Goal: Task Accomplishment & Management: Use online tool/utility

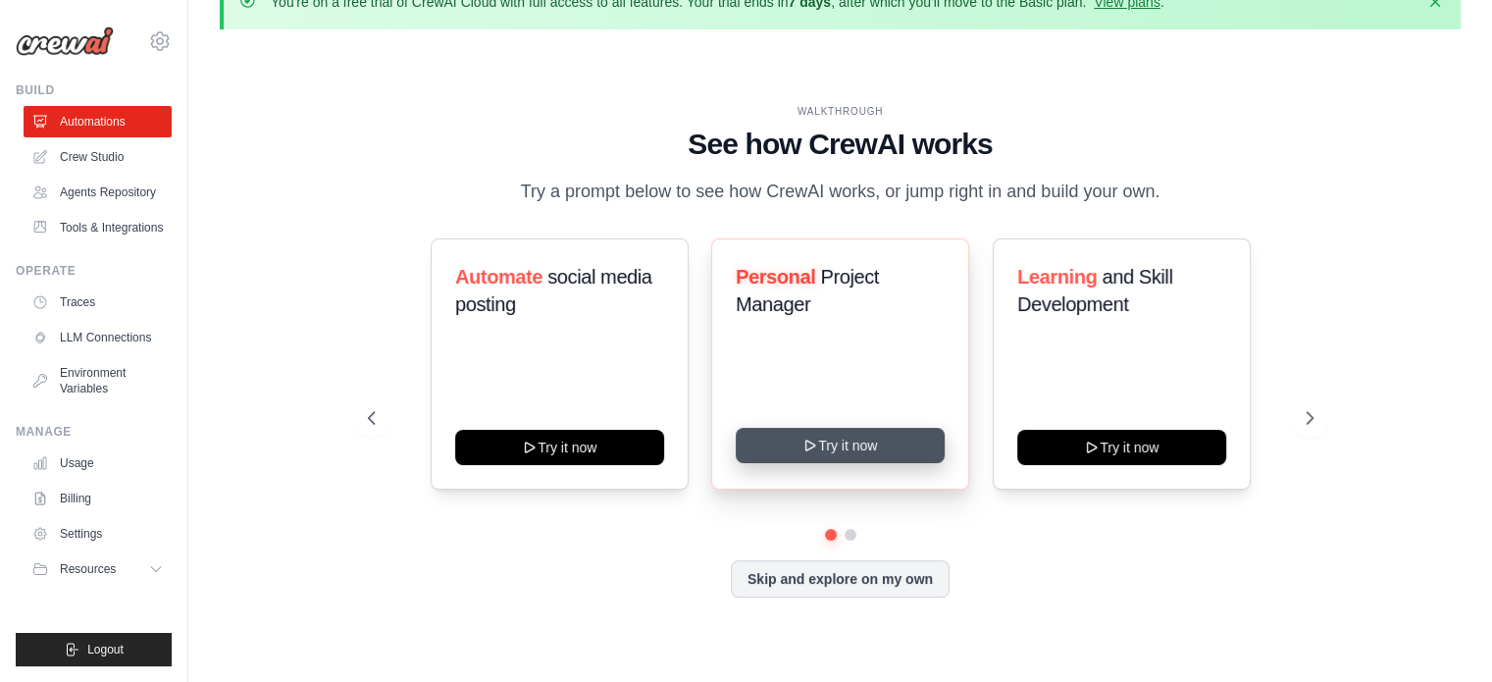
scroll to position [68, 0]
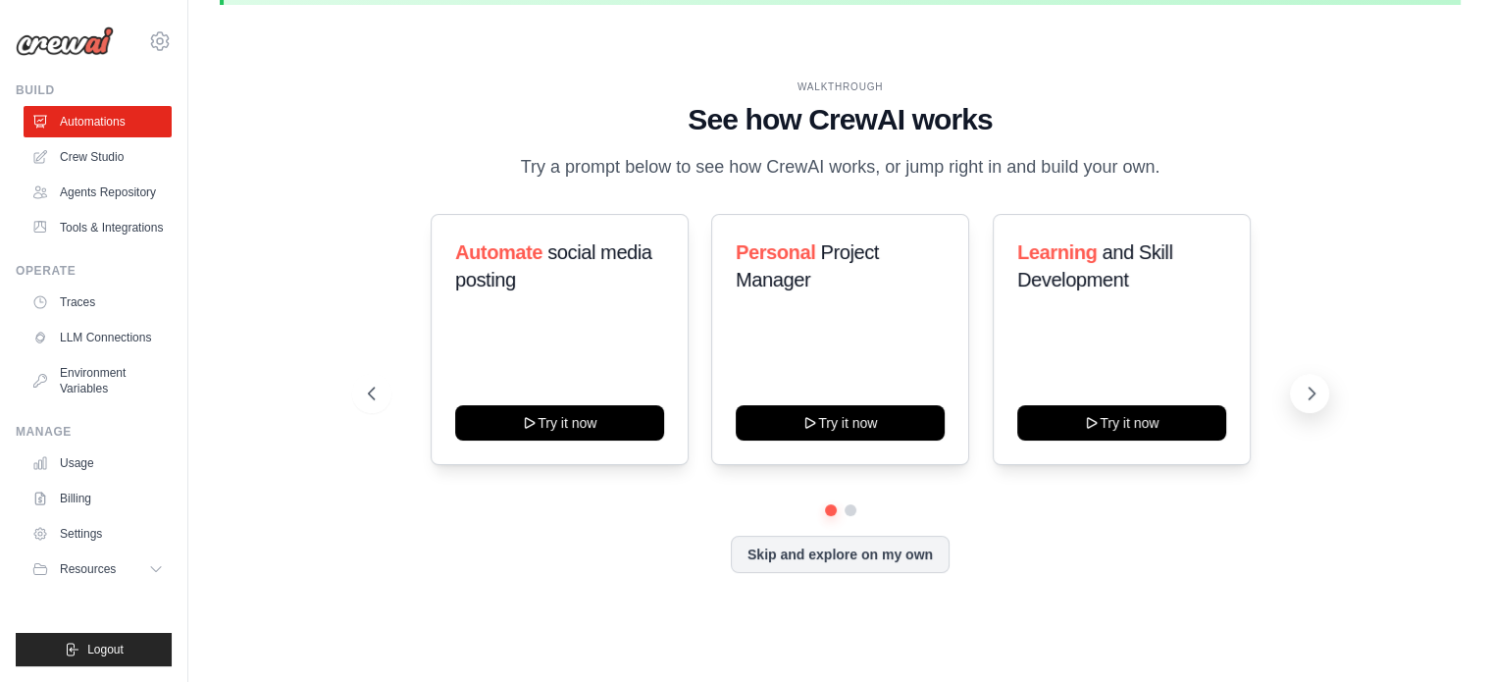
drag, startPoint x: 1282, startPoint y: 387, endPoint x: 1319, endPoint y: 402, distance: 40.1
click at [1310, 399] on div "Automate social media posting Try it now Personal Project Manager Try it now Le…" at bounding box center [841, 393] width 946 height 359
click at [1319, 402] on button at bounding box center [1309, 393] width 39 height 39
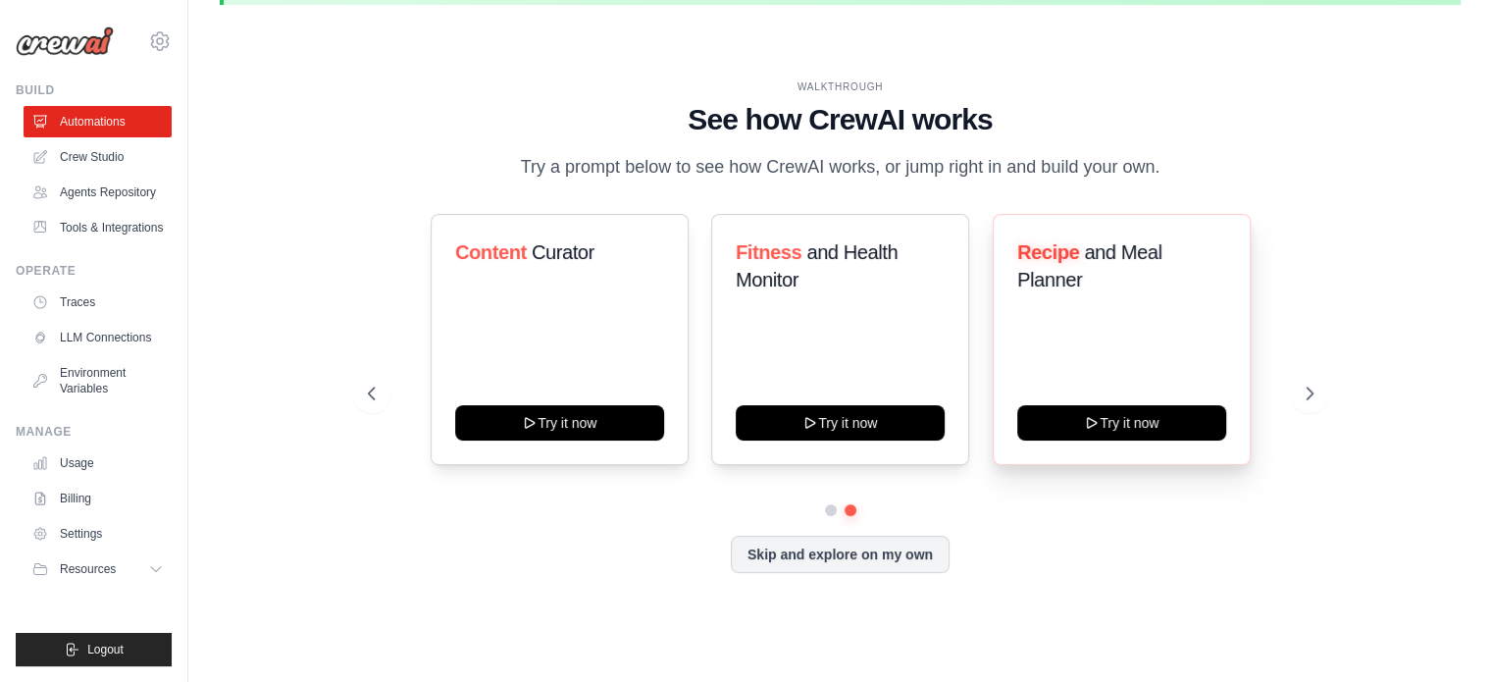
click at [1248, 312] on div "Recipe and Meal Planner Try it now" at bounding box center [1122, 339] width 258 height 251
click at [67, 324] on link "LLM Connections" at bounding box center [100, 337] width 148 height 31
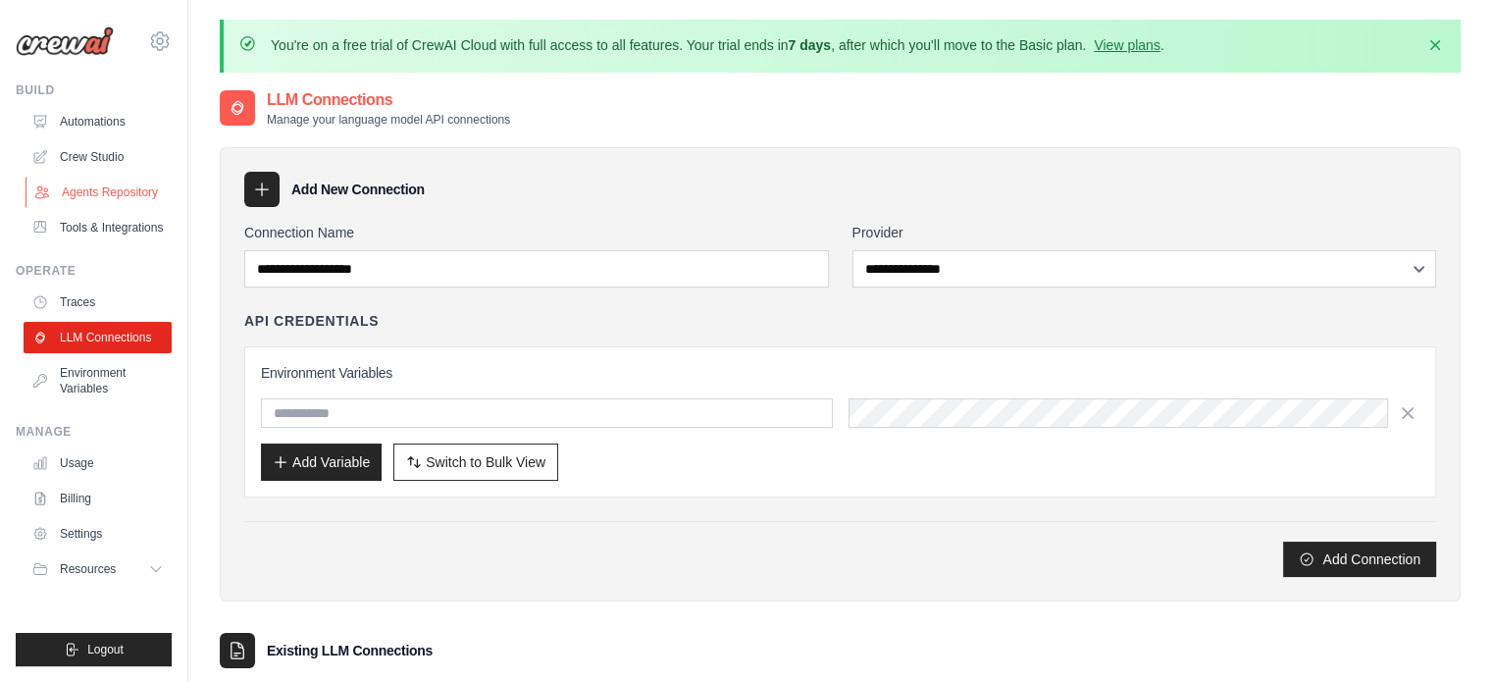
click at [97, 199] on link "Agents Repository" at bounding box center [100, 192] width 148 height 31
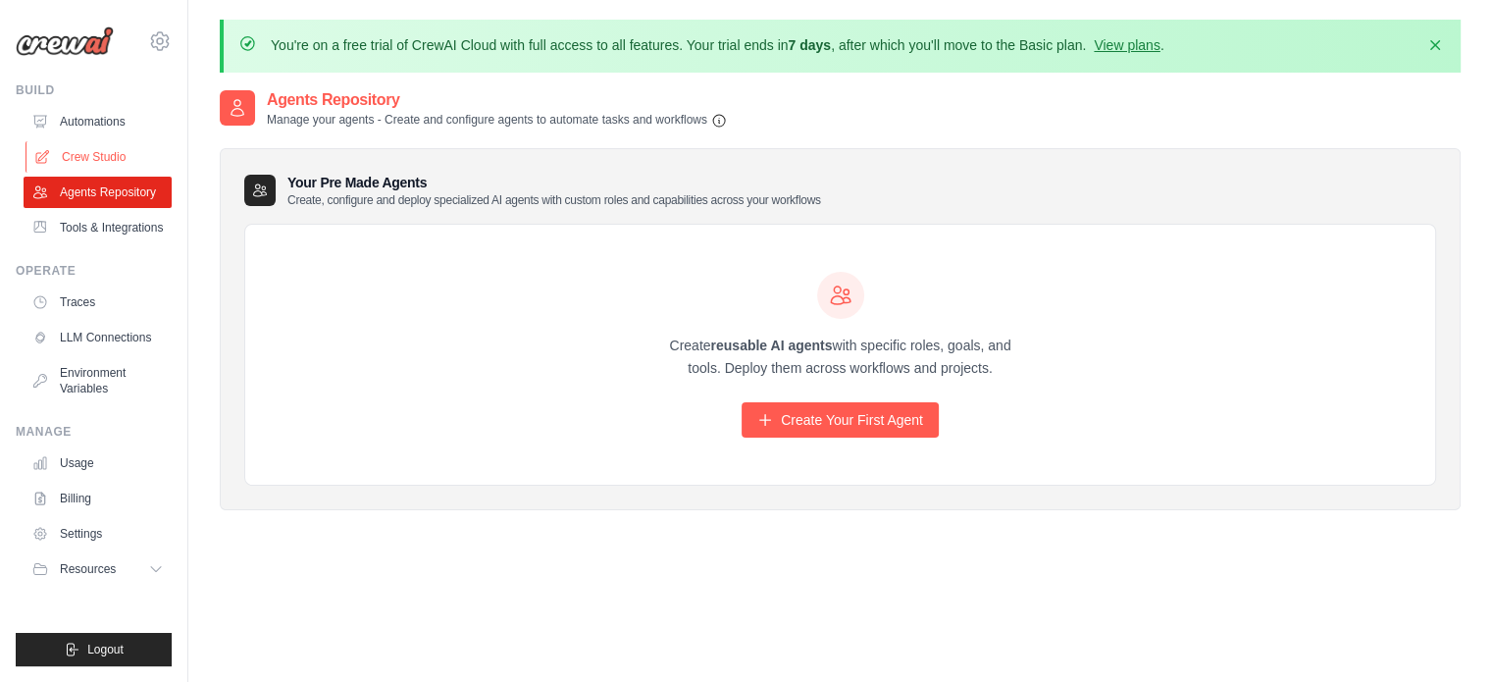
click at [86, 153] on link "Crew Studio" at bounding box center [100, 156] width 148 height 31
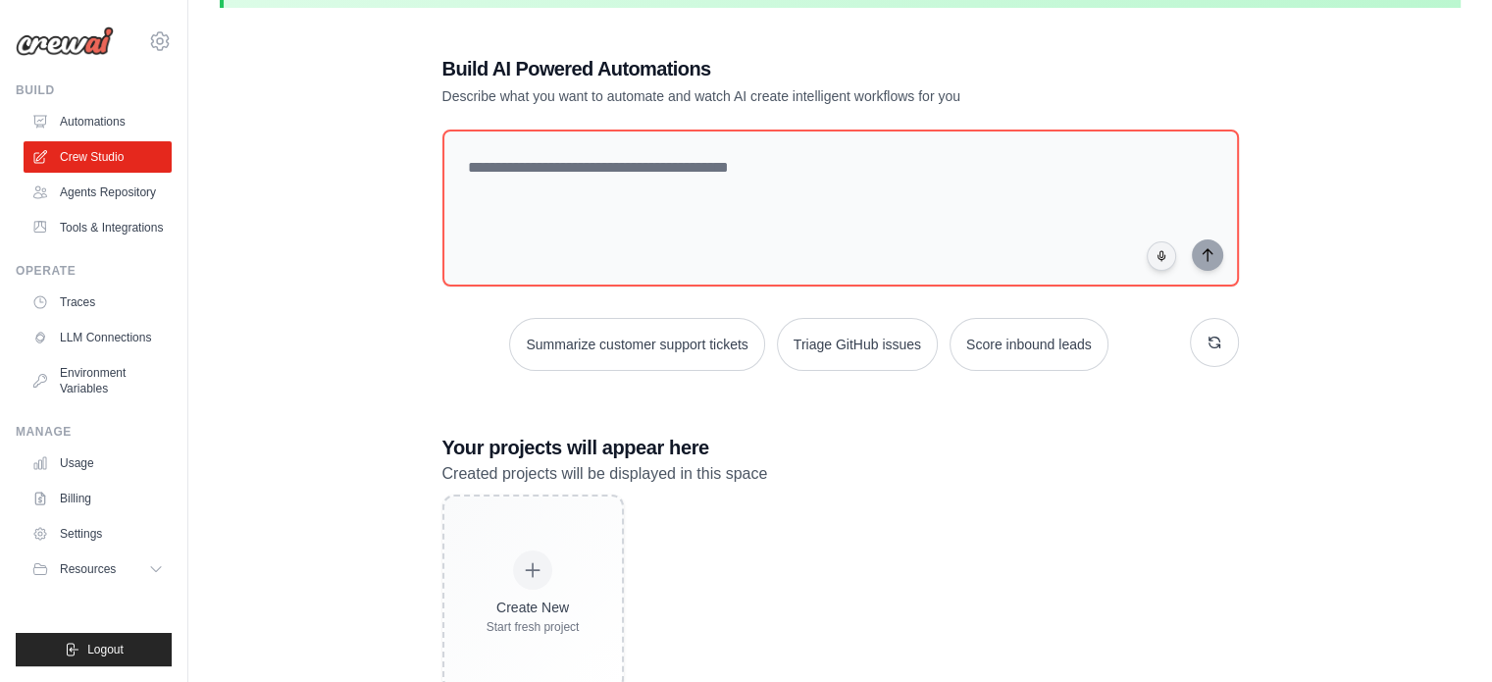
scroll to position [124, 0]
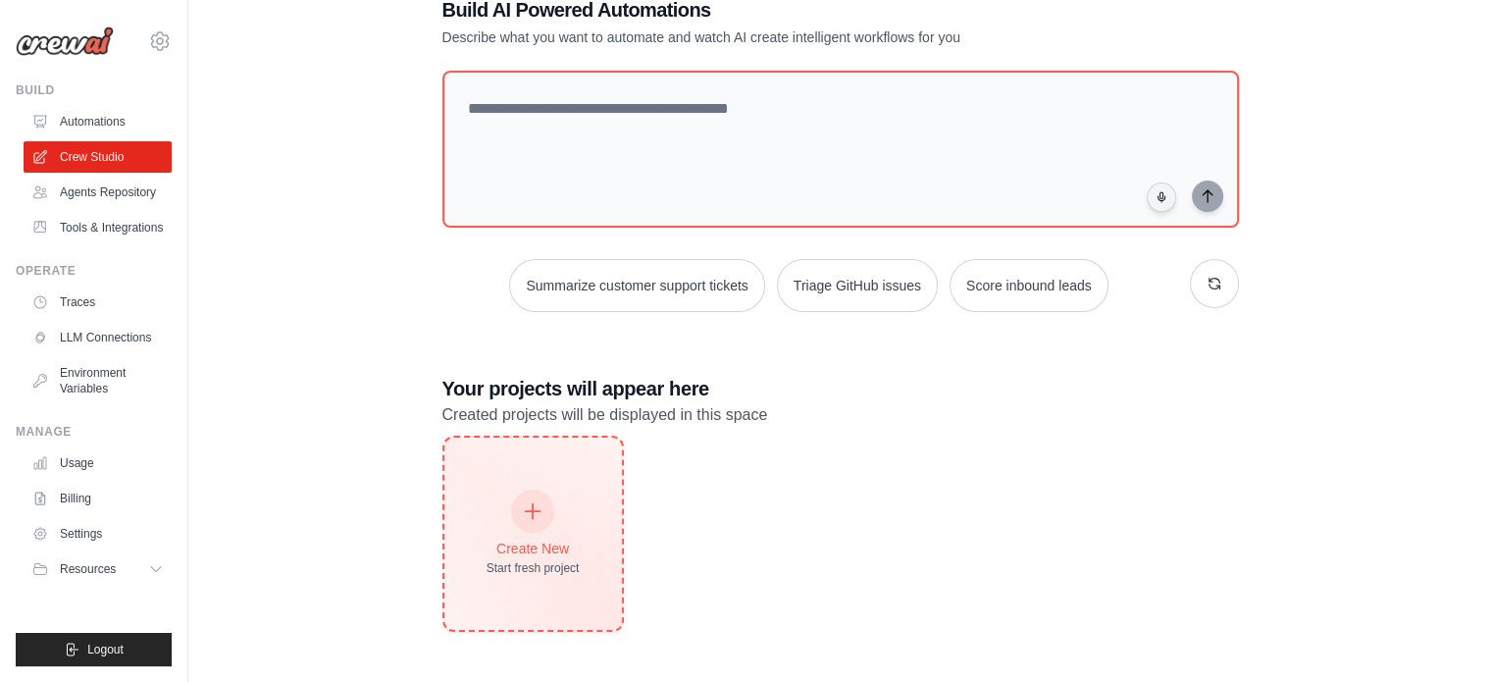
click at [521, 534] on div "Create New Start fresh project" at bounding box center [533, 533] width 93 height 84
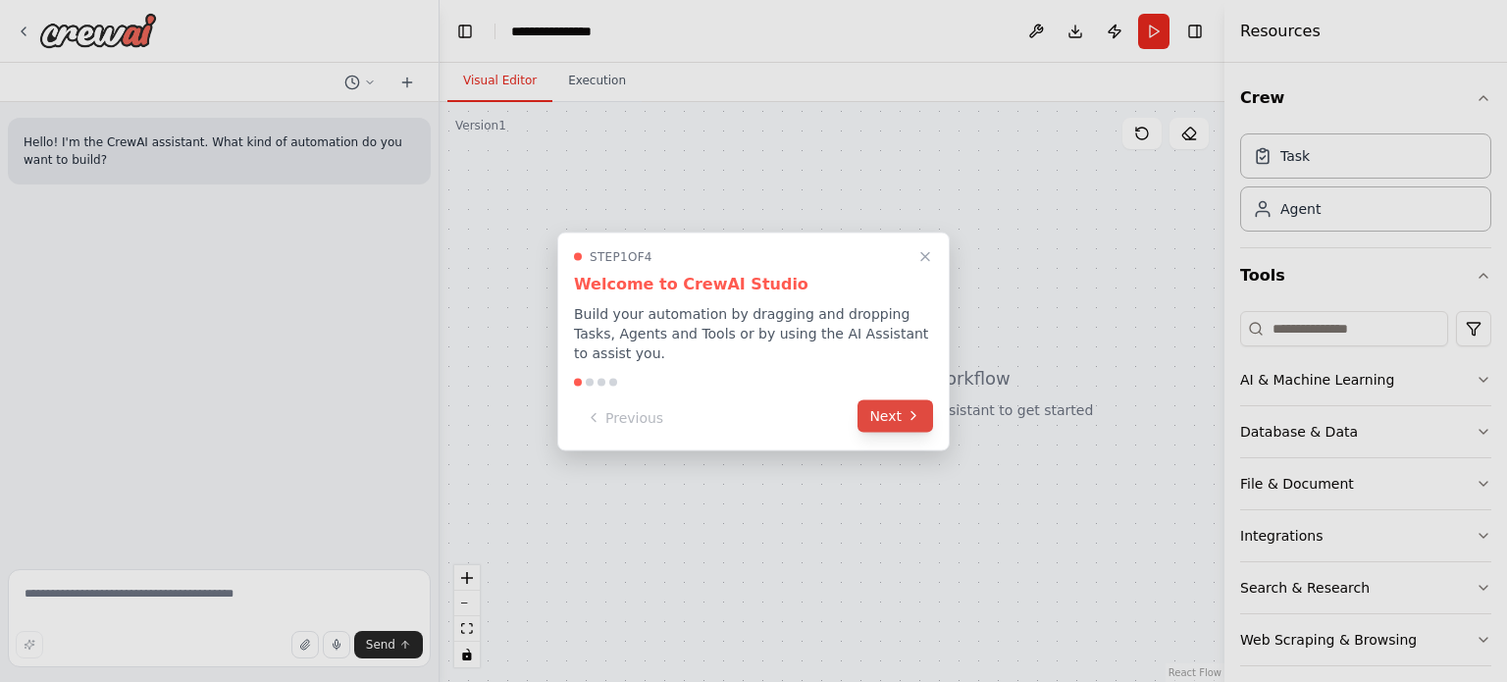
click at [894, 412] on button "Next" at bounding box center [895, 415] width 76 height 32
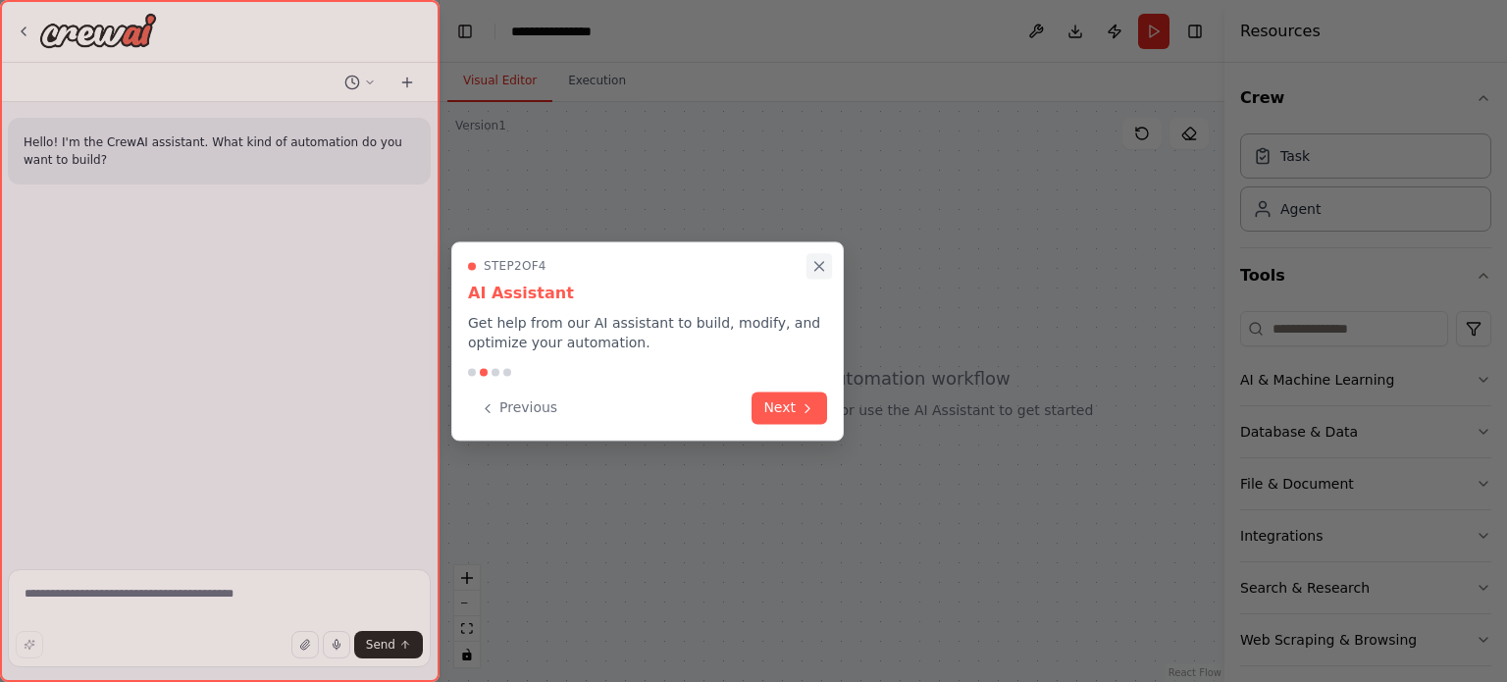
click at [815, 262] on icon "Close walkthrough" at bounding box center [819, 266] width 9 height 9
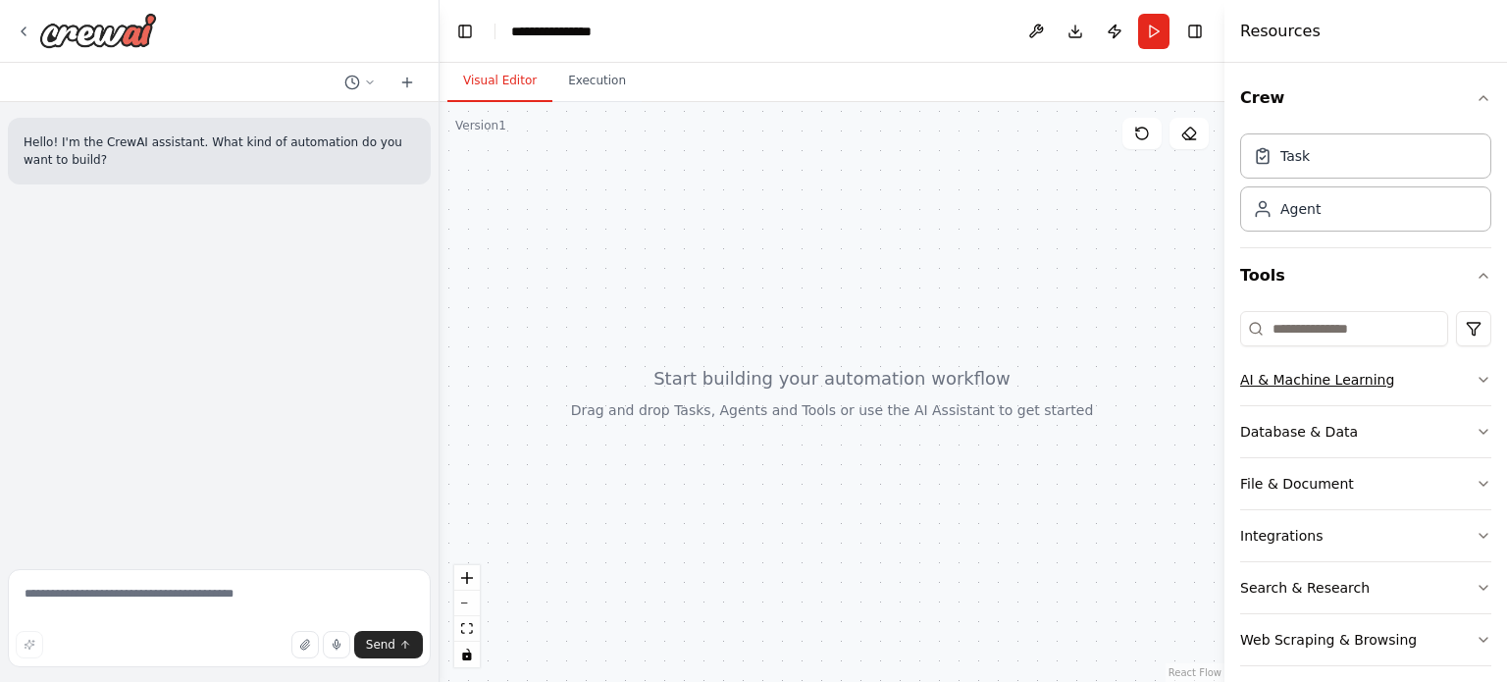
click at [1398, 377] on button "AI & Machine Learning" at bounding box center [1365, 379] width 251 height 51
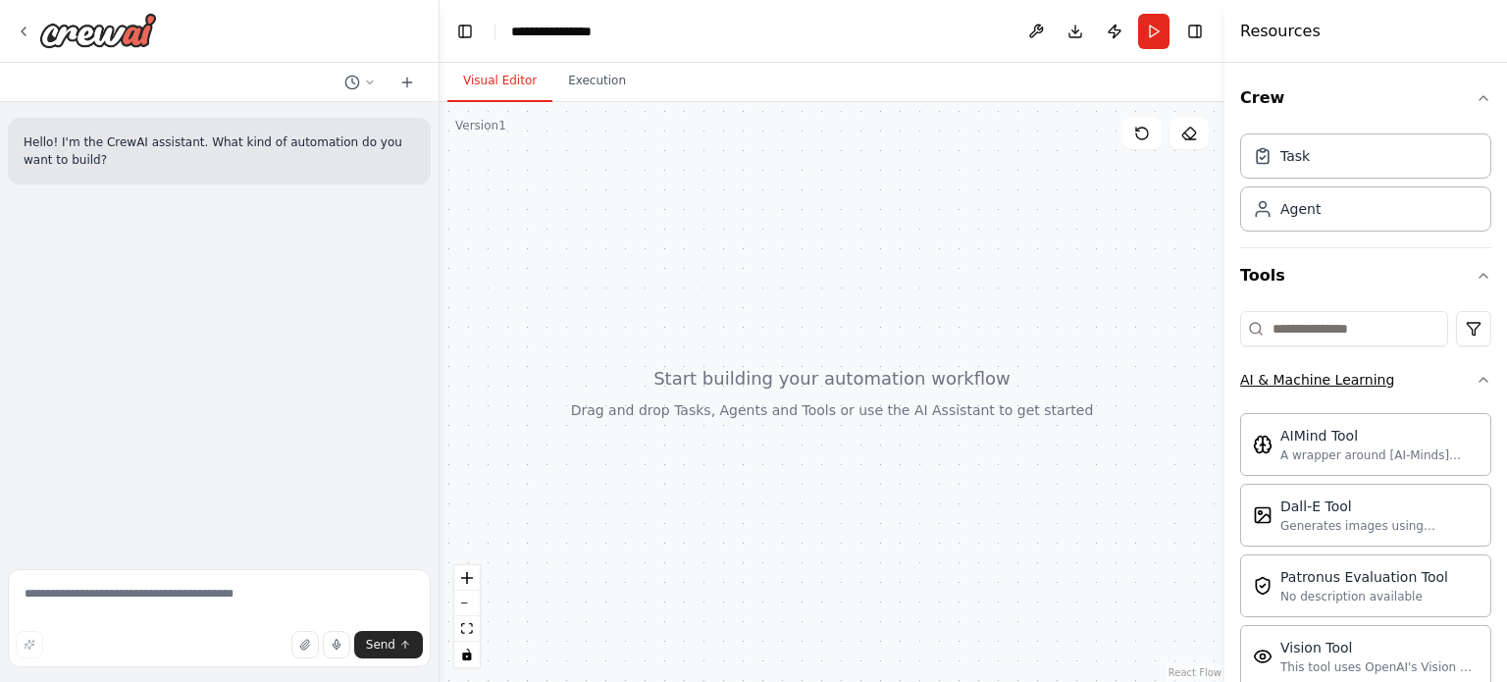
click at [1454, 381] on button "AI & Machine Learning" at bounding box center [1365, 379] width 251 height 51
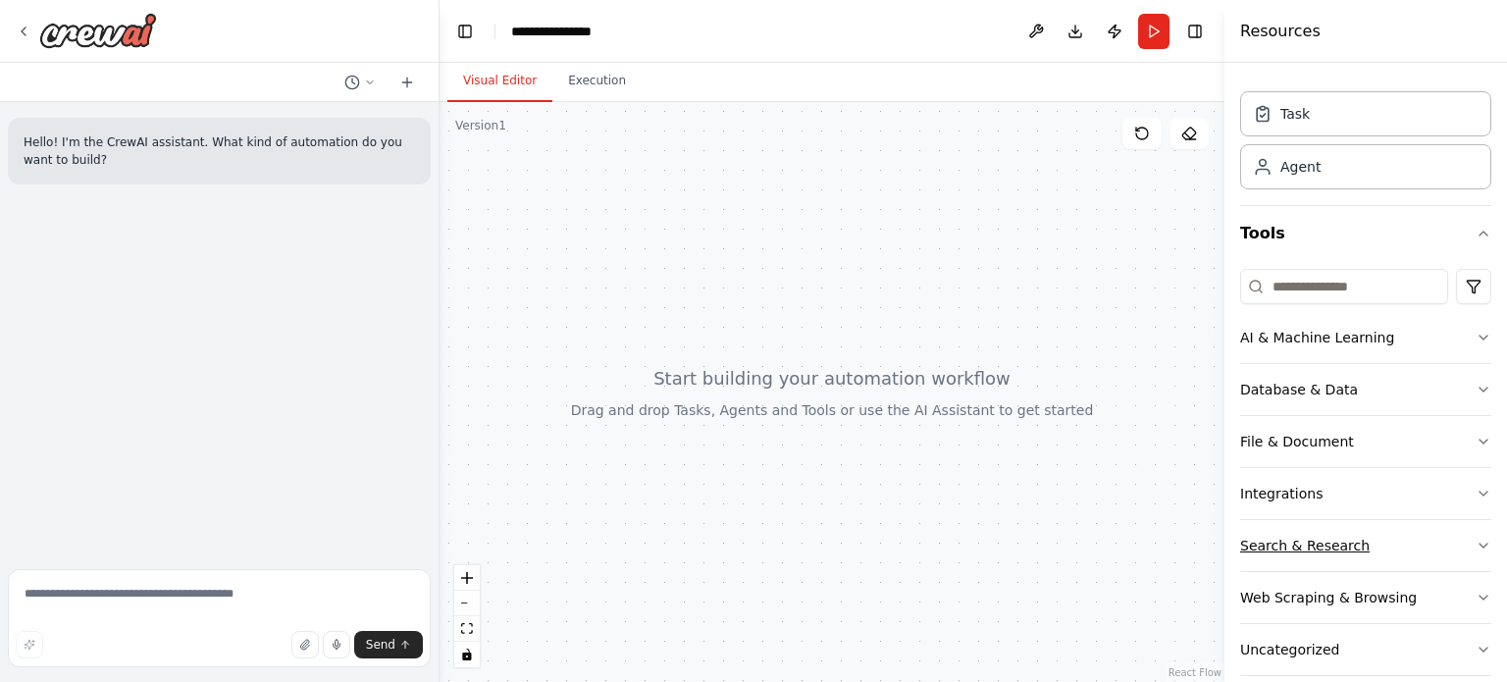
scroll to position [65, 0]
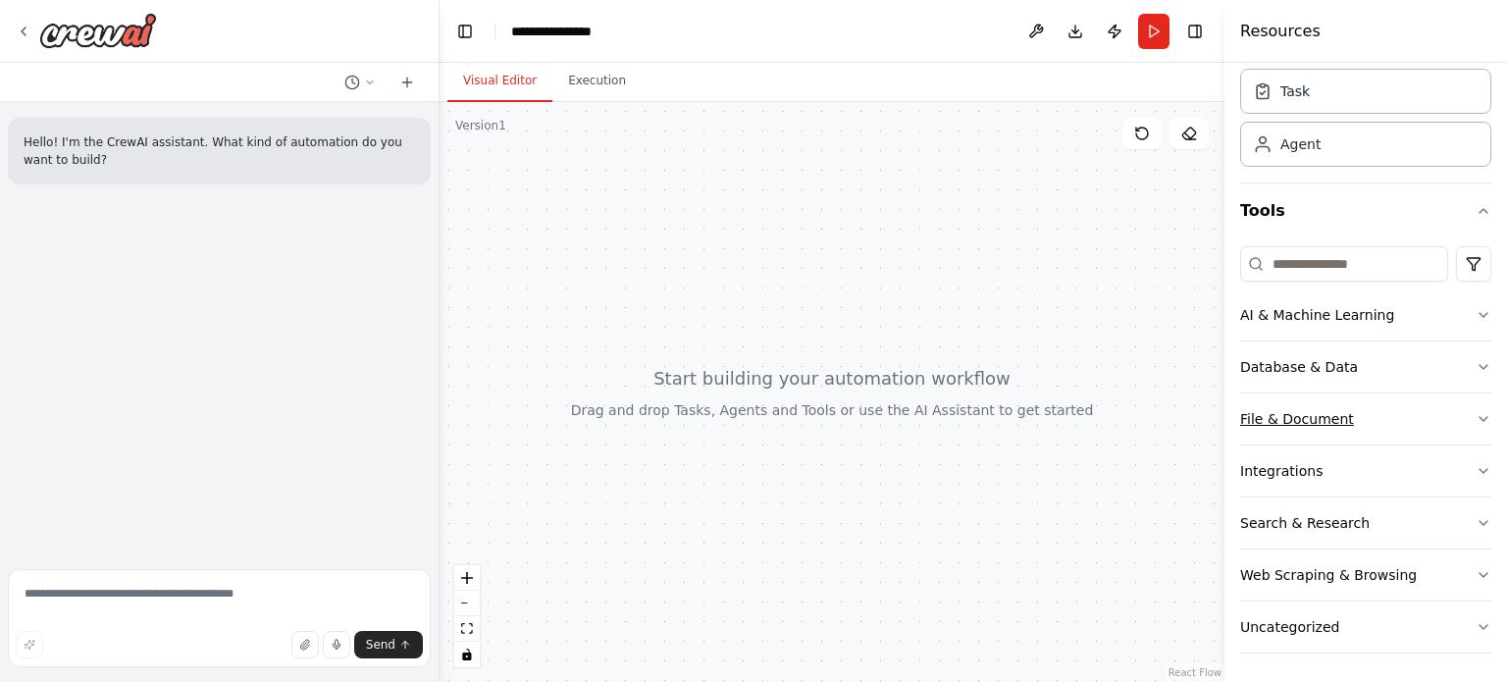
click at [1413, 421] on button "File & Document" at bounding box center [1365, 418] width 251 height 51
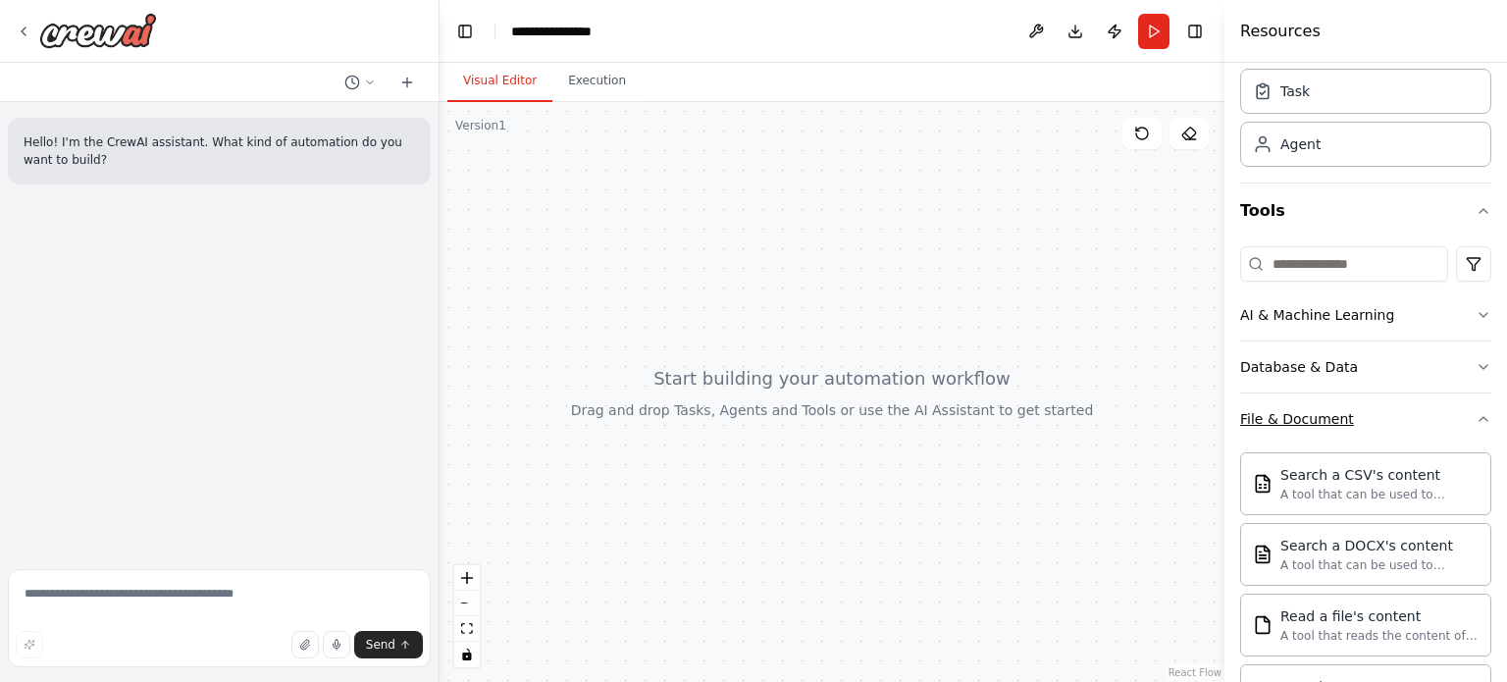
click at [1413, 421] on button "File & Document" at bounding box center [1365, 418] width 251 height 51
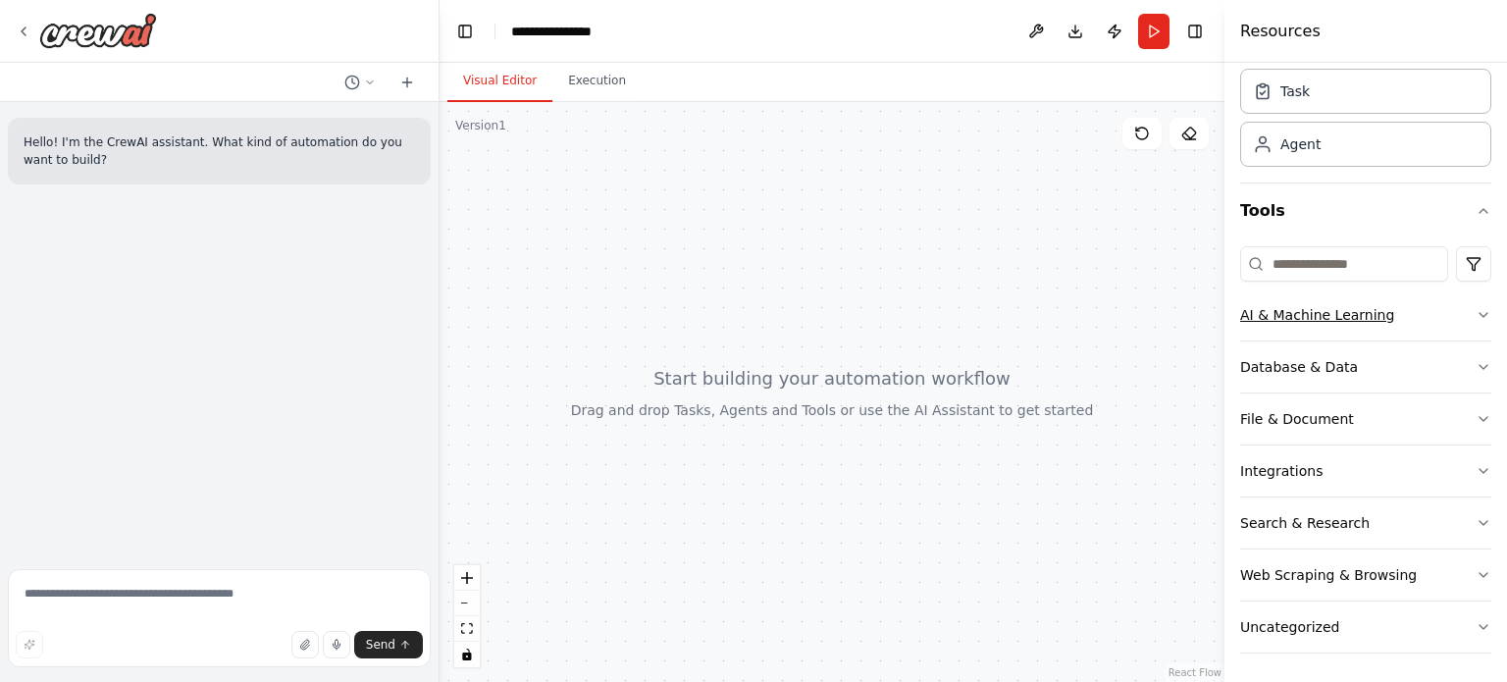
click at [1393, 301] on button "AI & Machine Learning" at bounding box center [1365, 314] width 251 height 51
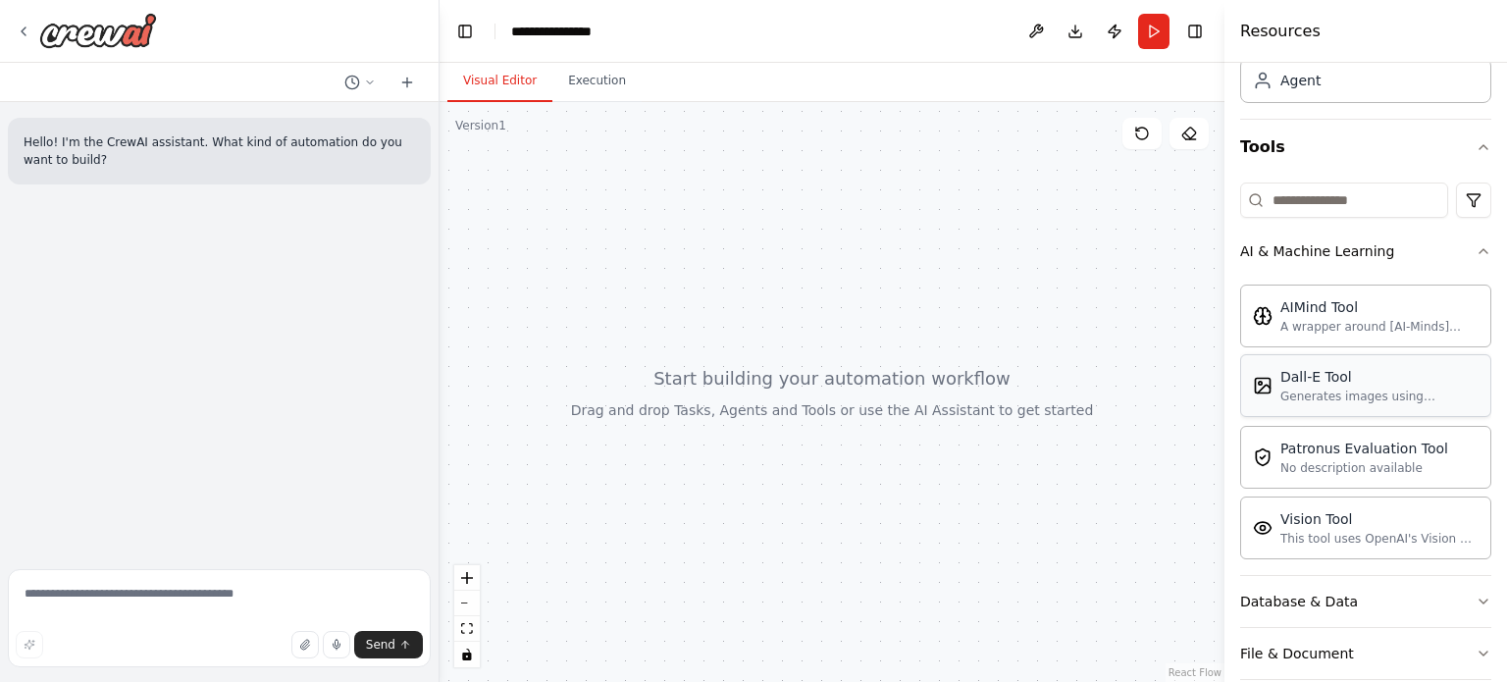
scroll to position [163, 0]
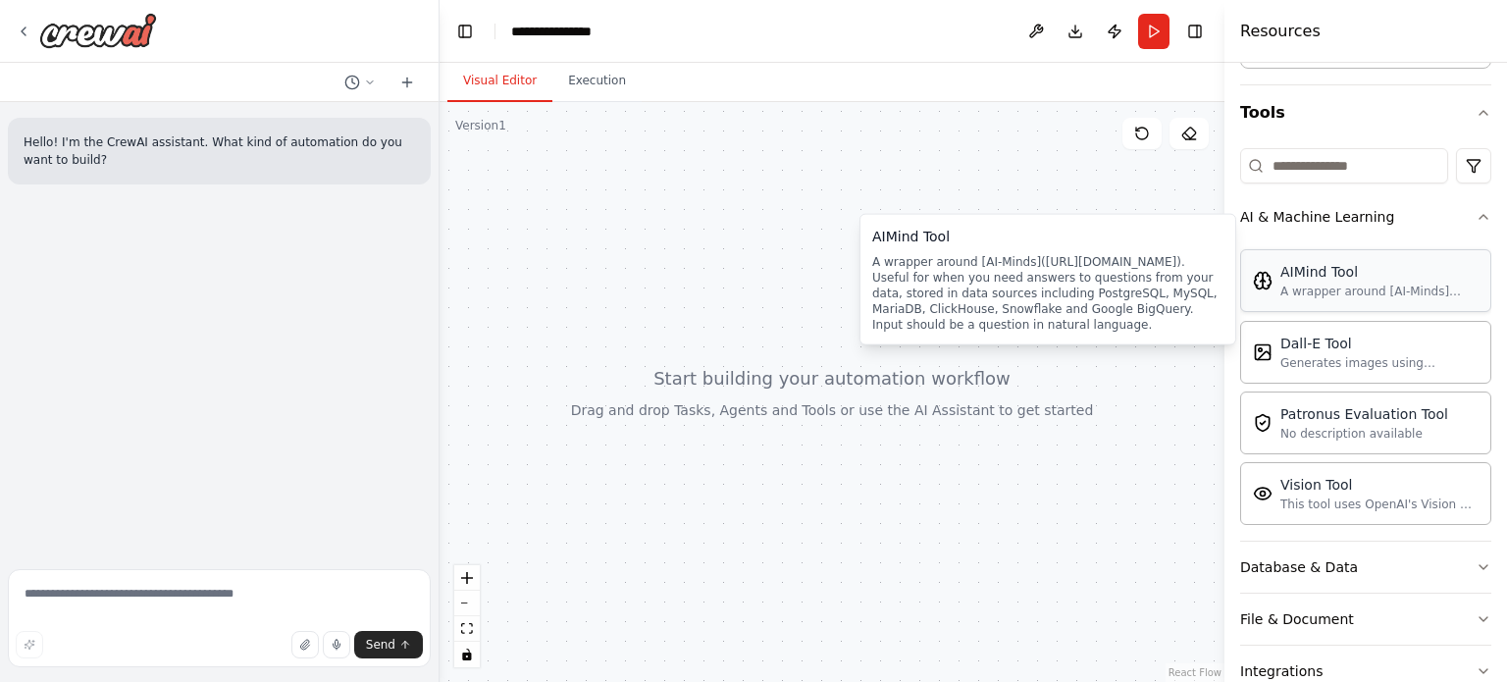
click at [1360, 298] on div "AIMind Tool A wrapper around [AI-Minds](https://mindsdb.com/minds). Useful for …" at bounding box center [1365, 280] width 251 height 63
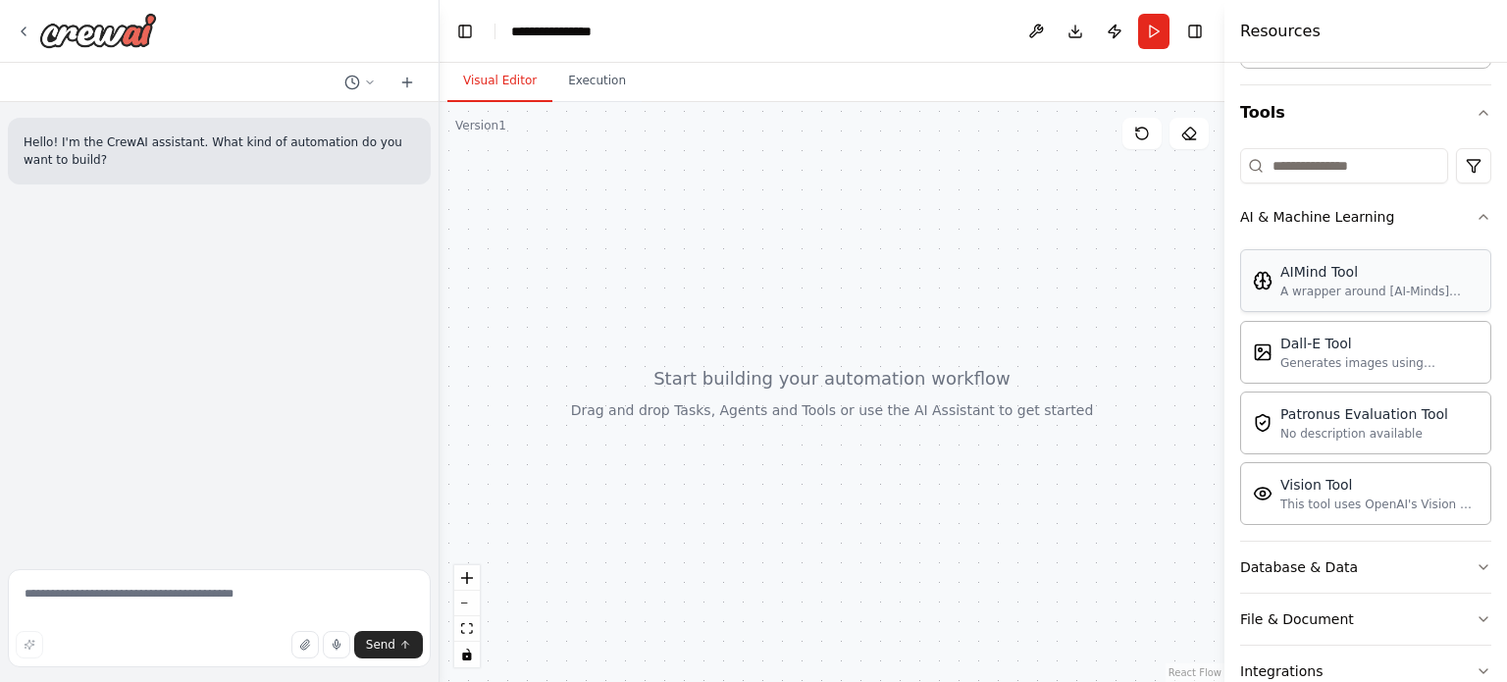
click at [1269, 283] on img at bounding box center [1263, 281] width 20 height 20
click at [867, 360] on div at bounding box center [831, 392] width 785 height 580
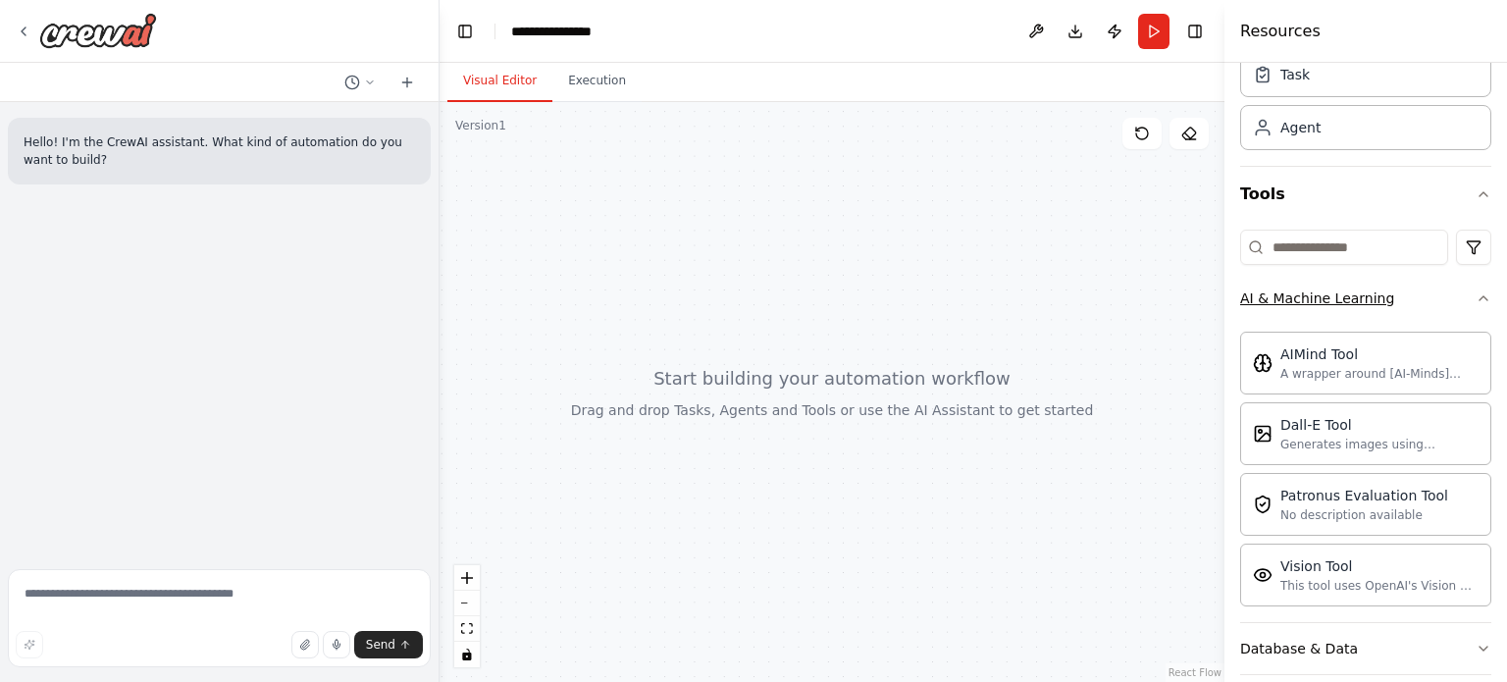
scroll to position [0, 0]
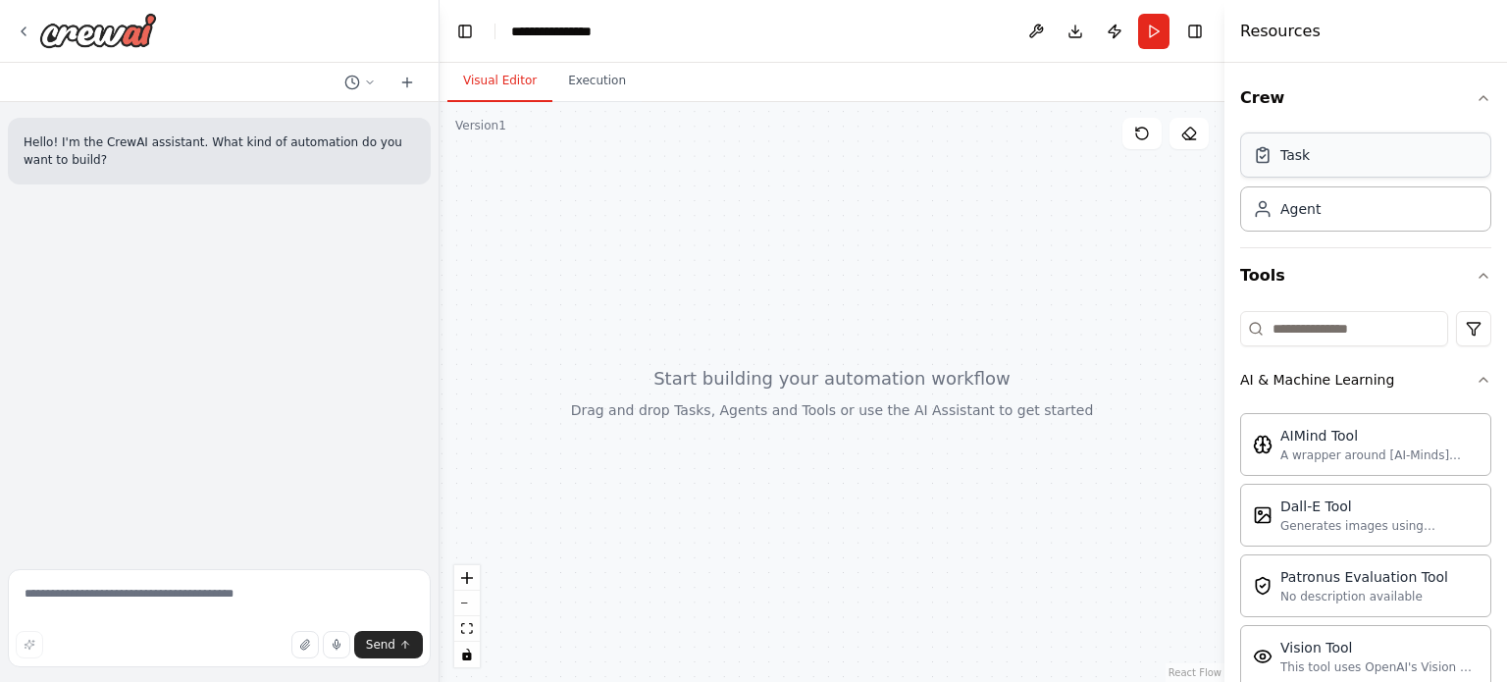
click at [1288, 161] on div "Task" at bounding box center [1294, 155] width 29 height 20
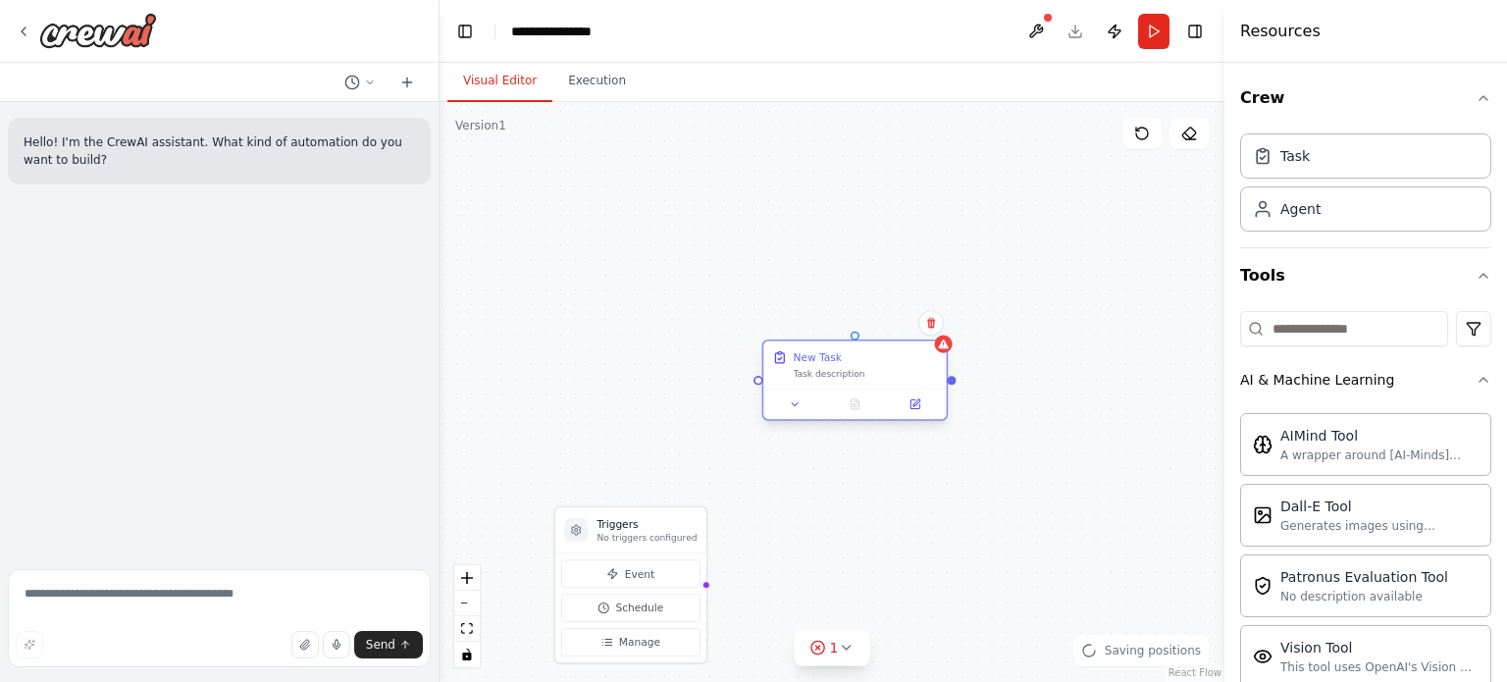
drag, startPoint x: 1000, startPoint y: 402, endPoint x: 871, endPoint y: 355, distance: 136.9
click at [871, 355] on div "New Task Task description" at bounding box center [865, 364] width 144 height 29
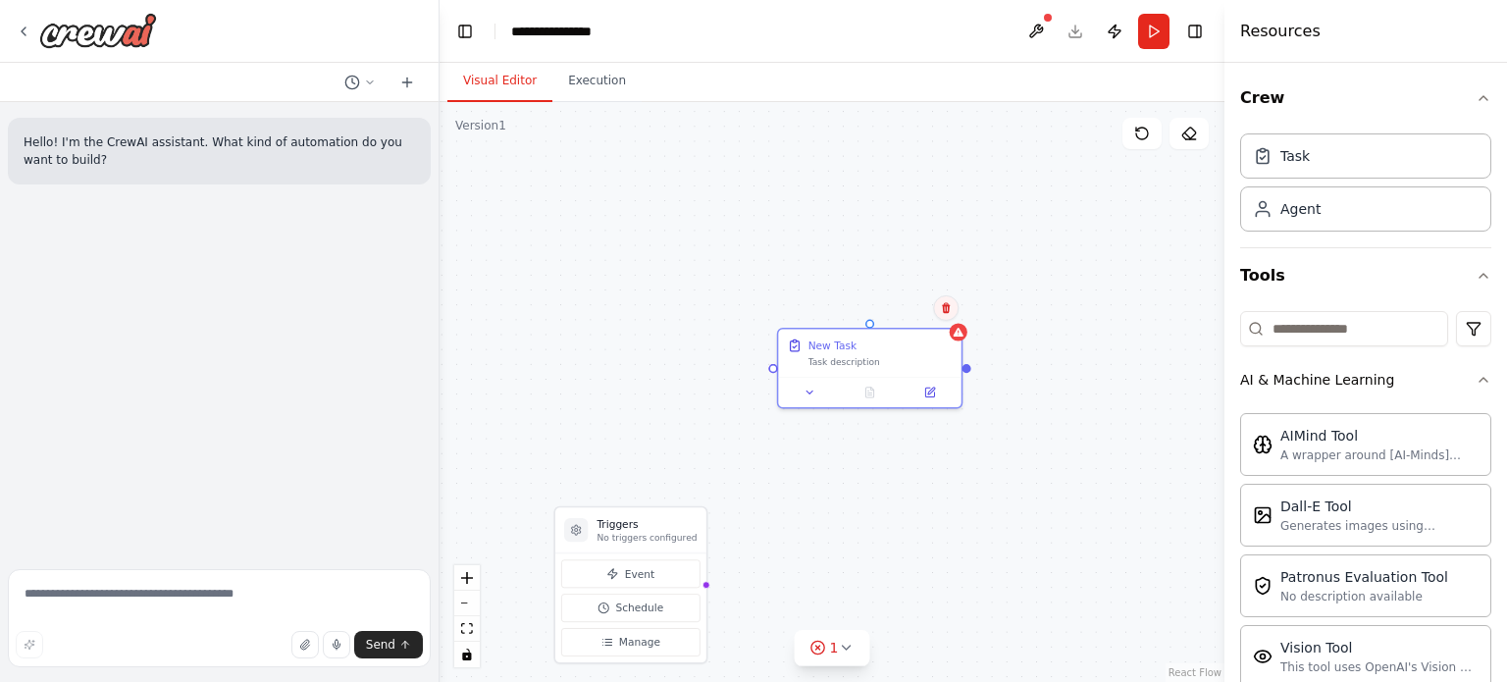
click at [948, 310] on icon at bounding box center [946, 308] width 8 height 11
click at [876, 303] on button "Confirm" at bounding box center [890, 308] width 70 height 24
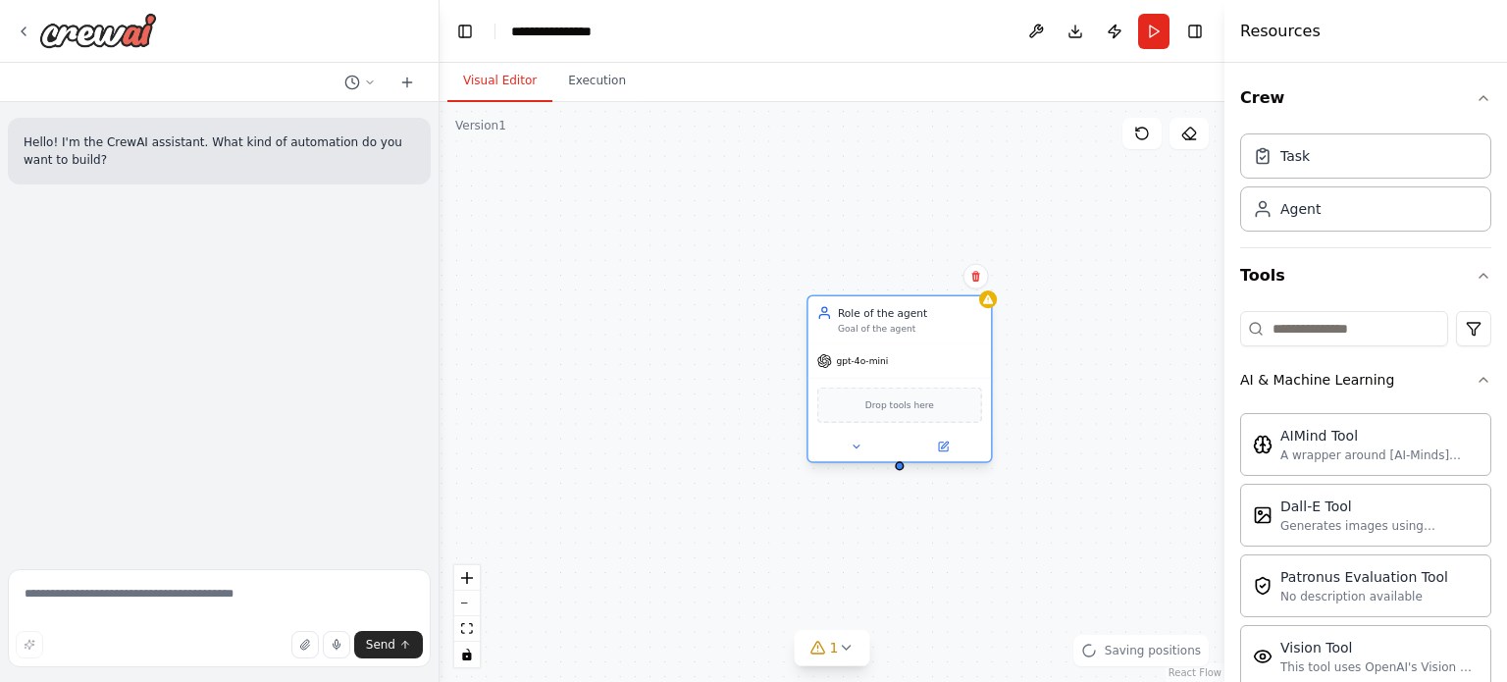
drag, startPoint x: 965, startPoint y: 346, endPoint x: 854, endPoint y: 333, distance: 111.7
click at [854, 333] on div "Goal of the agent" at bounding box center [910, 329] width 144 height 12
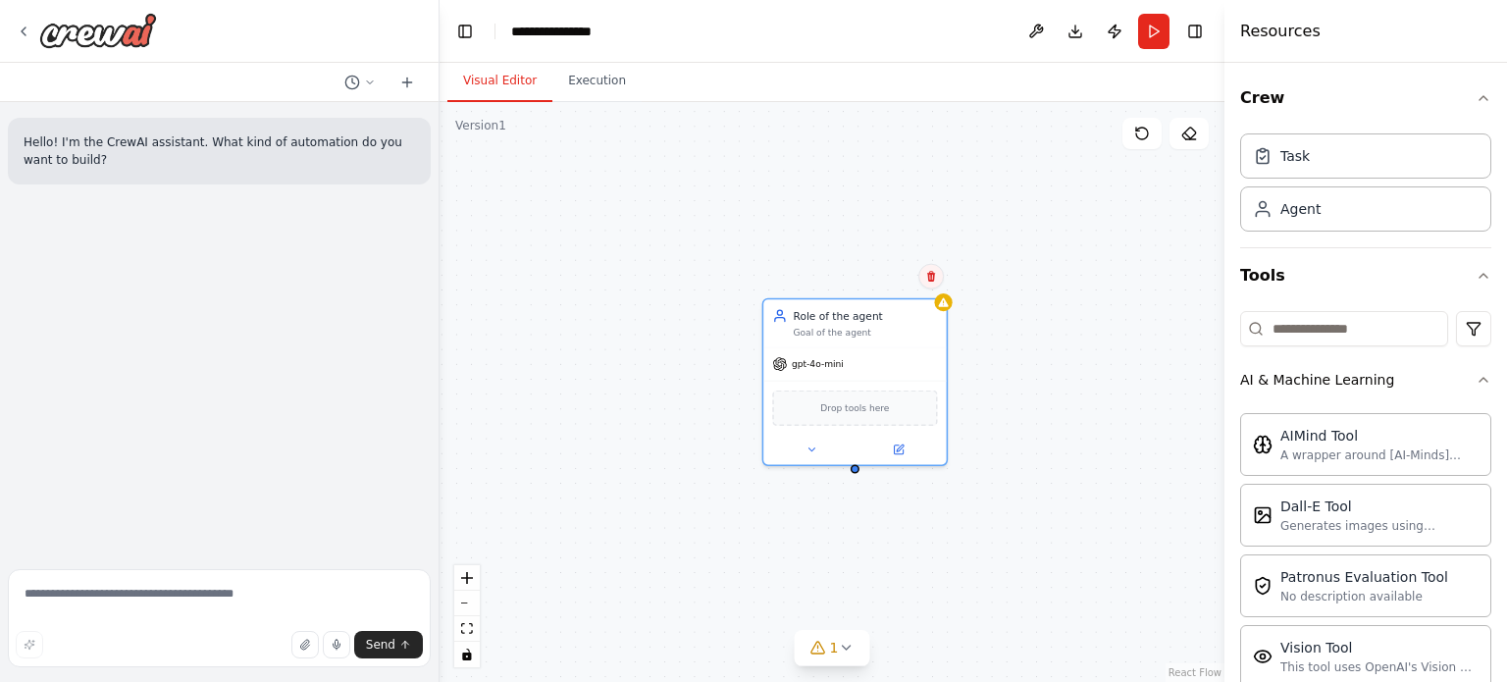
click at [923, 278] on button at bounding box center [931, 277] width 26 height 26
click at [922, 278] on button at bounding box center [931, 277] width 26 height 26
click at [921, 278] on button at bounding box center [931, 277] width 26 height 26
click at [891, 278] on button "Confirm" at bounding box center [876, 277] width 70 height 24
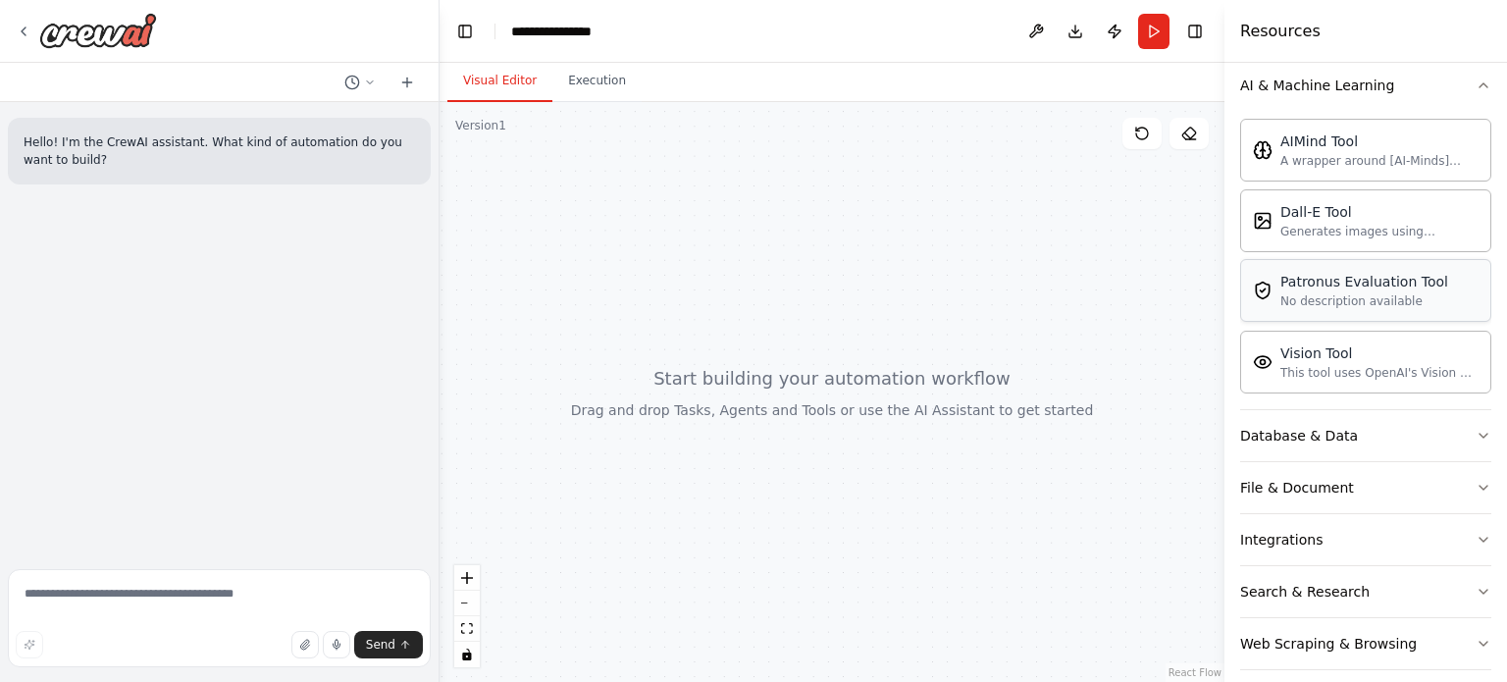
scroll to position [361, 0]
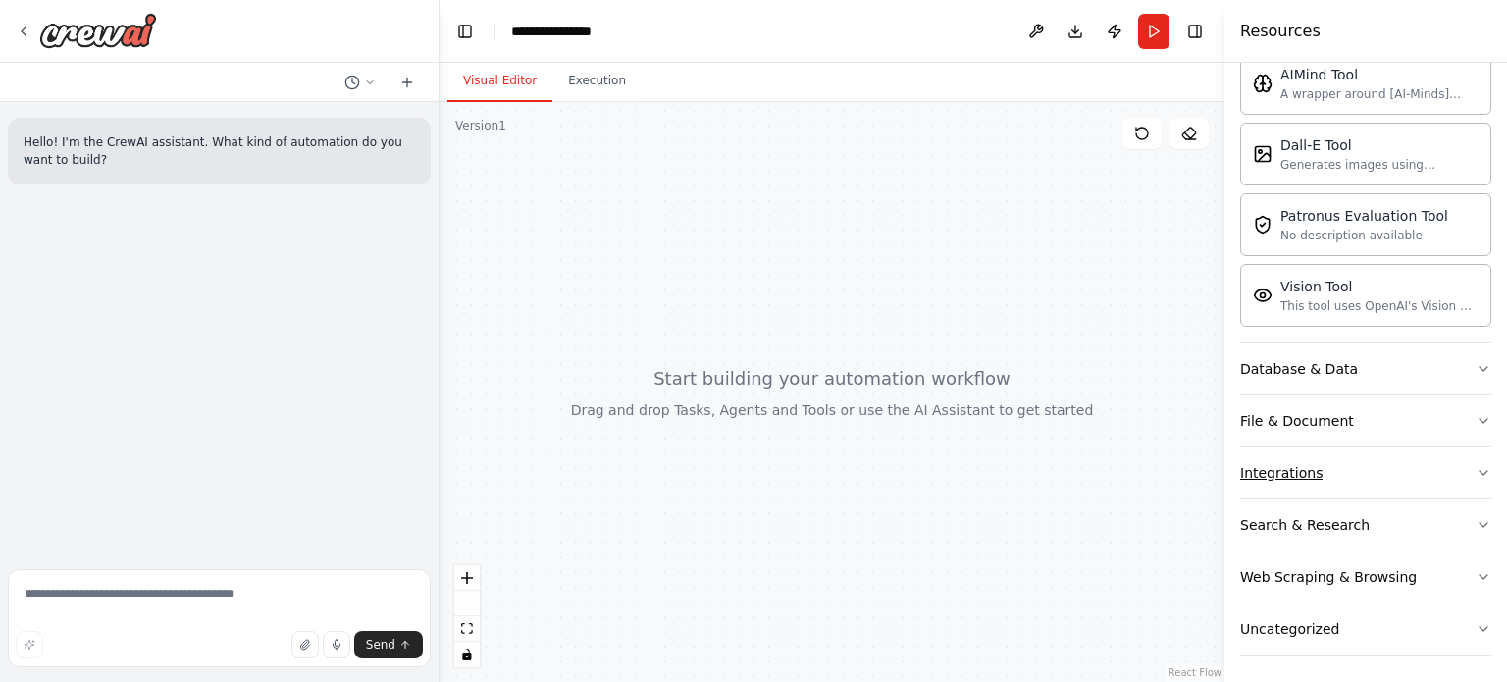
click at [1342, 460] on button "Integrations" at bounding box center [1365, 472] width 251 height 51
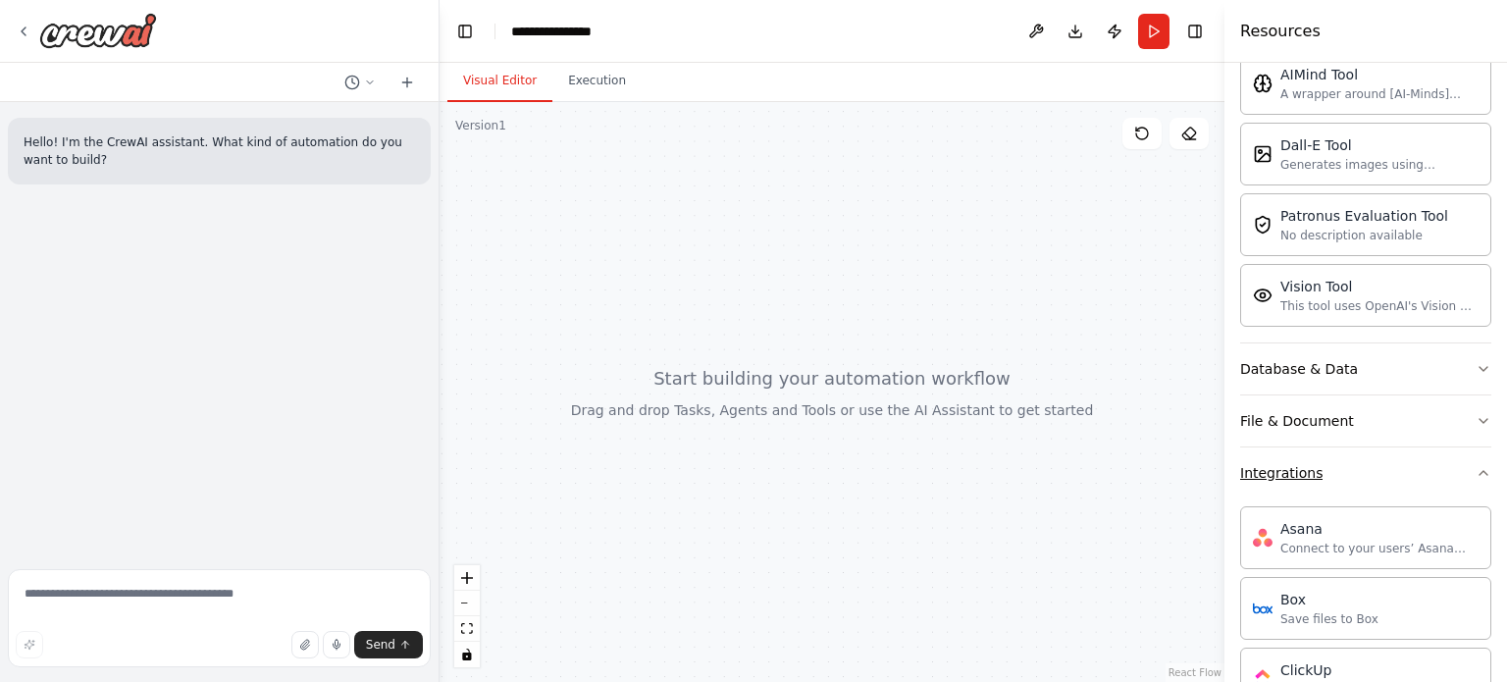
click at [1342, 460] on button "Integrations" at bounding box center [1365, 472] width 251 height 51
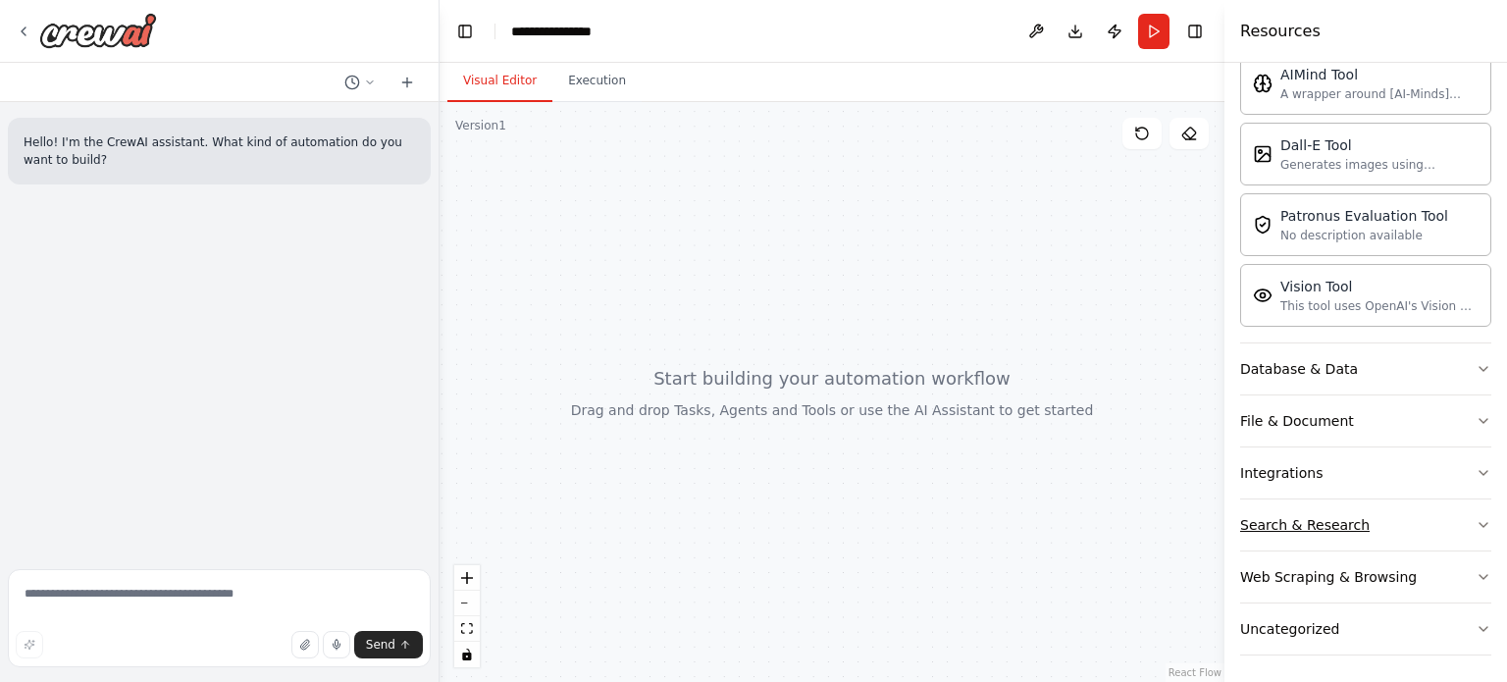
click at [1408, 512] on button "Search & Research" at bounding box center [1365, 524] width 251 height 51
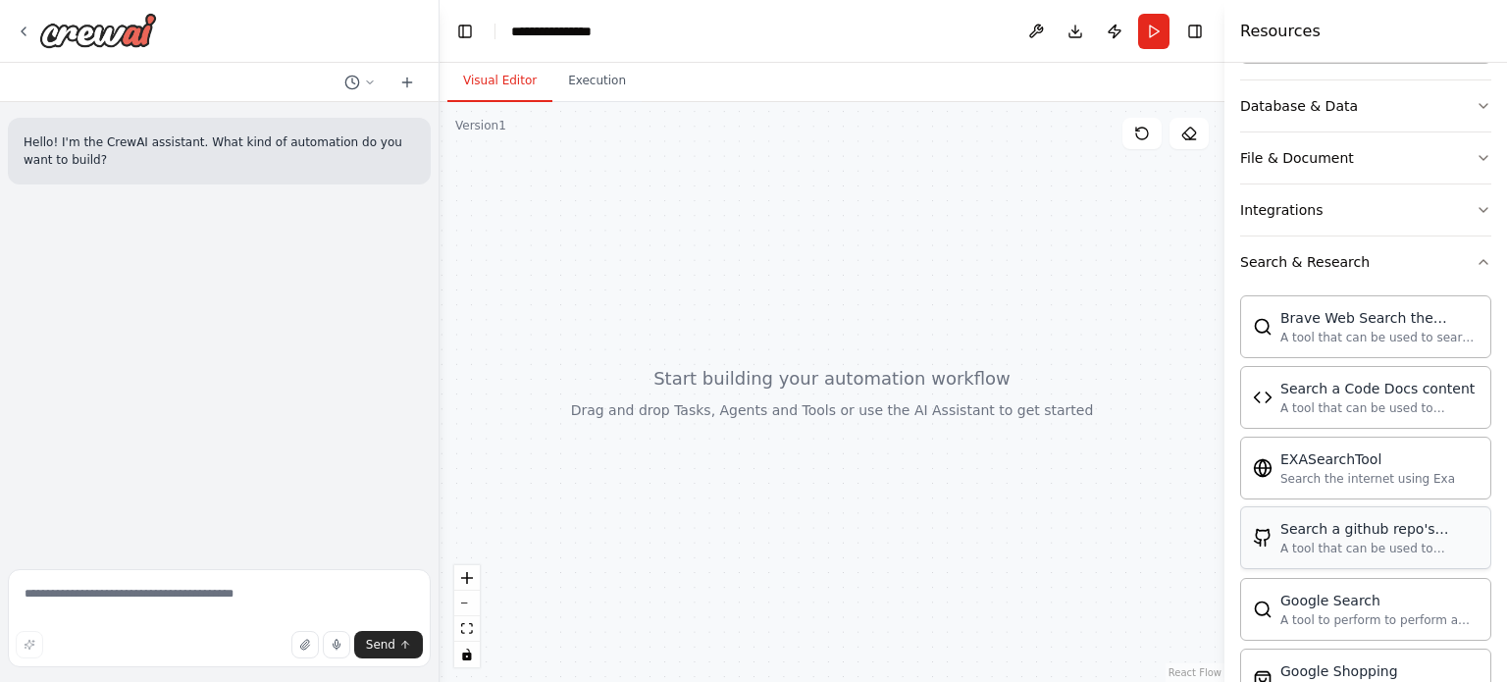
scroll to position [459, 0]
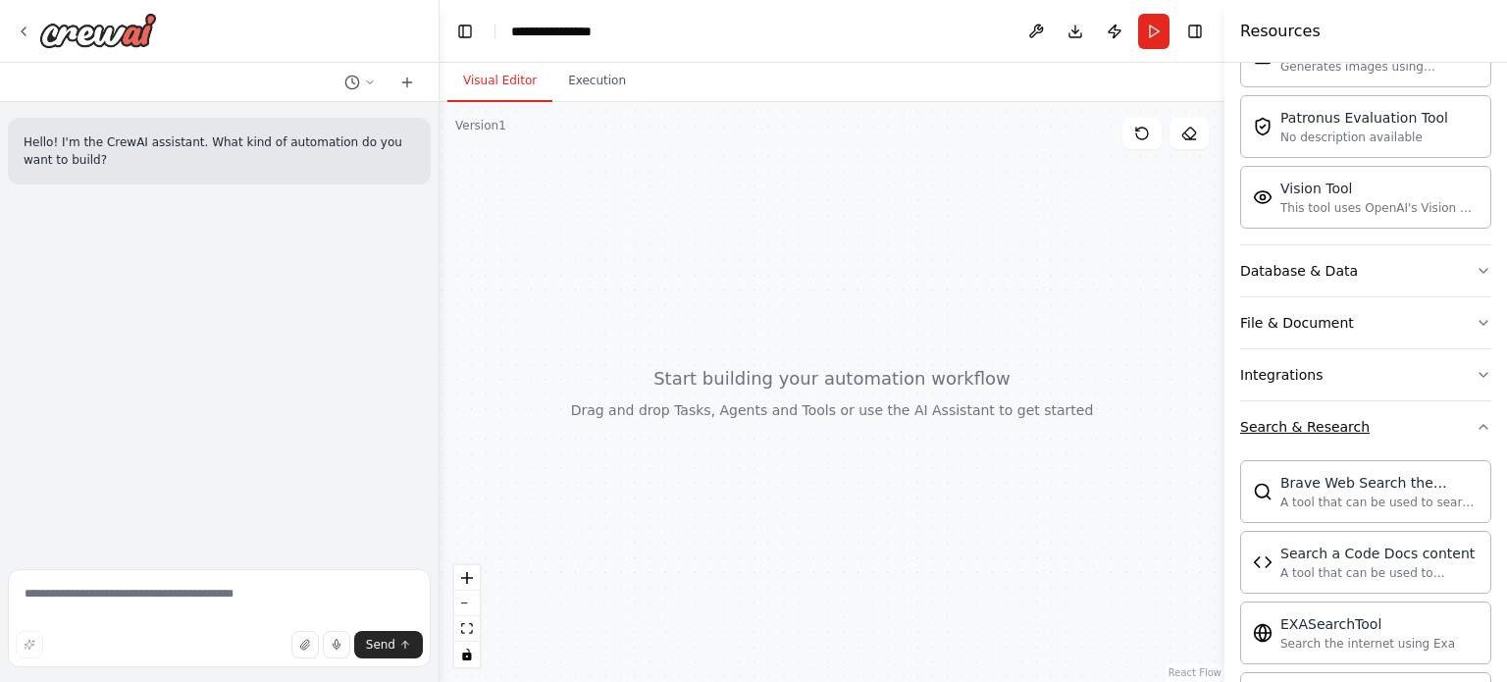
click at [1450, 411] on button "Search & Research" at bounding box center [1365, 426] width 251 height 51
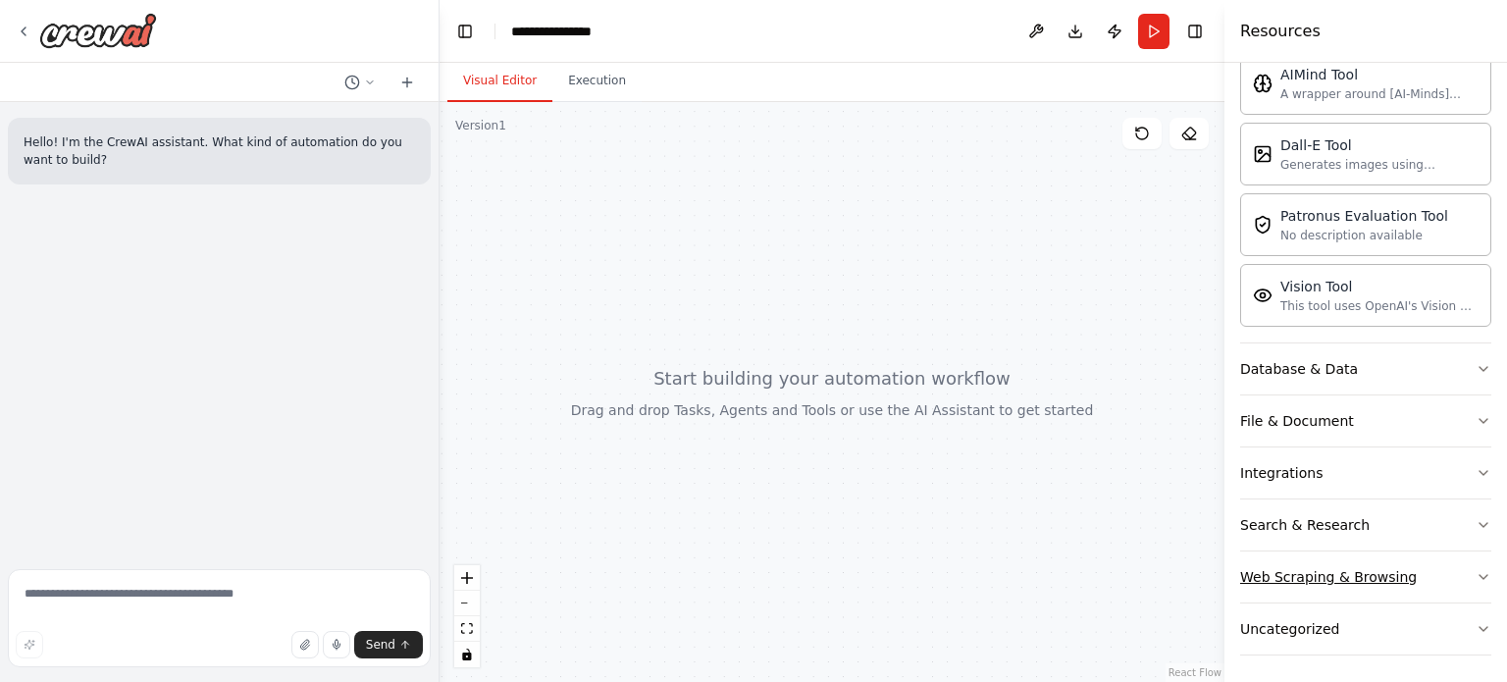
click at [1419, 567] on button "Web Scraping & Browsing" at bounding box center [1365, 576] width 251 height 51
click at [1401, 515] on button "Search & Research" at bounding box center [1365, 524] width 251 height 51
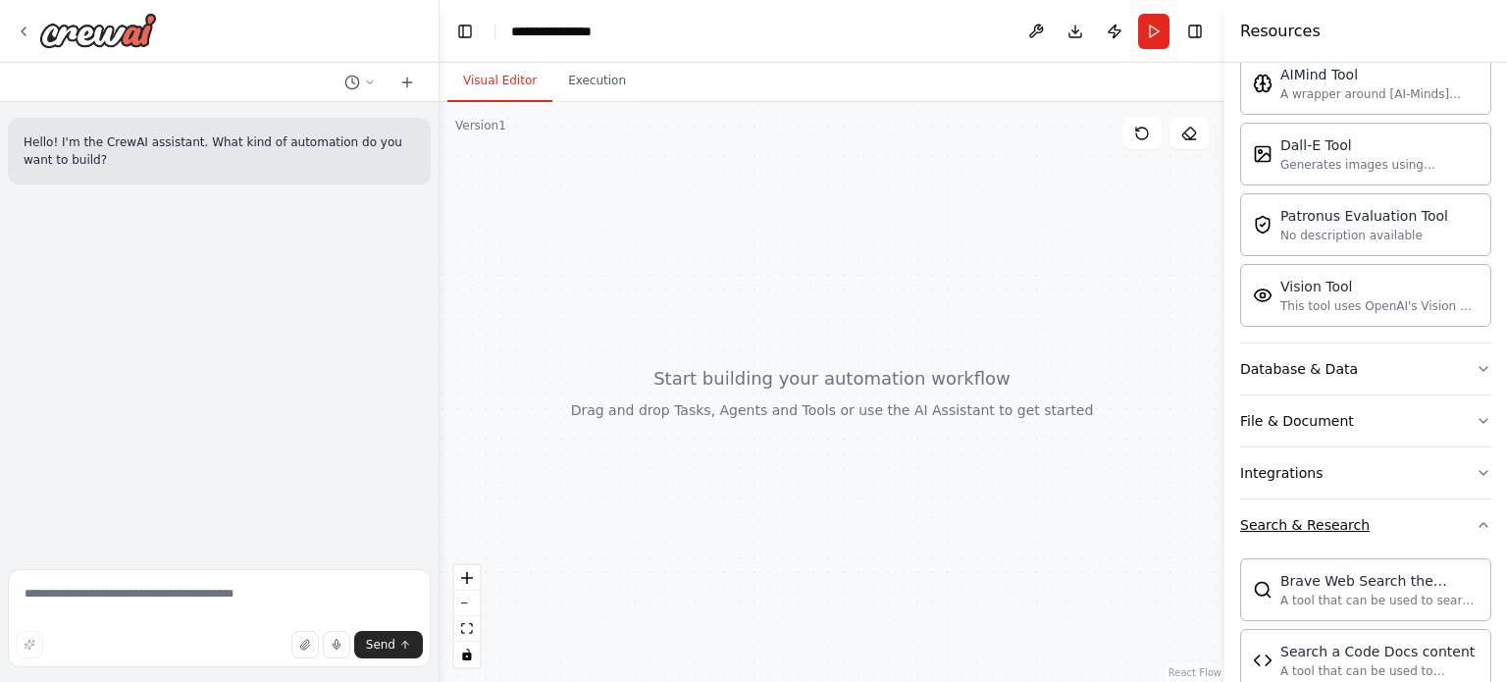
click at [1401, 515] on button "Search & Research" at bounding box center [1365, 524] width 251 height 51
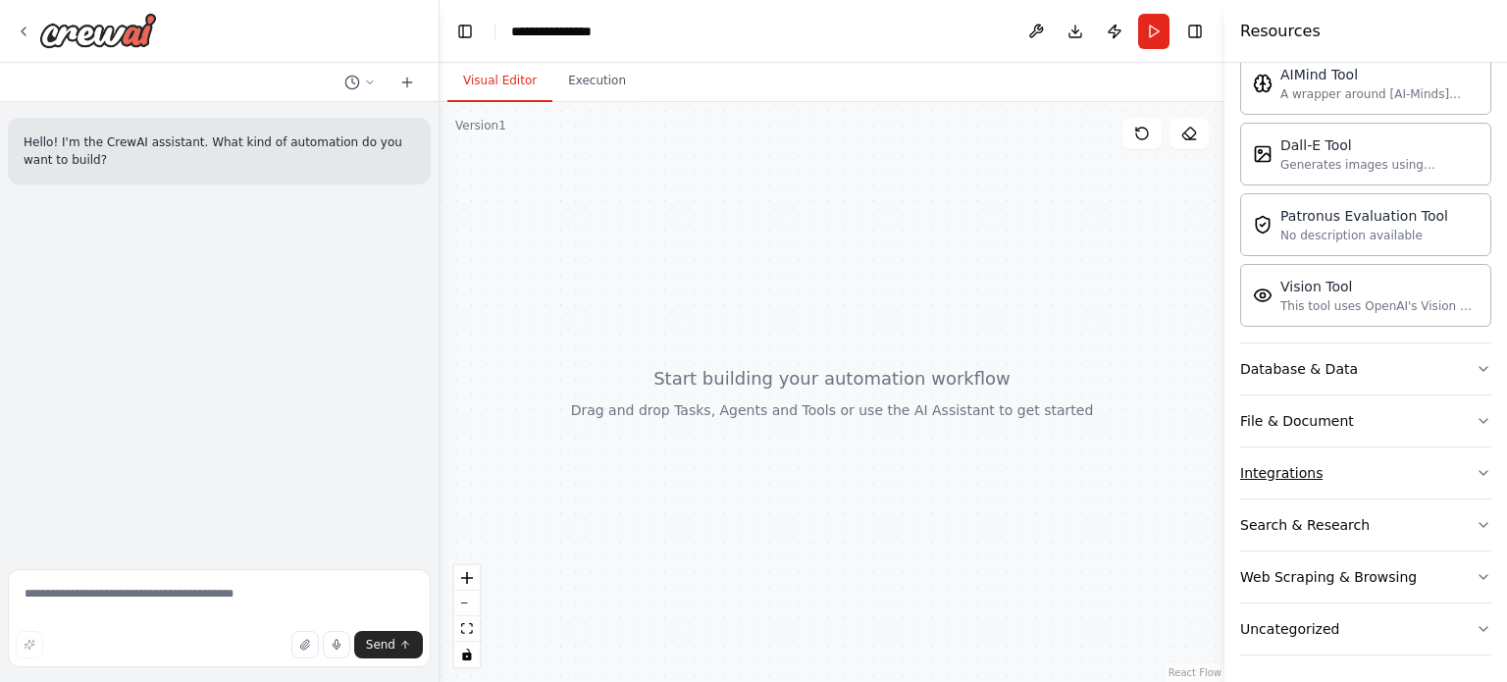
click at [1365, 461] on button "Integrations" at bounding box center [1365, 472] width 251 height 51
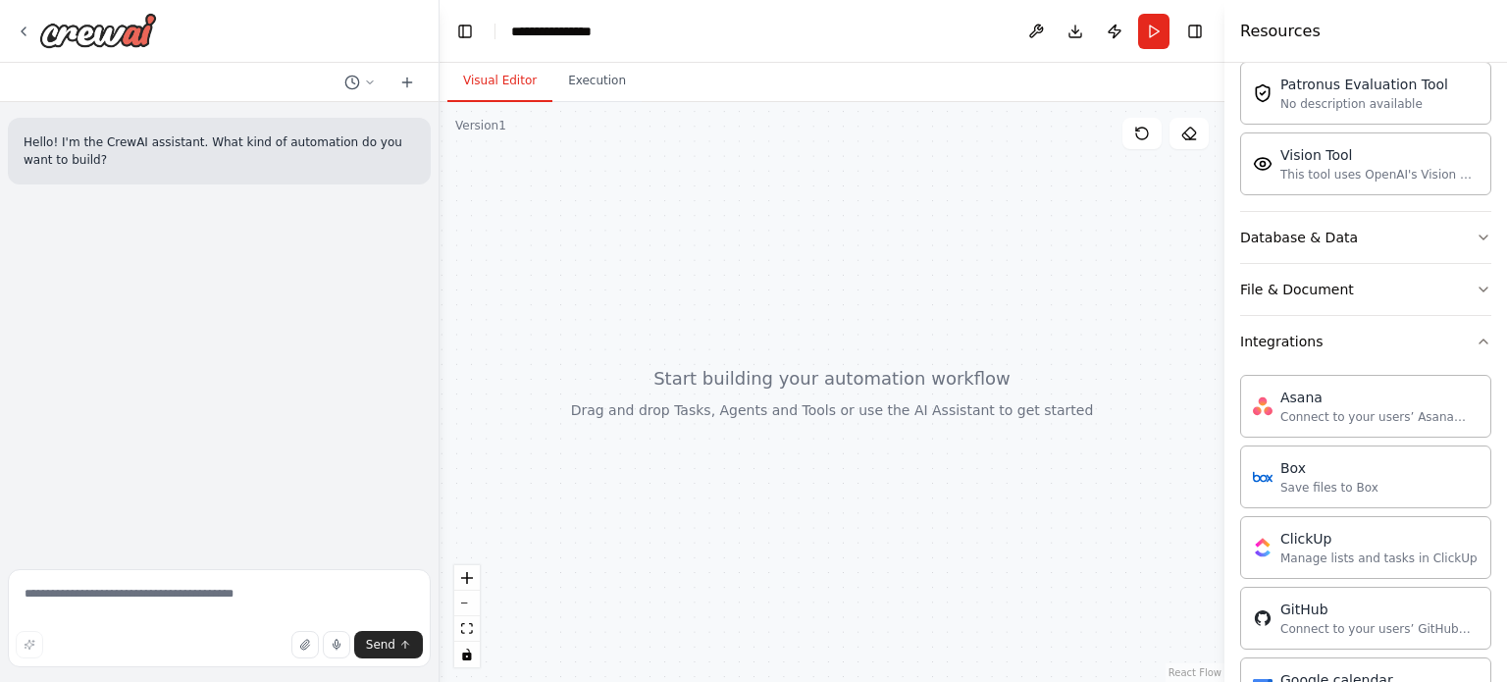
scroll to position [394, 0]
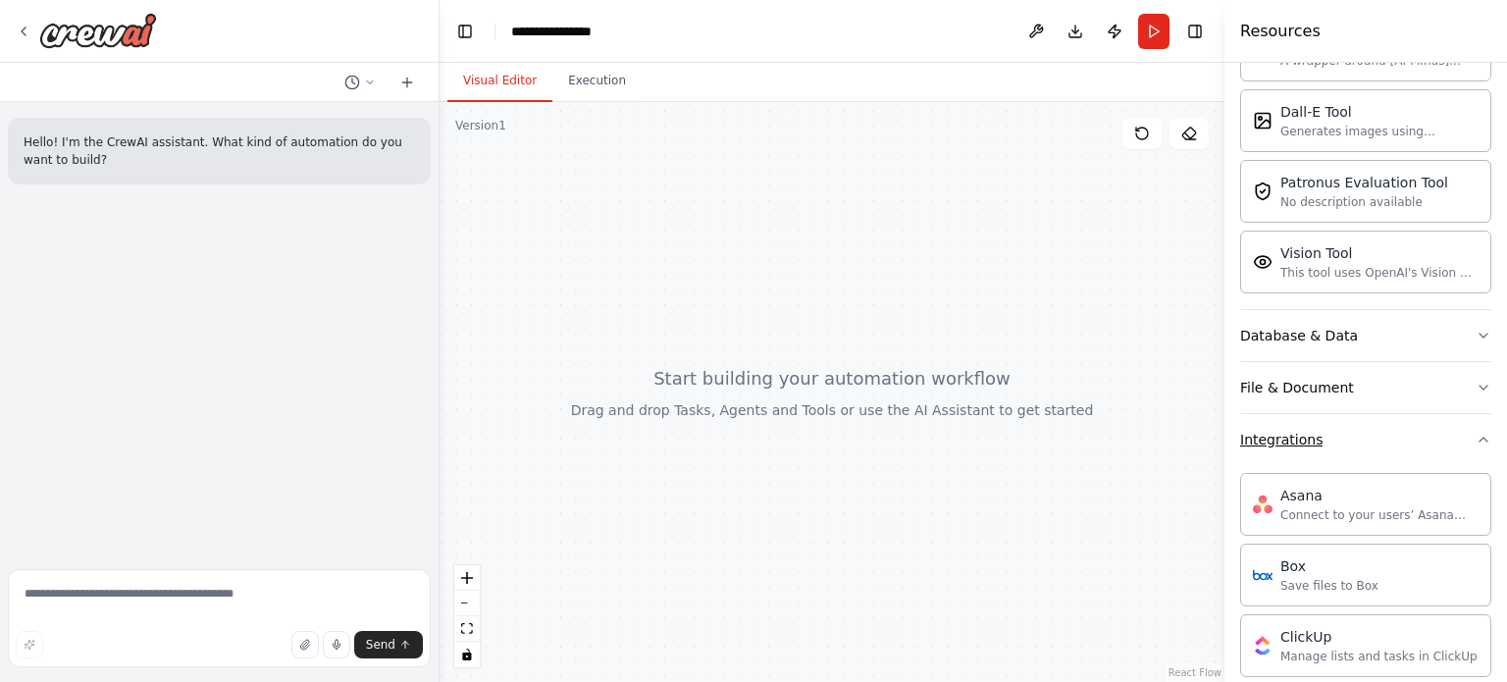
click at [1475, 438] on icon "button" at bounding box center [1483, 440] width 16 height 16
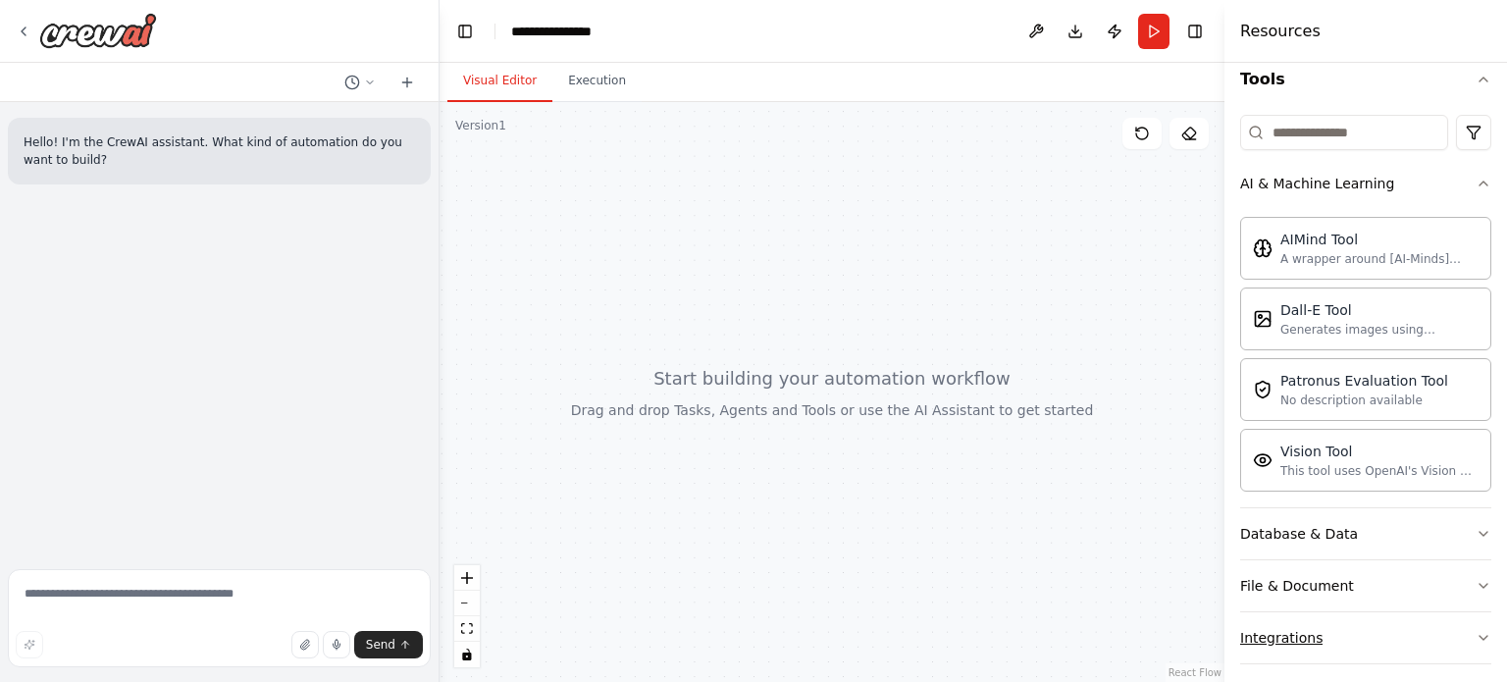
scroll to position [0, 0]
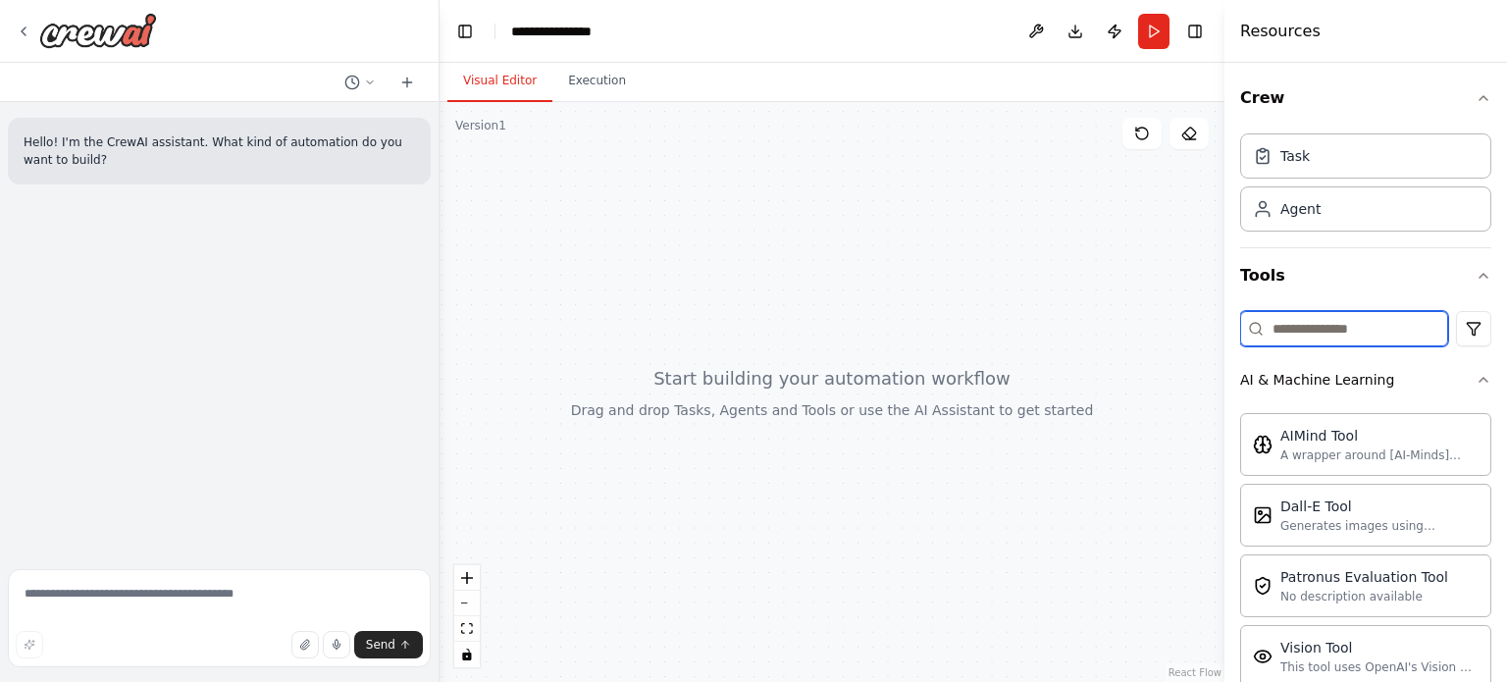
click at [1325, 326] on input at bounding box center [1344, 328] width 208 height 35
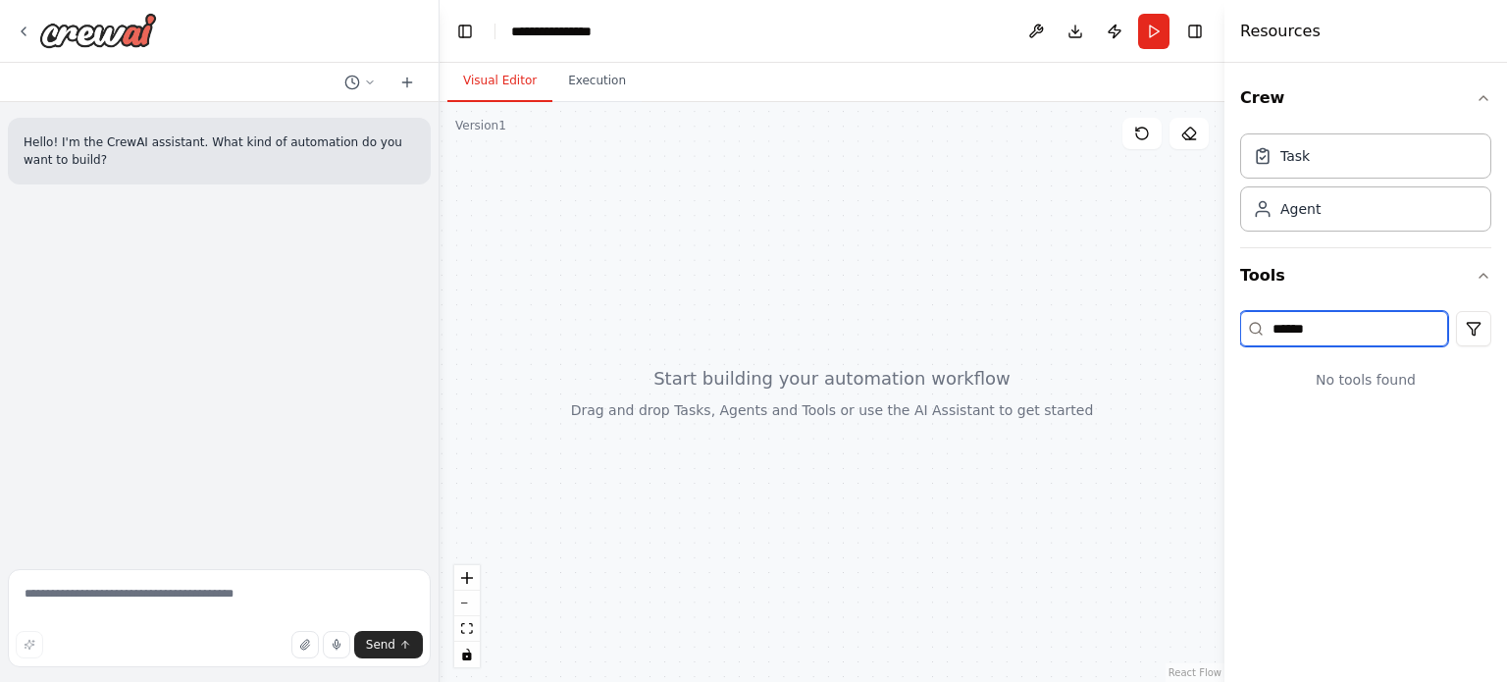
type input "*******"
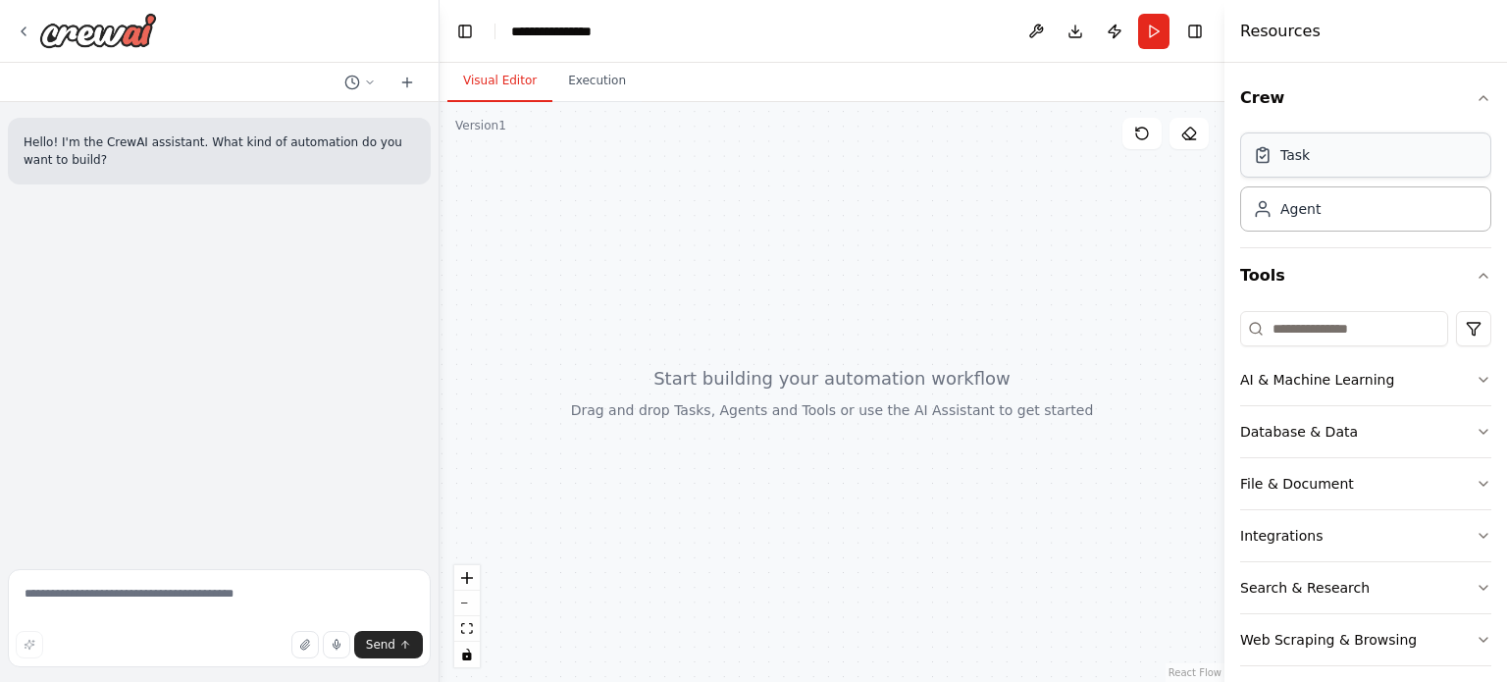
click at [1322, 165] on div "Task" at bounding box center [1365, 154] width 251 height 45
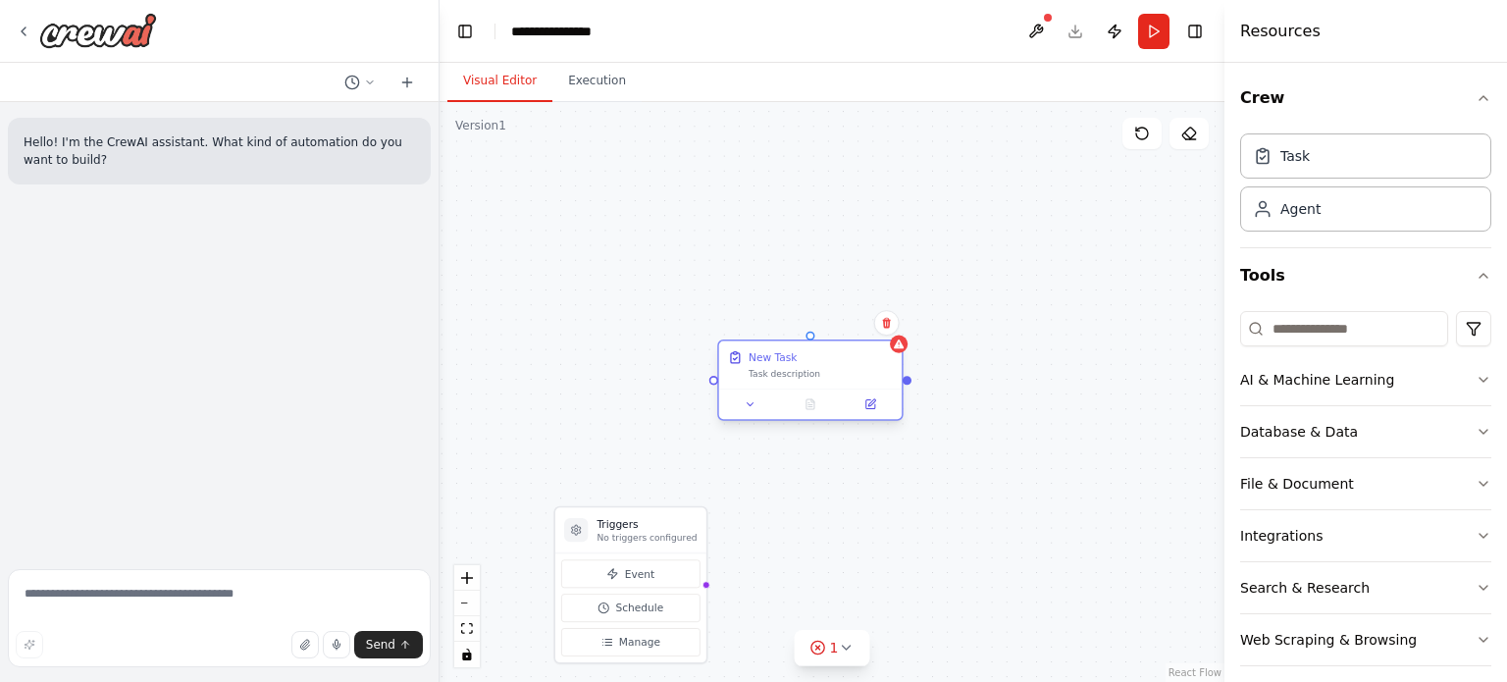
drag, startPoint x: 980, startPoint y: 486, endPoint x: 816, endPoint y: 385, distance: 192.5
click at [816, 385] on div "New Task Task description" at bounding box center [810, 365] width 182 height 48
click at [638, 581] on button "Event" at bounding box center [630, 573] width 139 height 28
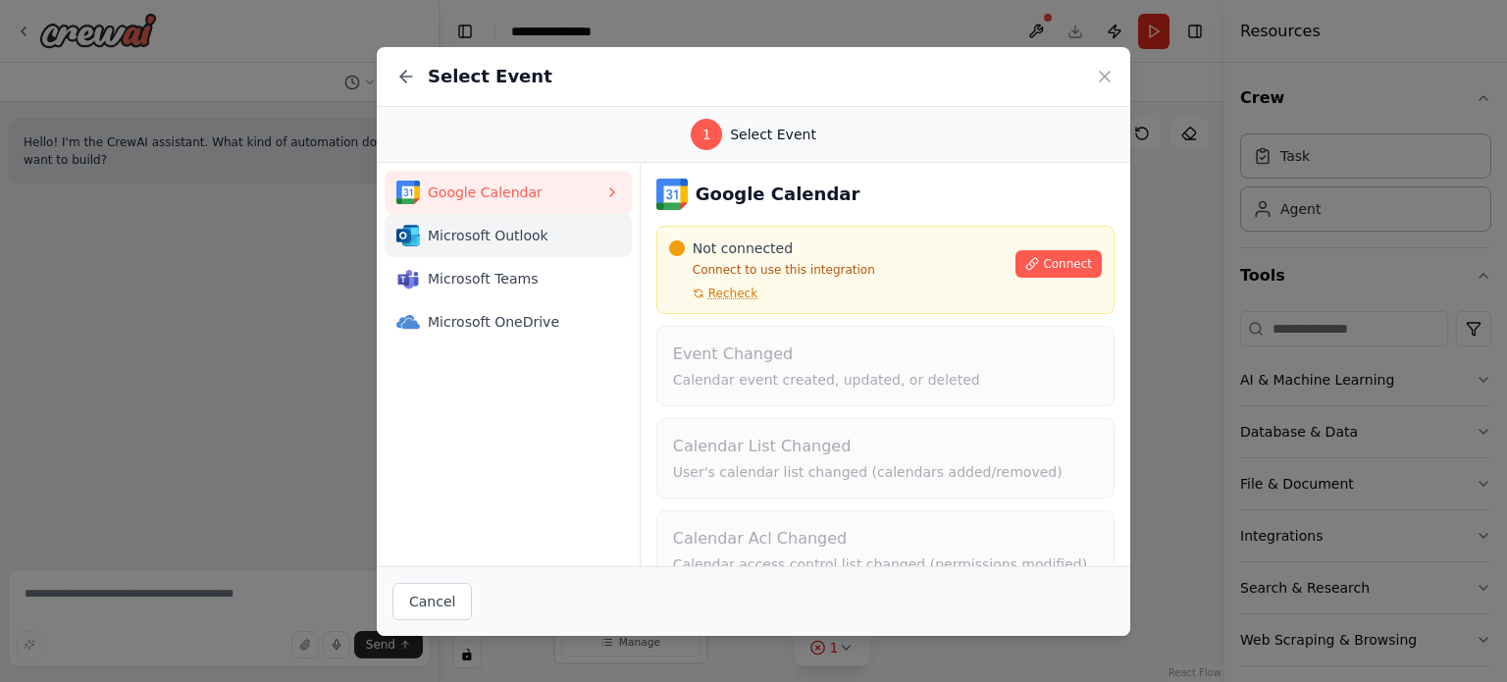
click at [530, 243] on span "Microsoft Outlook" at bounding box center [516, 236] width 177 height 20
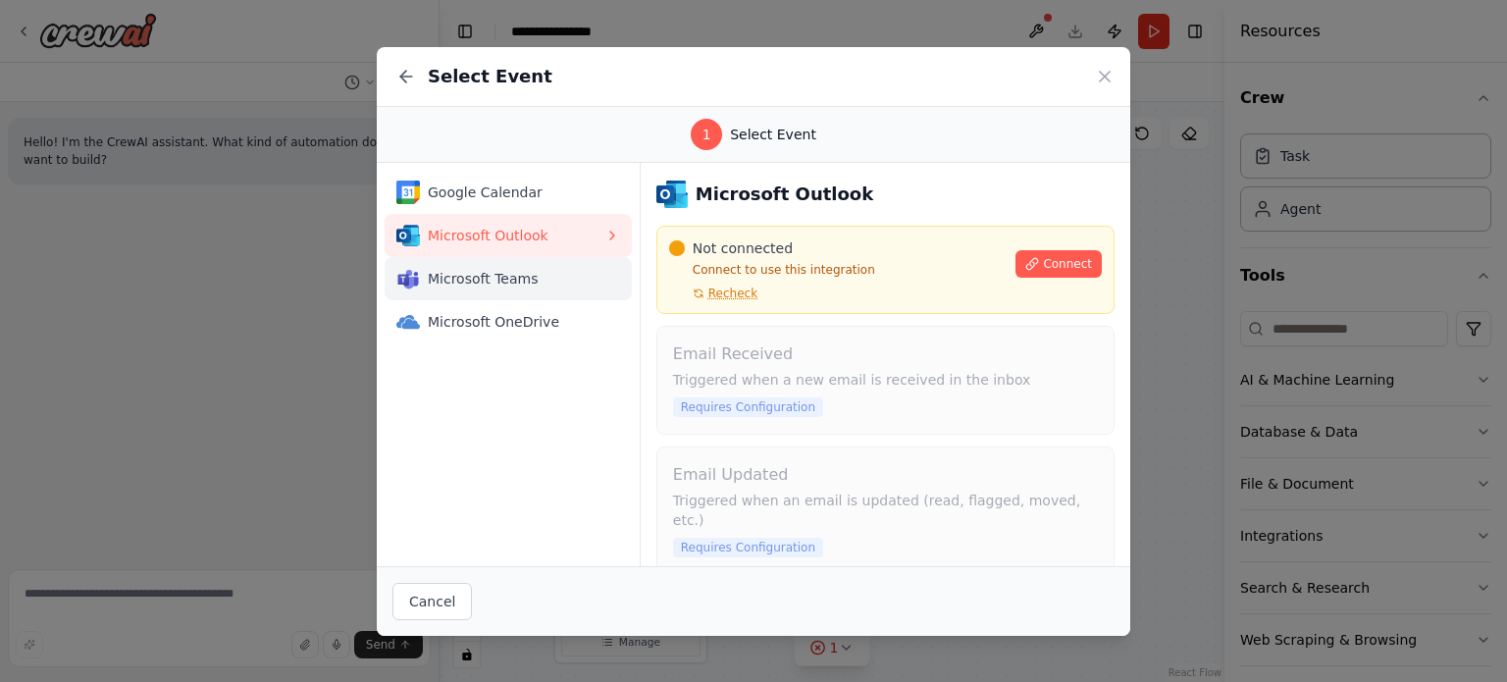
click at [514, 282] on span "Microsoft Teams" at bounding box center [516, 279] width 177 height 20
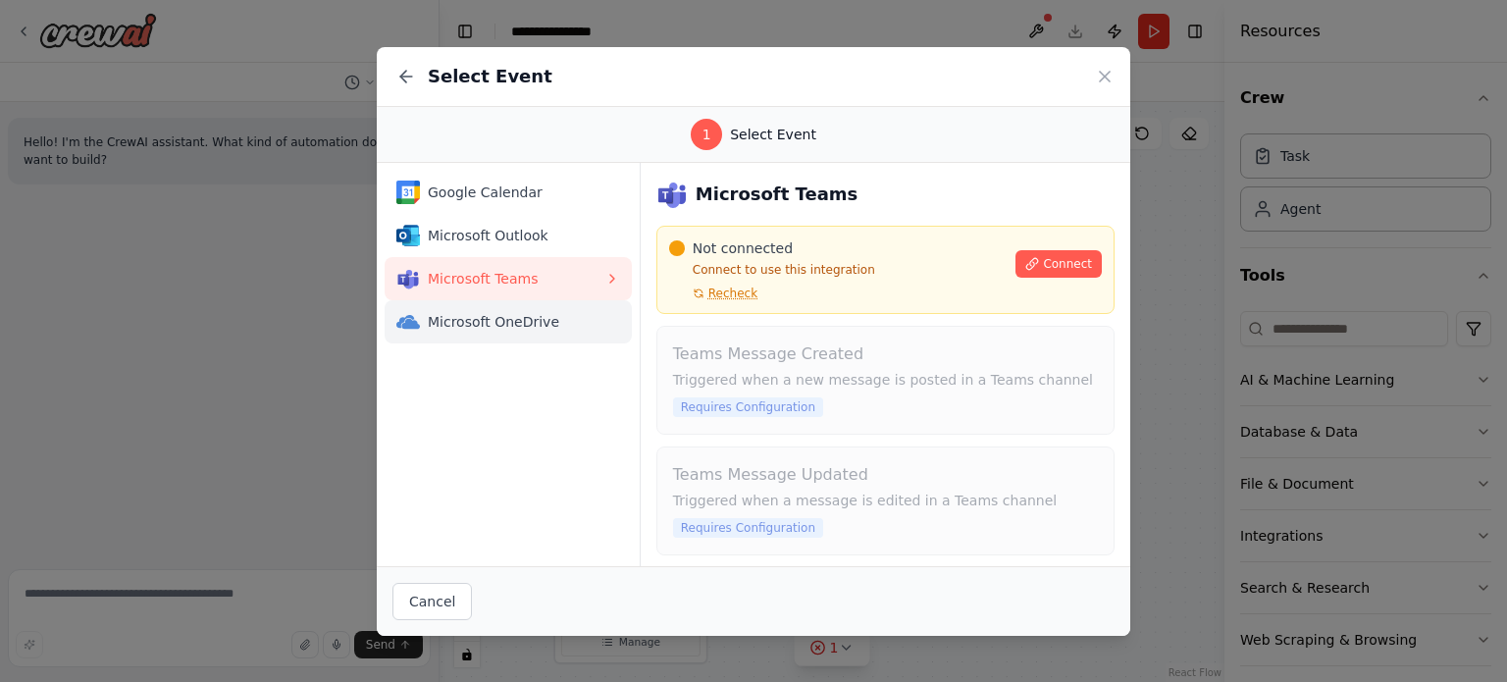
click at [501, 317] on span "Microsoft OneDrive" at bounding box center [516, 322] width 177 height 20
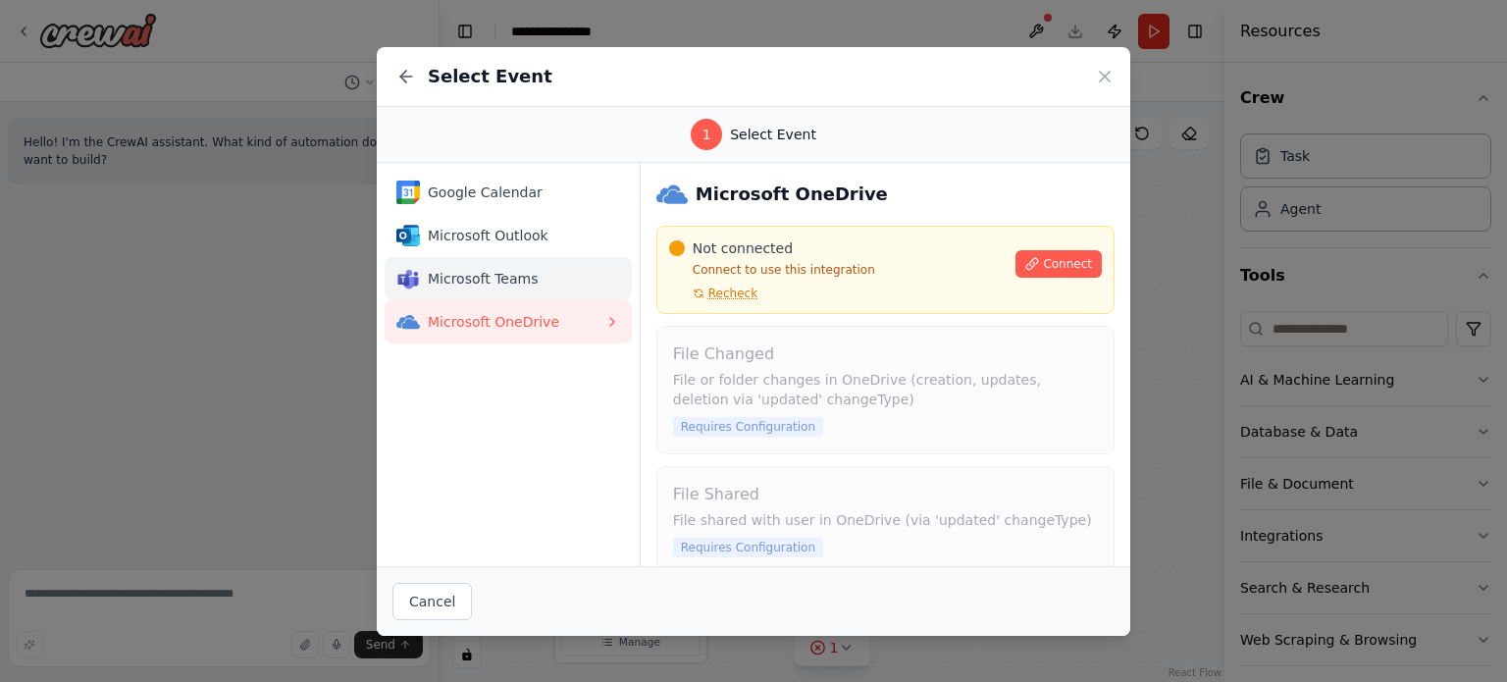
click at [489, 281] on span "Microsoft Teams" at bounding box center [516, 279] width 177 height 20
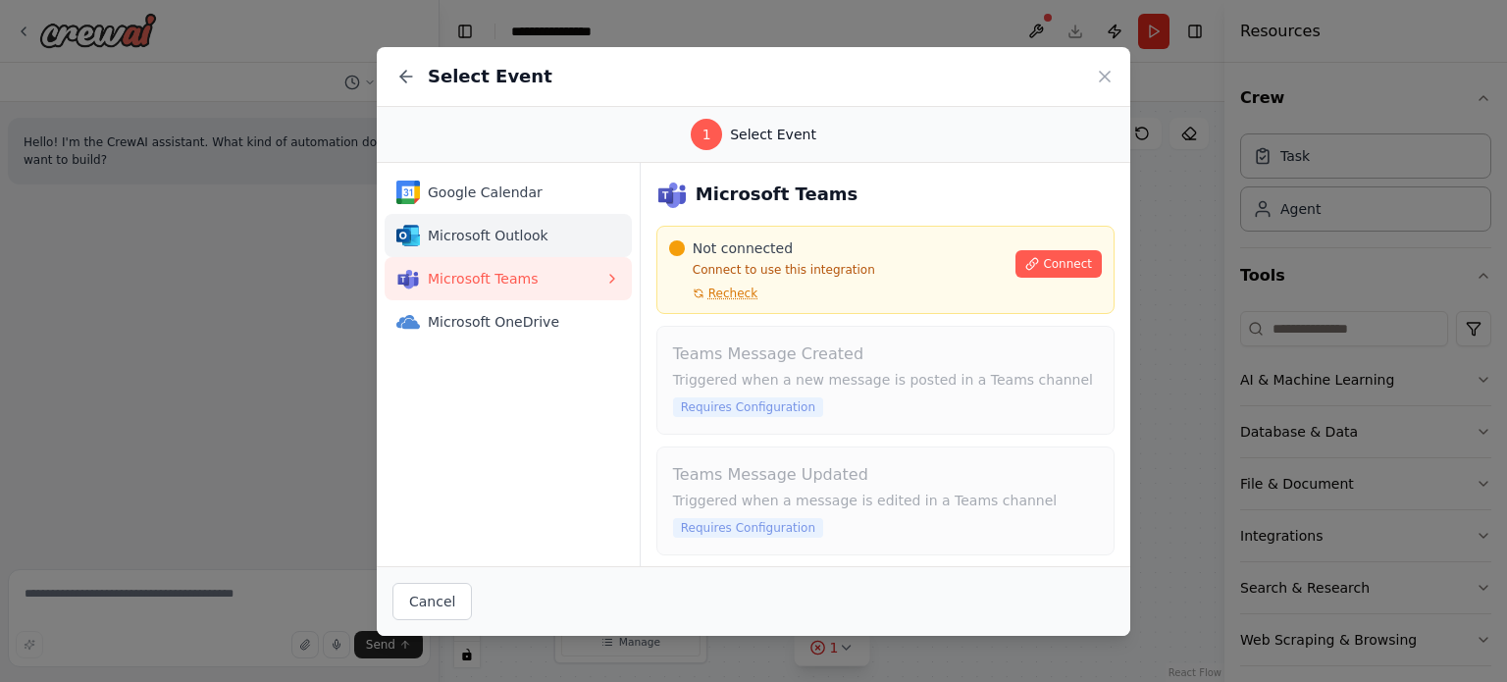
click at [488, 245] on div "Microsoft Outlook" at bounding box center [500, 236] width 208 height 24
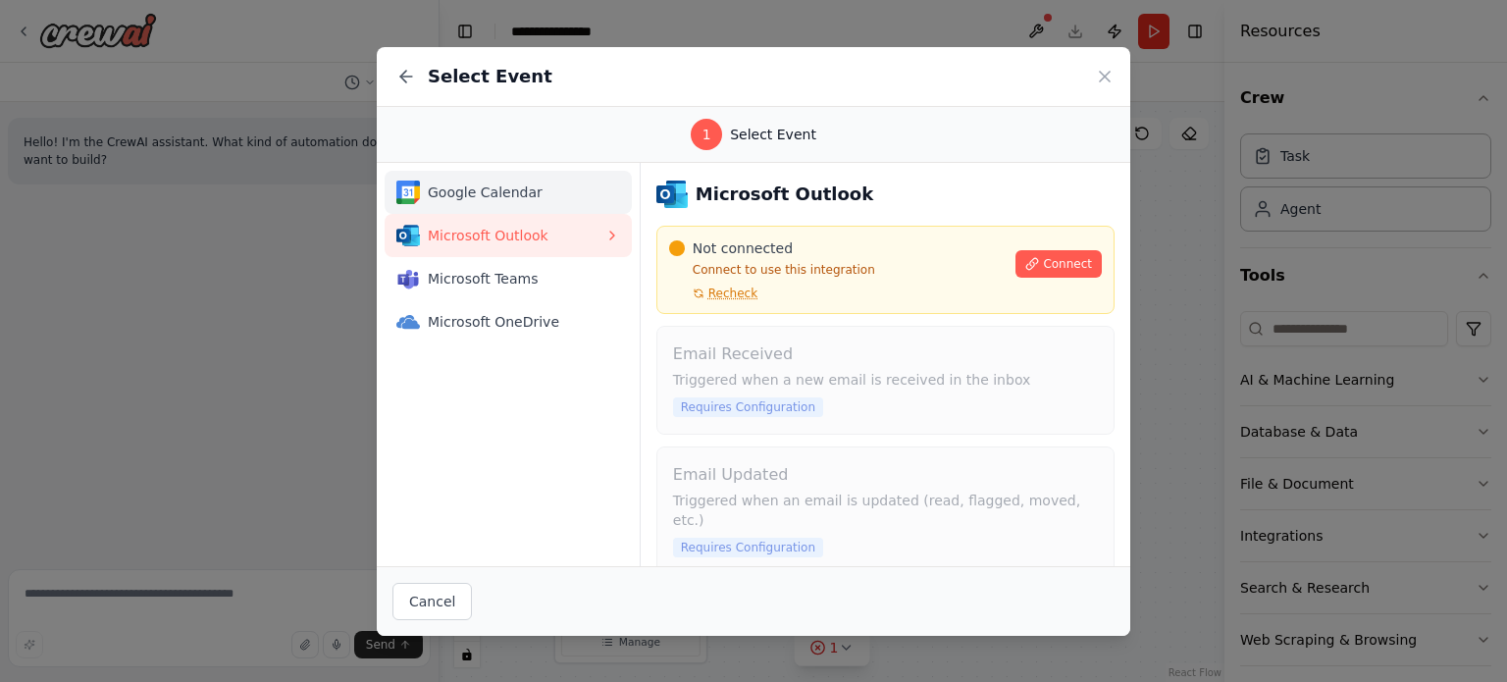
click at [481, 203] on div "Google Calendar" at bounding box center [500, 192] width 208 height 24
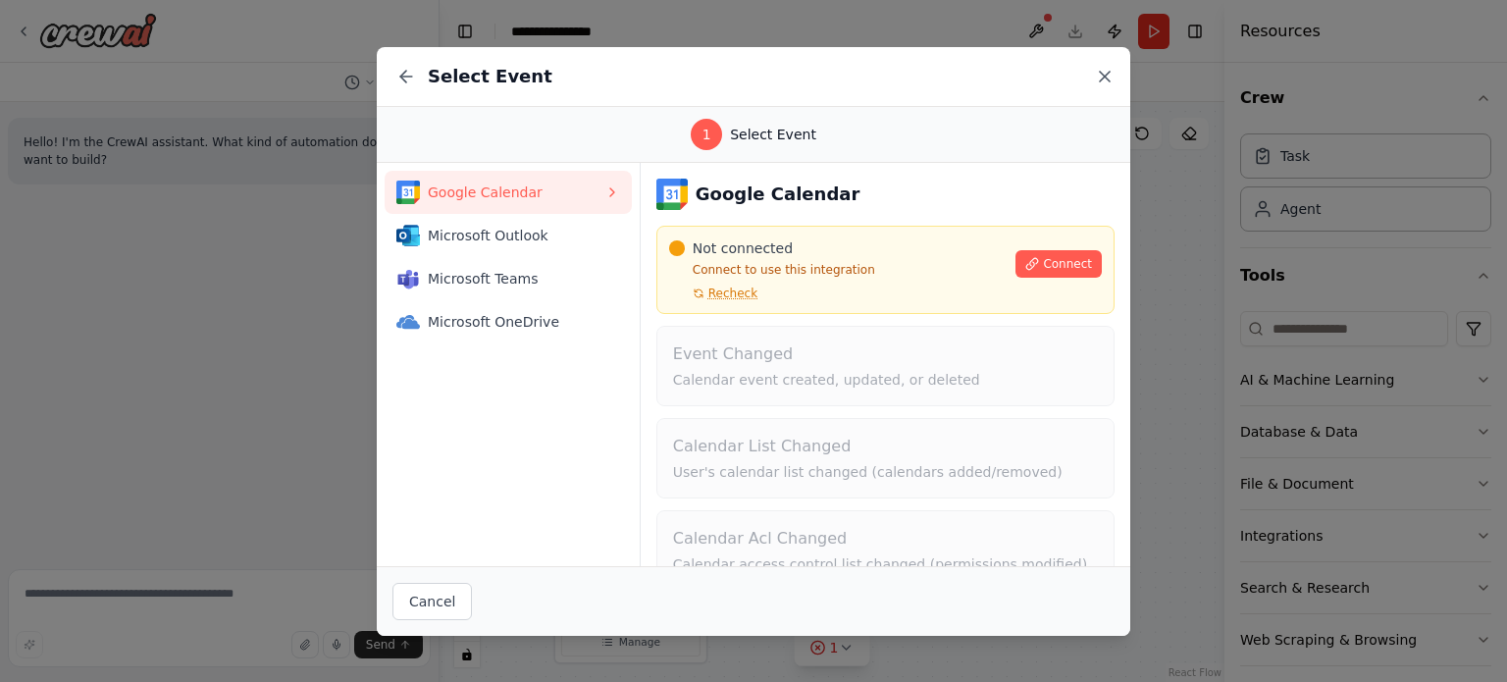
click at [1099, 70] on icon at bounding box center [1105, 77] width 20 height 20
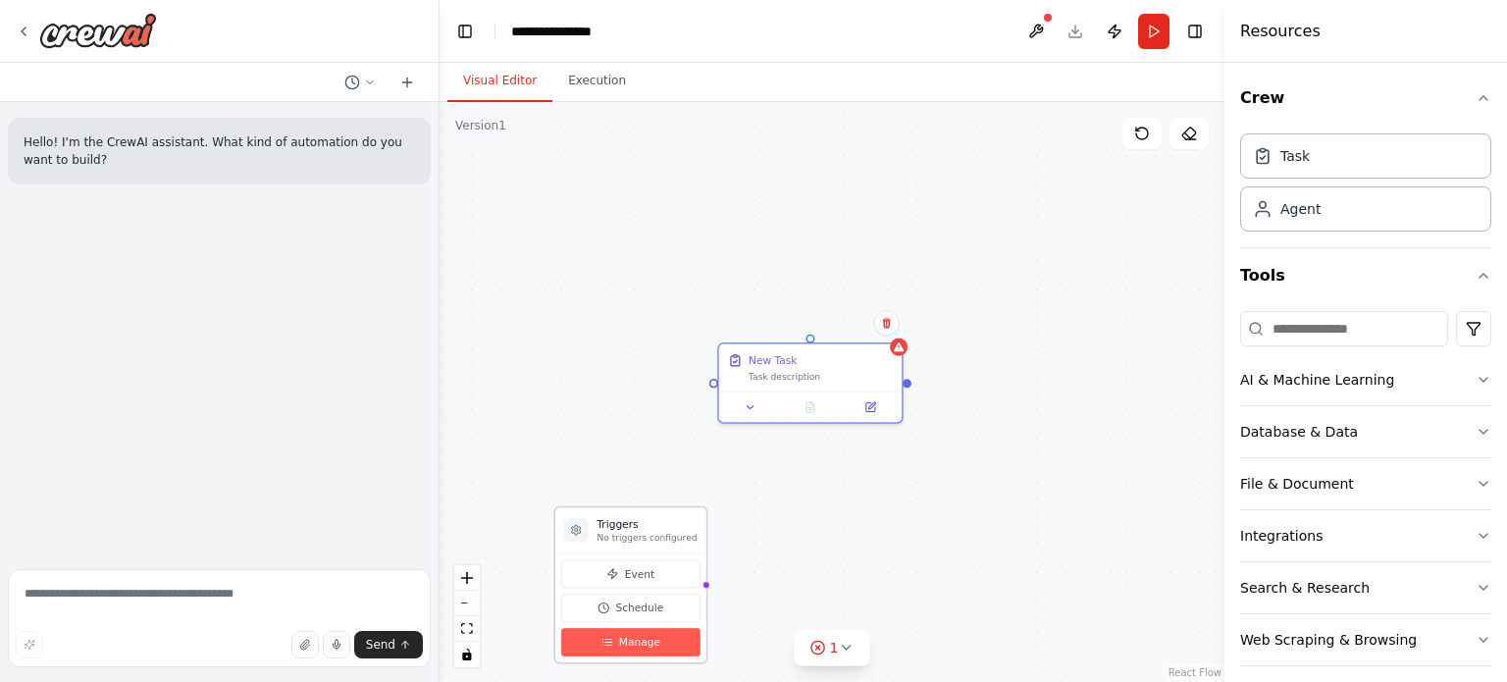
click at [651, 643] on span "Manage" at bounding box center [639, 642] width 41 height 15
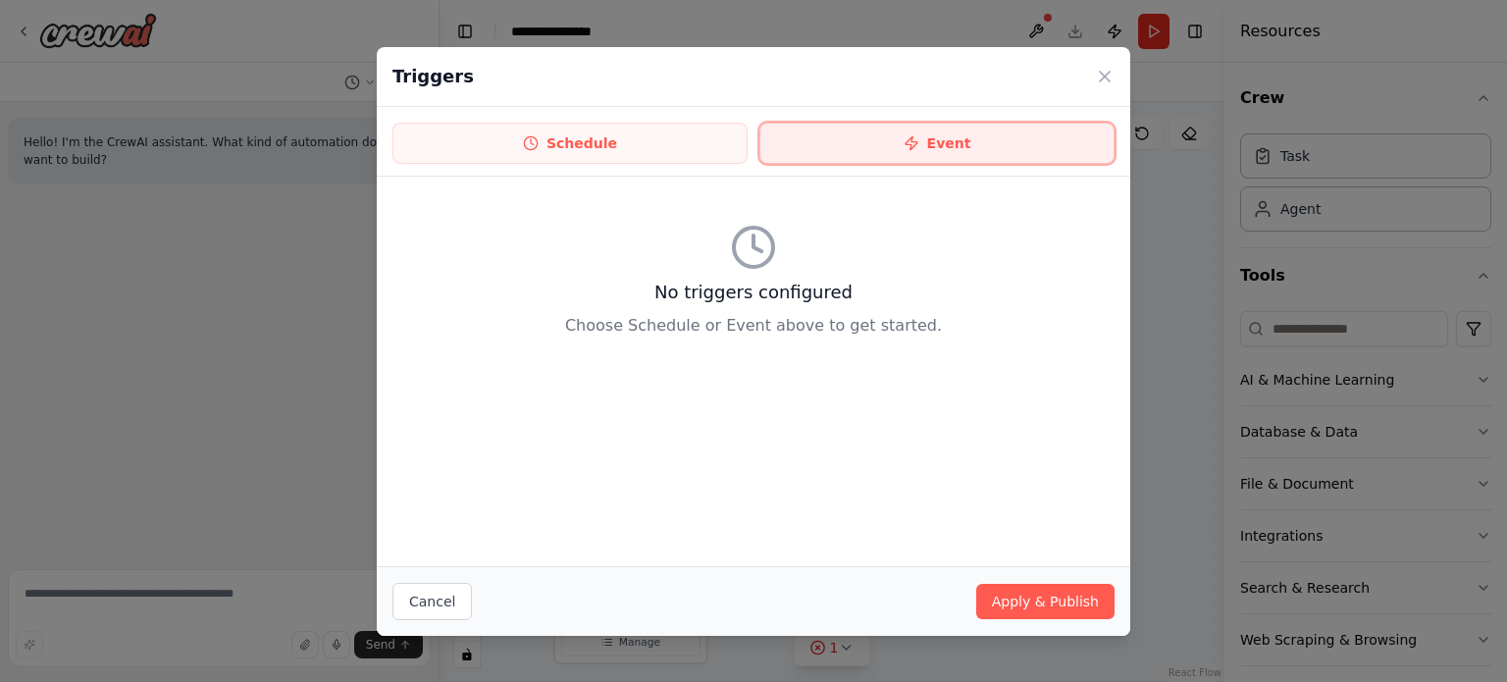
click at [979, 148] on button "Event" at bounding box center [936, 143] width 355 height 41
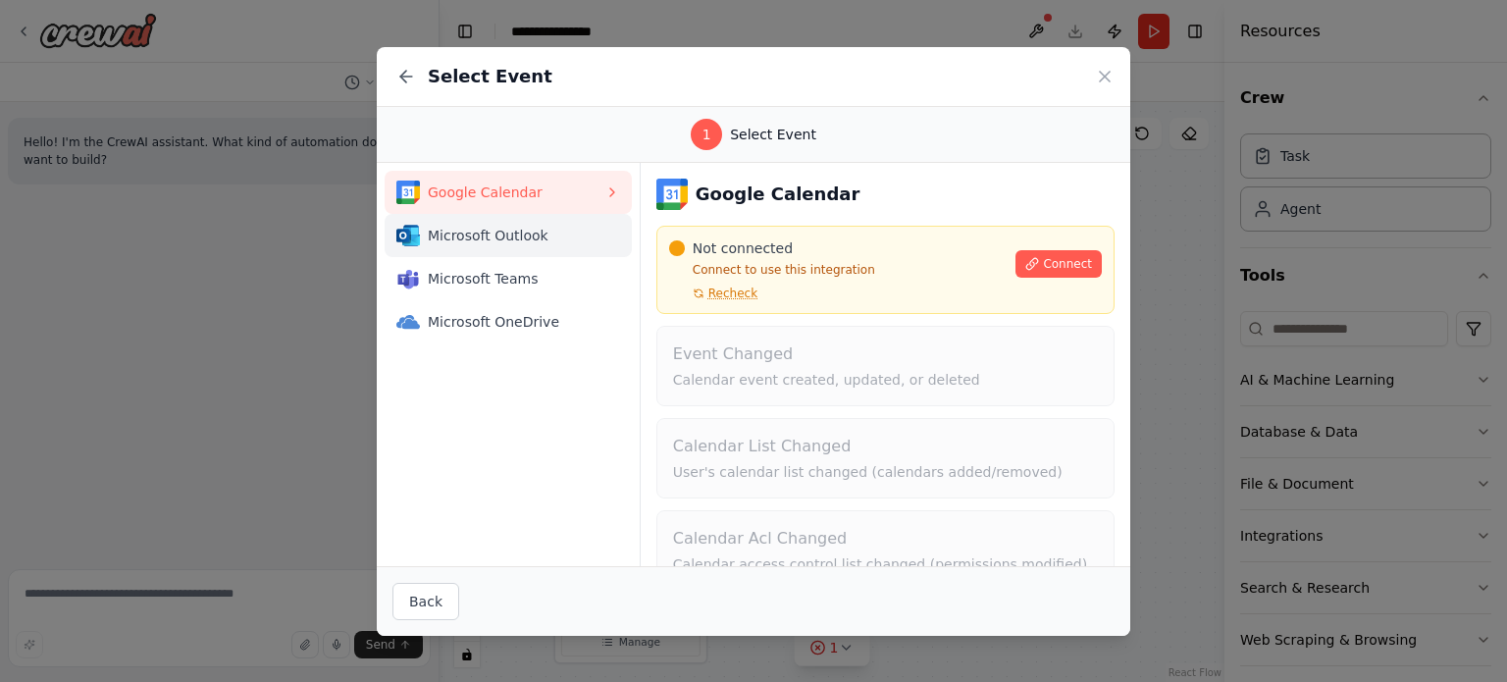
click at [584, 232] on span "Microsoft Outlook" at bounding box center [516, 236] width 177 height 20
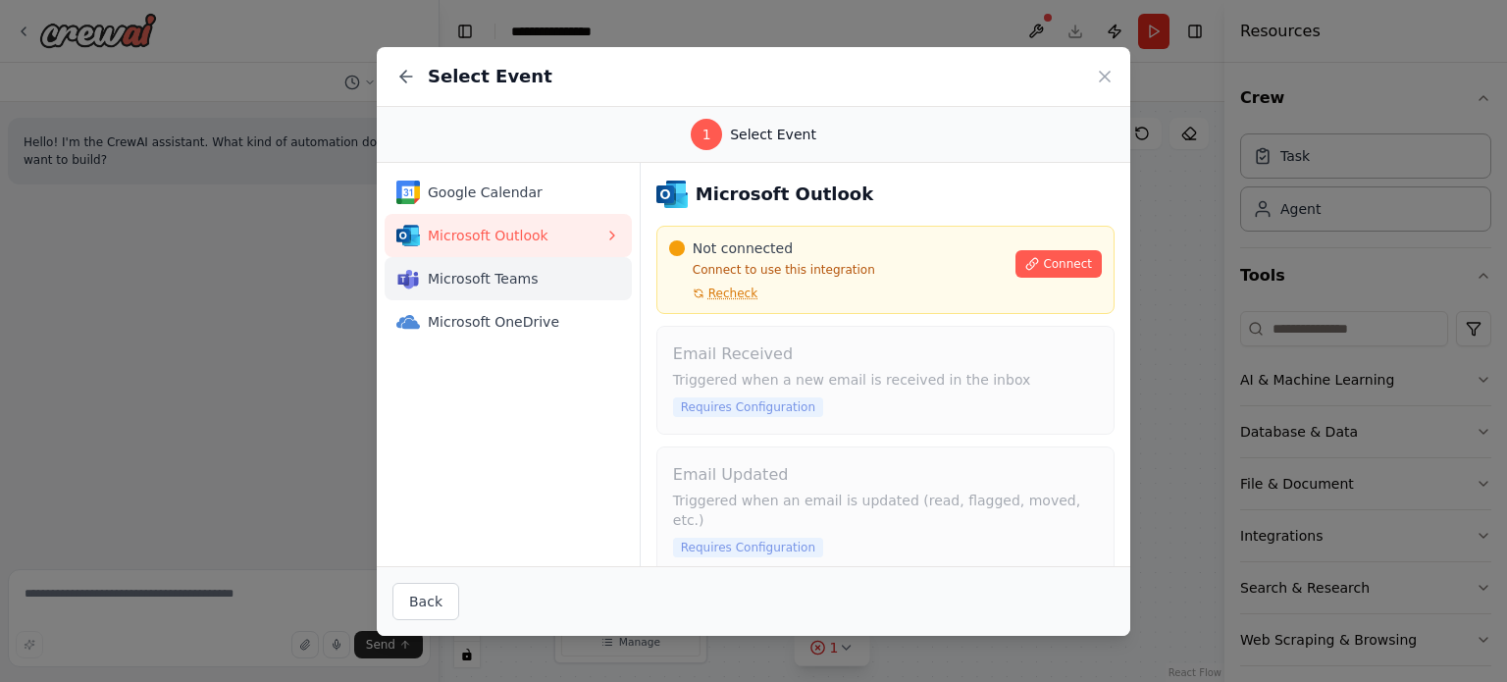
click at [532, 279] on span "Microsoft Teams" at bounding box center [516, 279] width 177 height 20
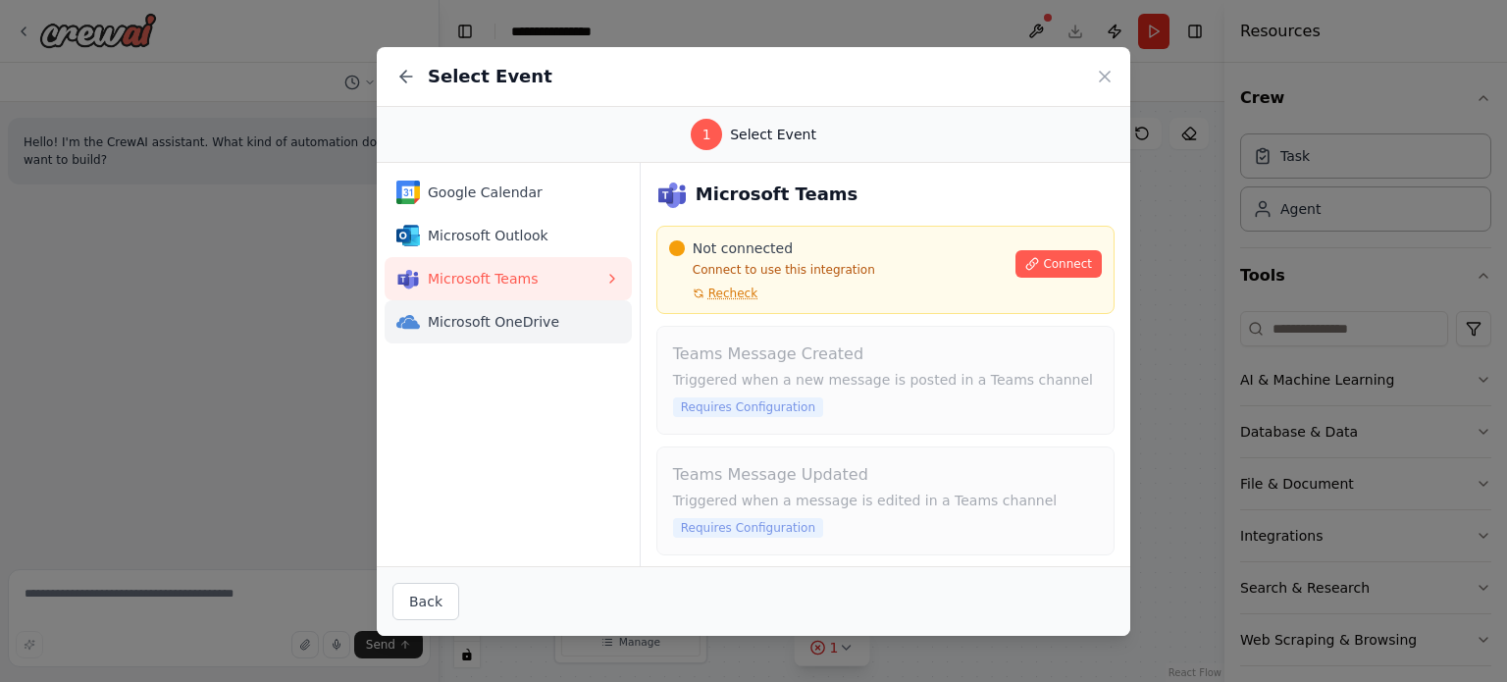
click at [520, 320] on span "Microsoft OneDrive" at bounding box center [516, 322] width 177 height 20
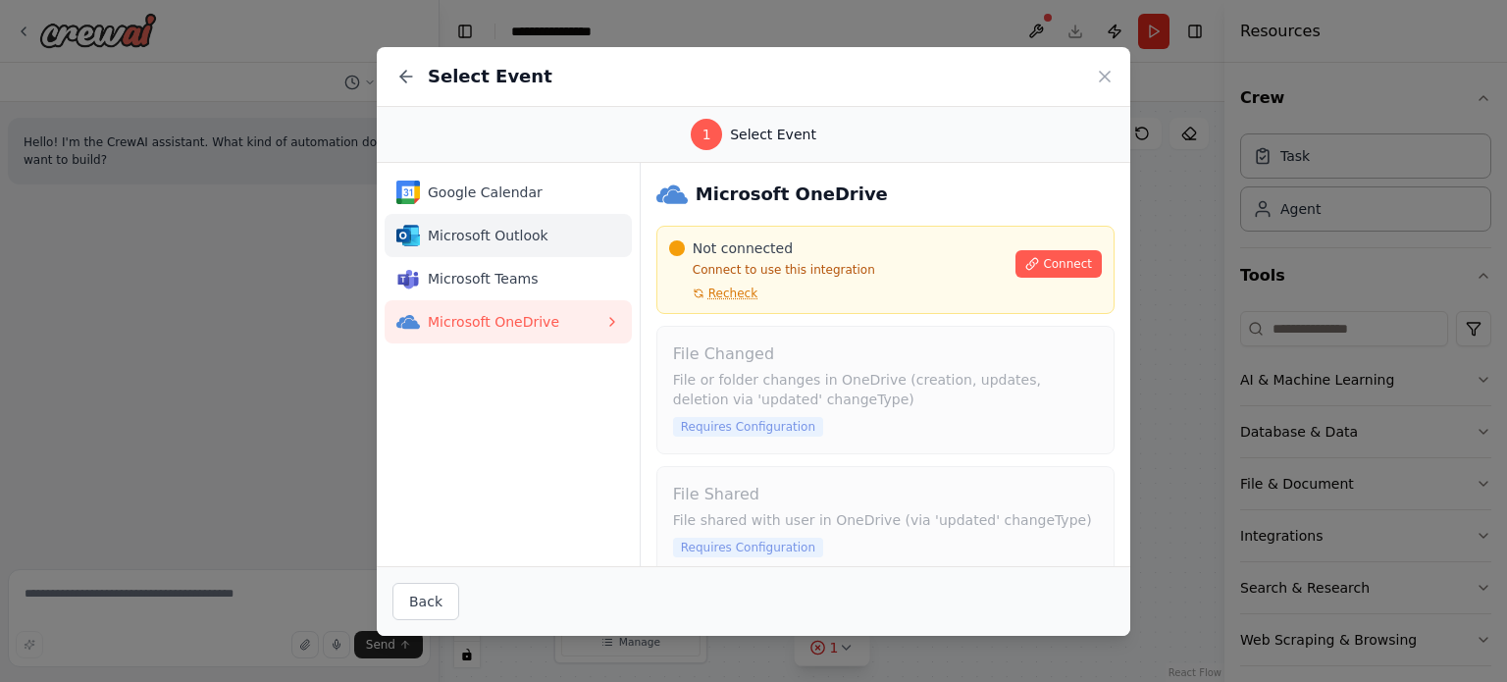
click at [522, 244] on div "Microsoft Outlook" at bounding box center [500, 236] width 208 height 24
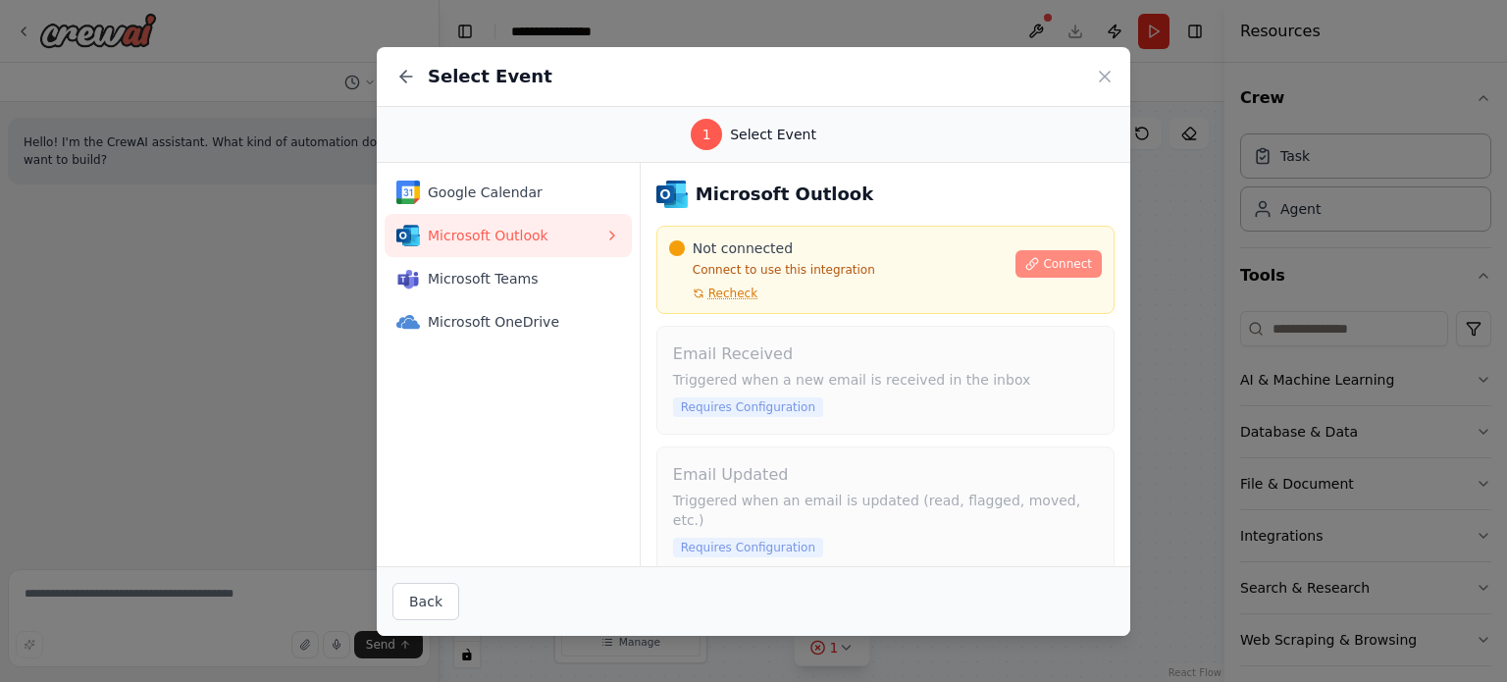
click at [1052, 264] on span "Connect" at bounding box center [1067, 264] width 49 height 16
click at [1097, 76] on icon at bounding box center [1105, 77] width 20 height 20
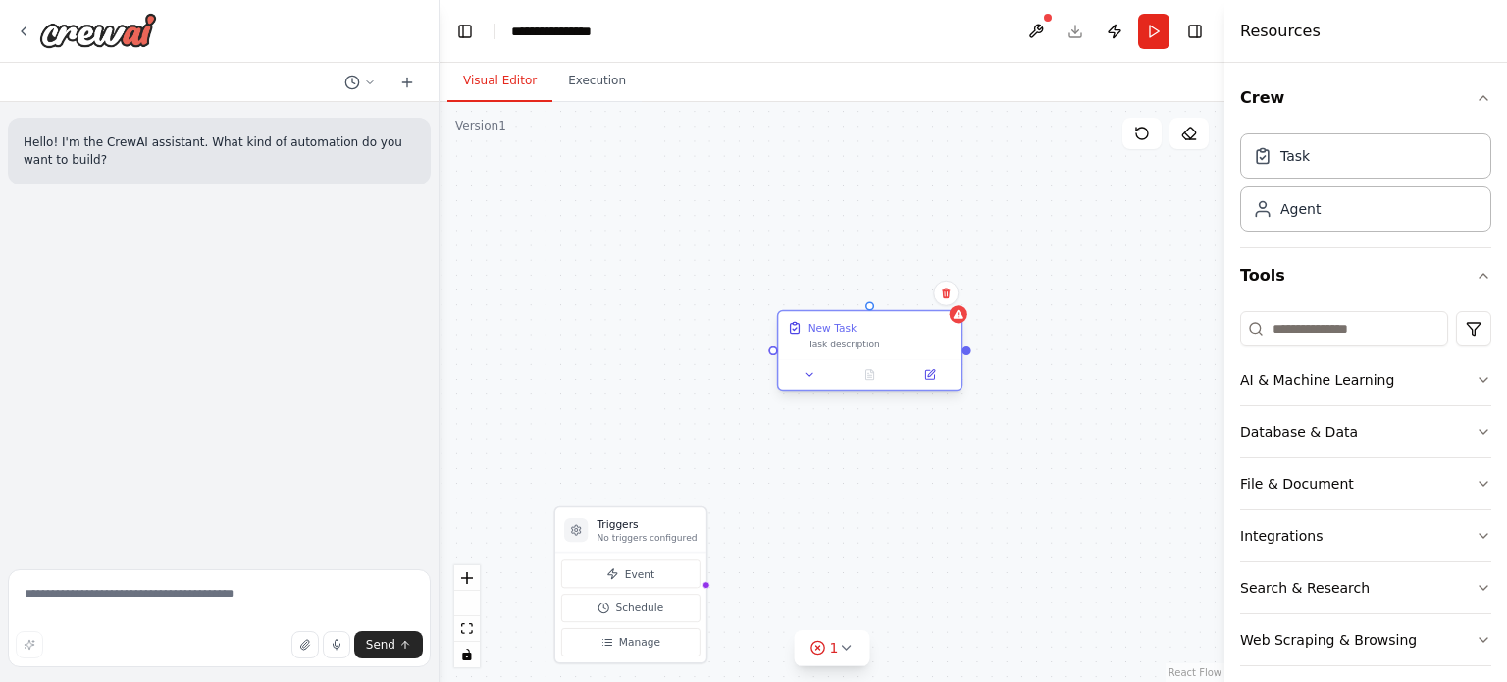
drag, startPoint x: 818, startPoint y: 371, endPoint x: 871, endPoint y: 335, distance: 64.2
click at [871, 335] on div "New Task Task description" at bounding box center [880, 334] width 144 height 29
click at [938, 300] on button at bounding box center [946, 294] width 26 height 26
click at [891, 287] on button "Confirm" at bounding box center [890, 294] width 70 height 24
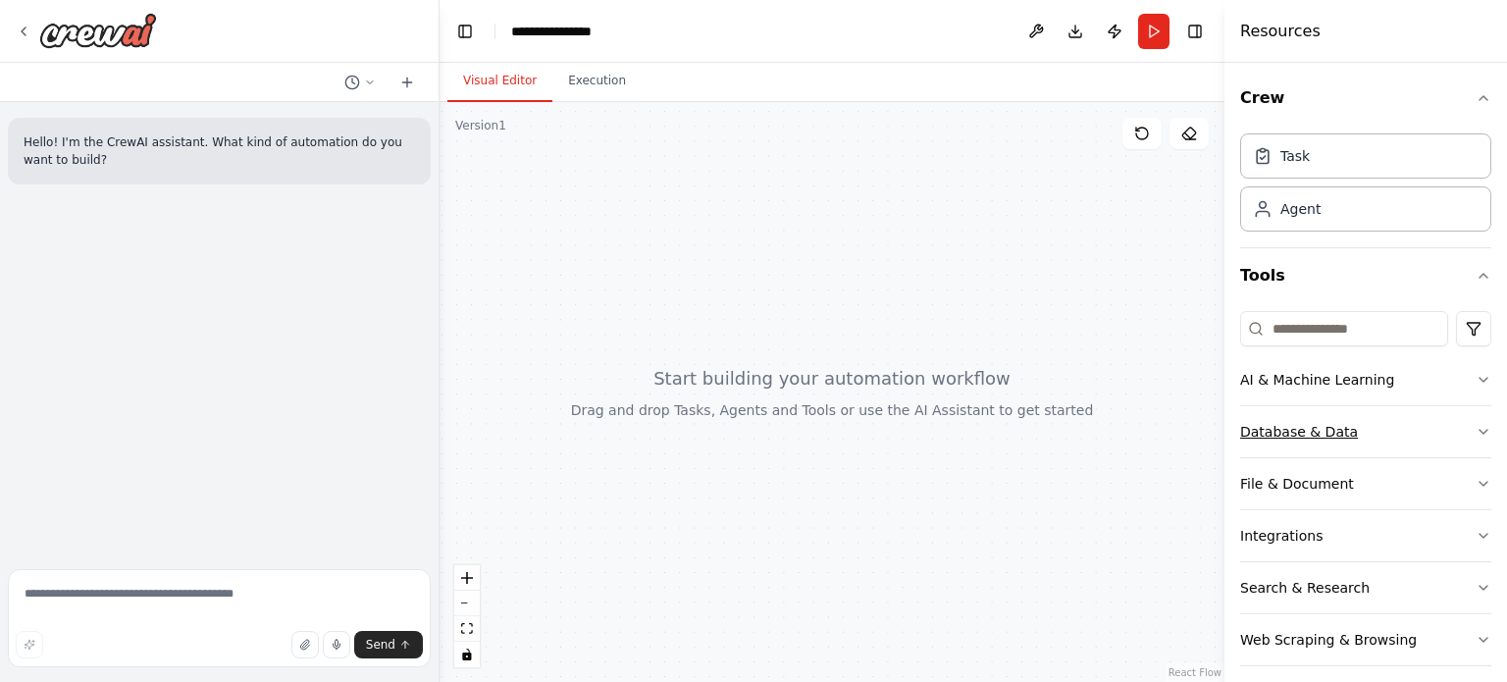
click at [1362, 438] on button "Database & Data" at bounding box center [1365, 431] width 251 height 51
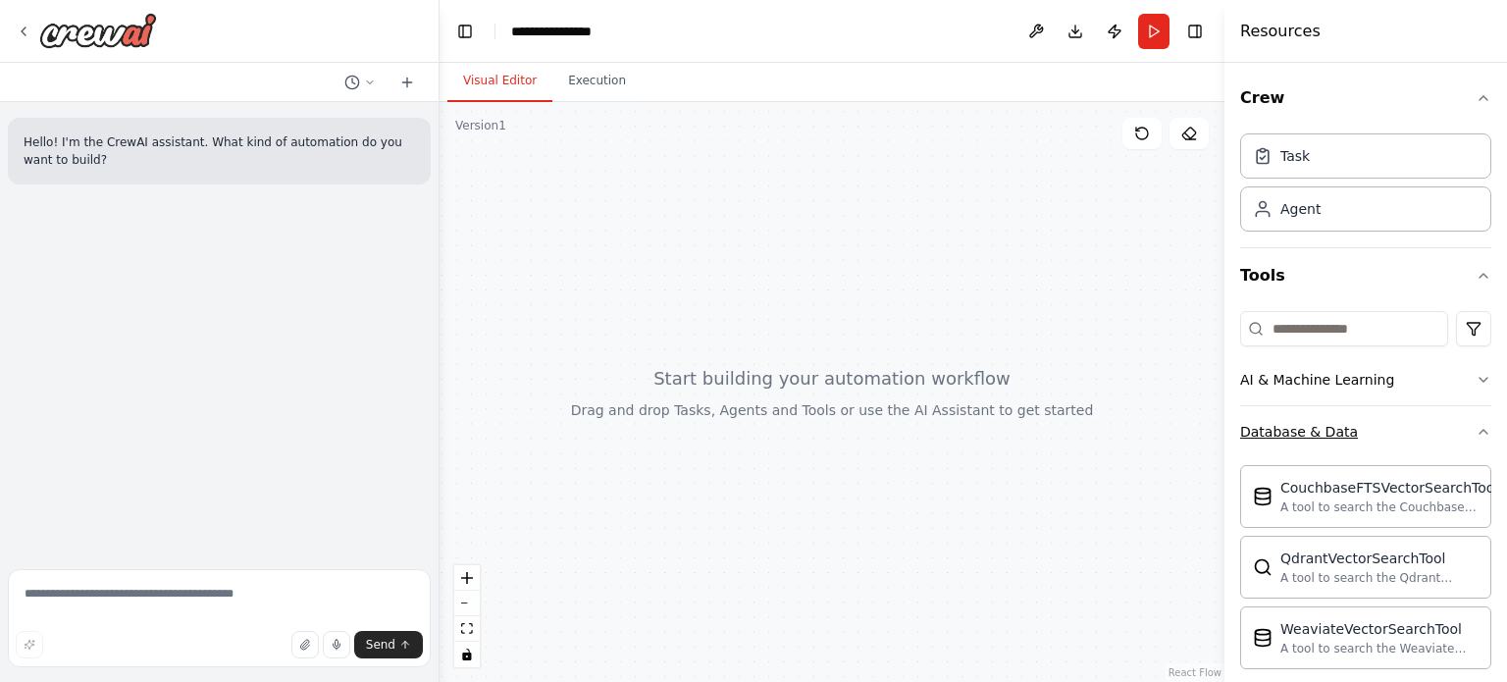
click at [1363, 438] on button "Database & Data" at bounding box center [1365, 431] width 251 height 51
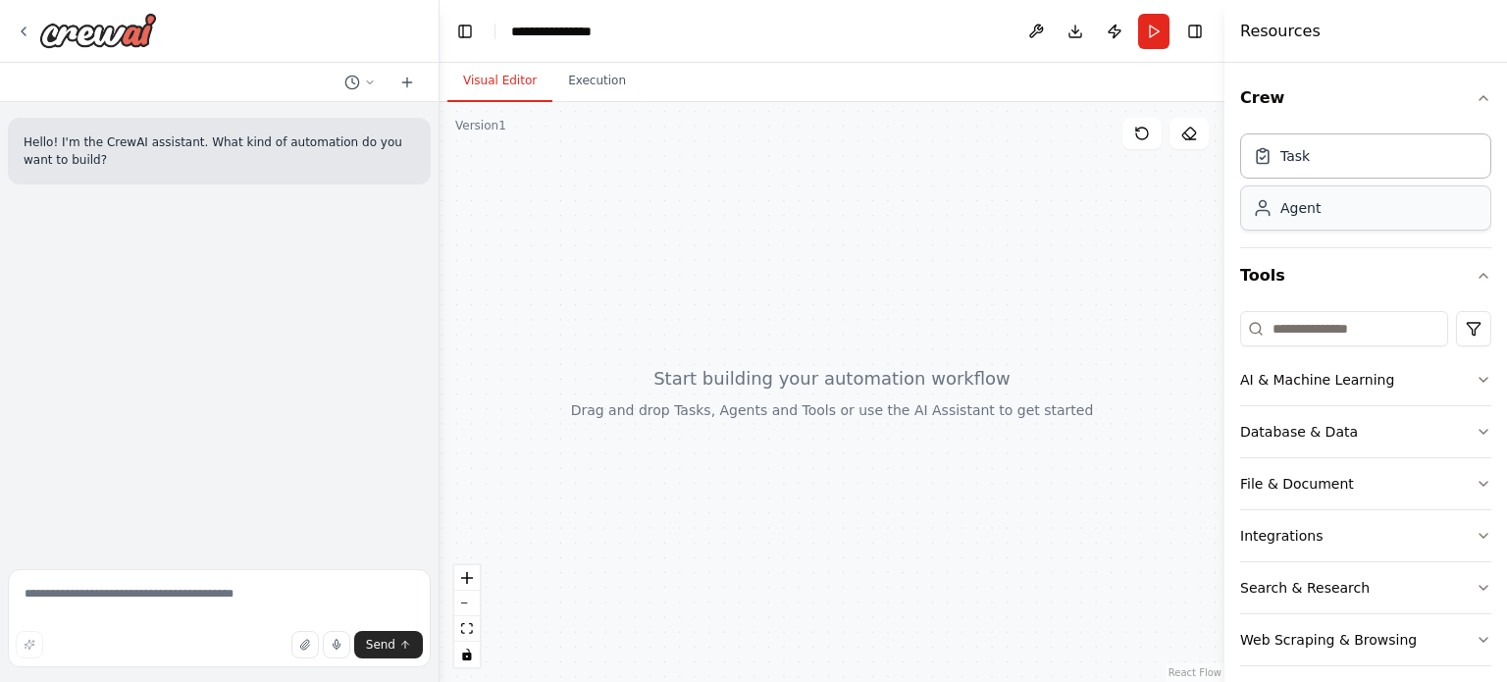
click at [1303, 218] on div "Agent" at bounding box center [1365, 207] width 251 height 45
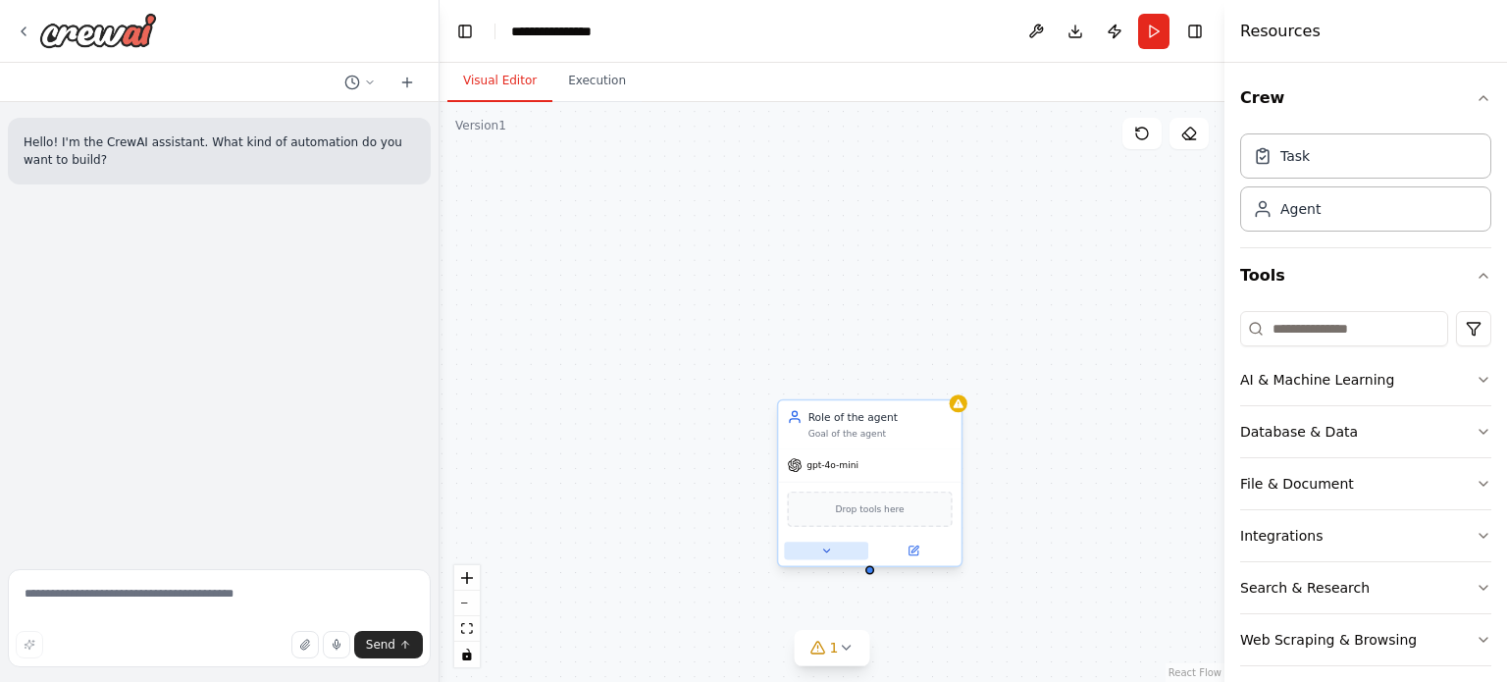
click at [832, 545] on icon at bounding box center [826, 550] width 12 height 12
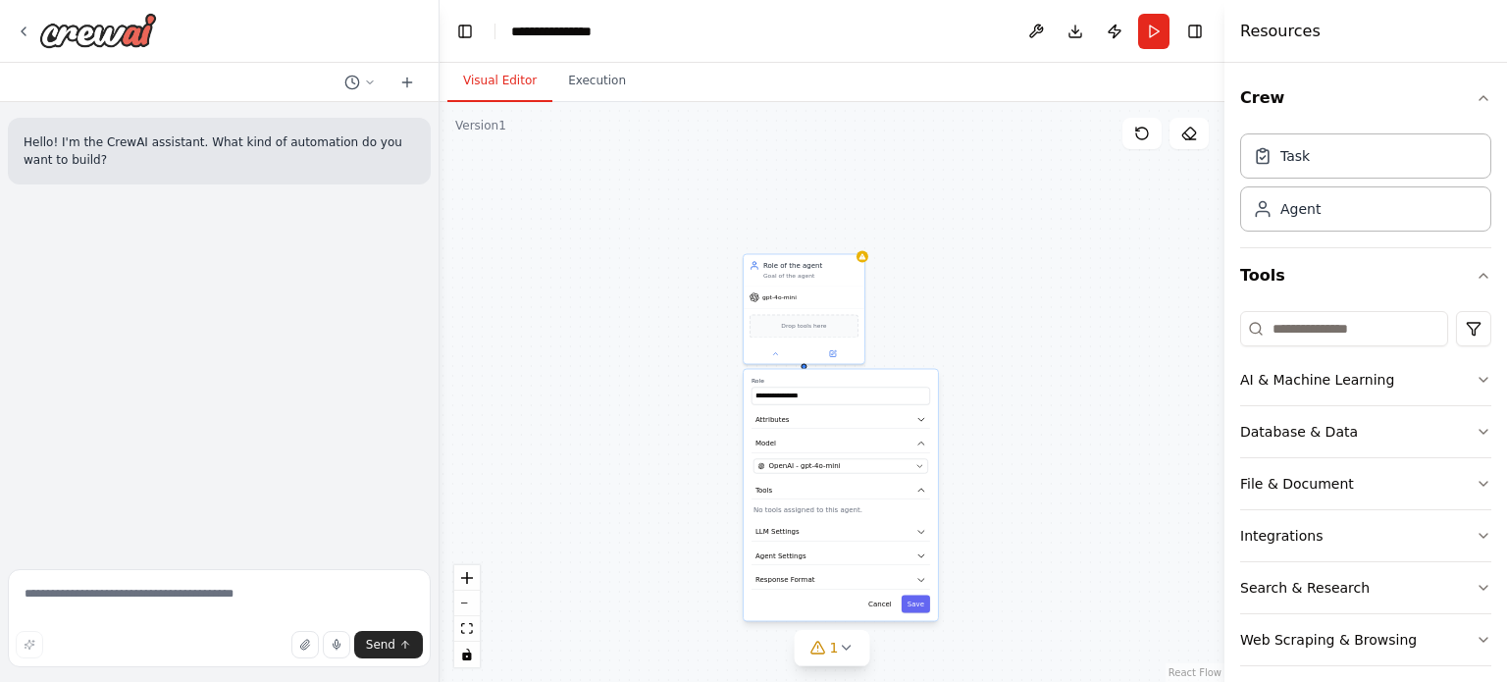
drag, startPoint x: 781, startPoint y: 545, endPoint x: 728, endPoint y: 348, distance: 204.2
click at [728, 348] on div "**********" at bounding box center [831, 392] width 785 height 580
click at [777, 347] on icon at bounding box center [775, 351] width 8 height 8
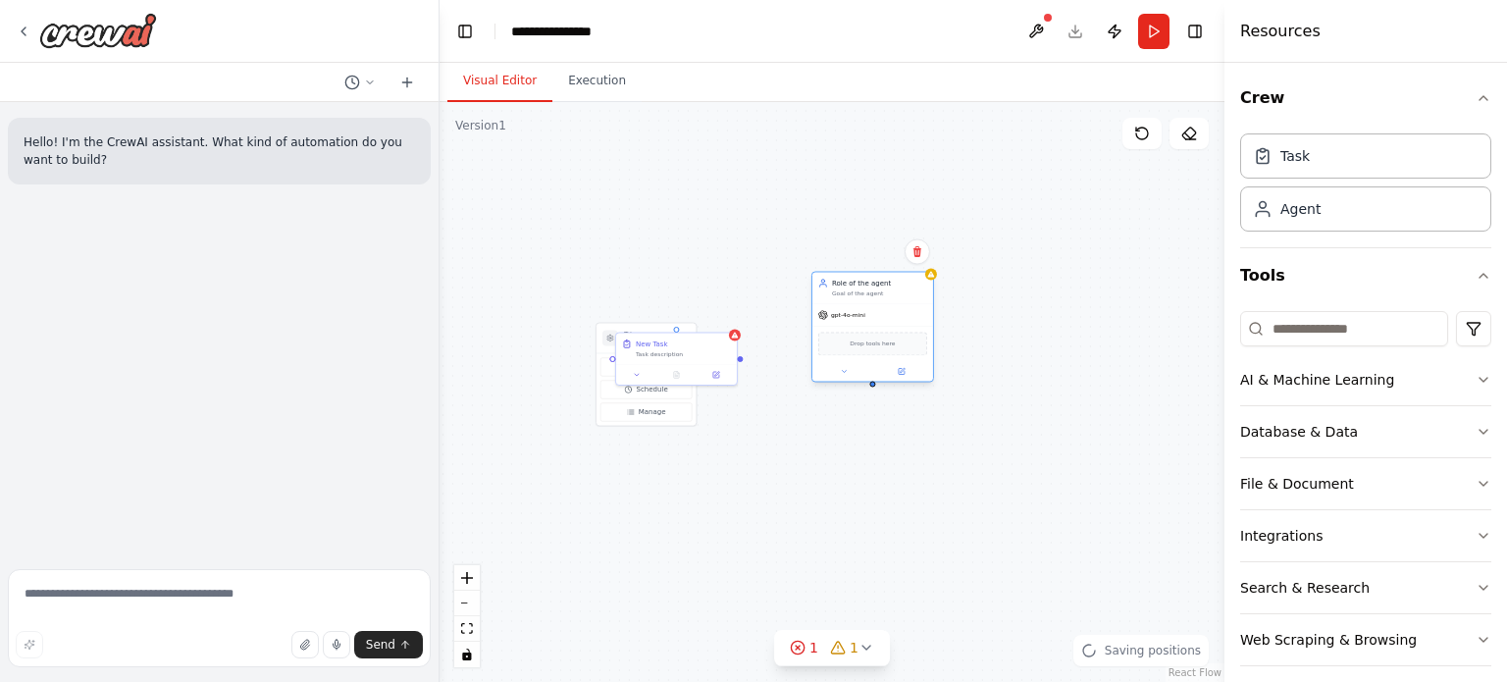
drag, startPoint x: 770, startPoint y: 273, endPoint x: 834, endPoint y: 293, distance: 67.0
click at [834, 293] on div "Goal of the agent" at bounding box center [879, 293] width 95 height 8
drag, startPoint x: 738, startPoint y: 364, endPoint x: 795, endPoint y: 370, distance: 57.2
click at [795, 370] on div "Triggers No triggers configured Event Schedule Manage Role of the agent Goal of…" at bounding box center [831, 392] width 785 height 580
click at [830, 258] on div "Triggers No triggers configured Event Schedule Manage Role of the agent Goal of…" at bounding box center [831, 392] width 785 height 580
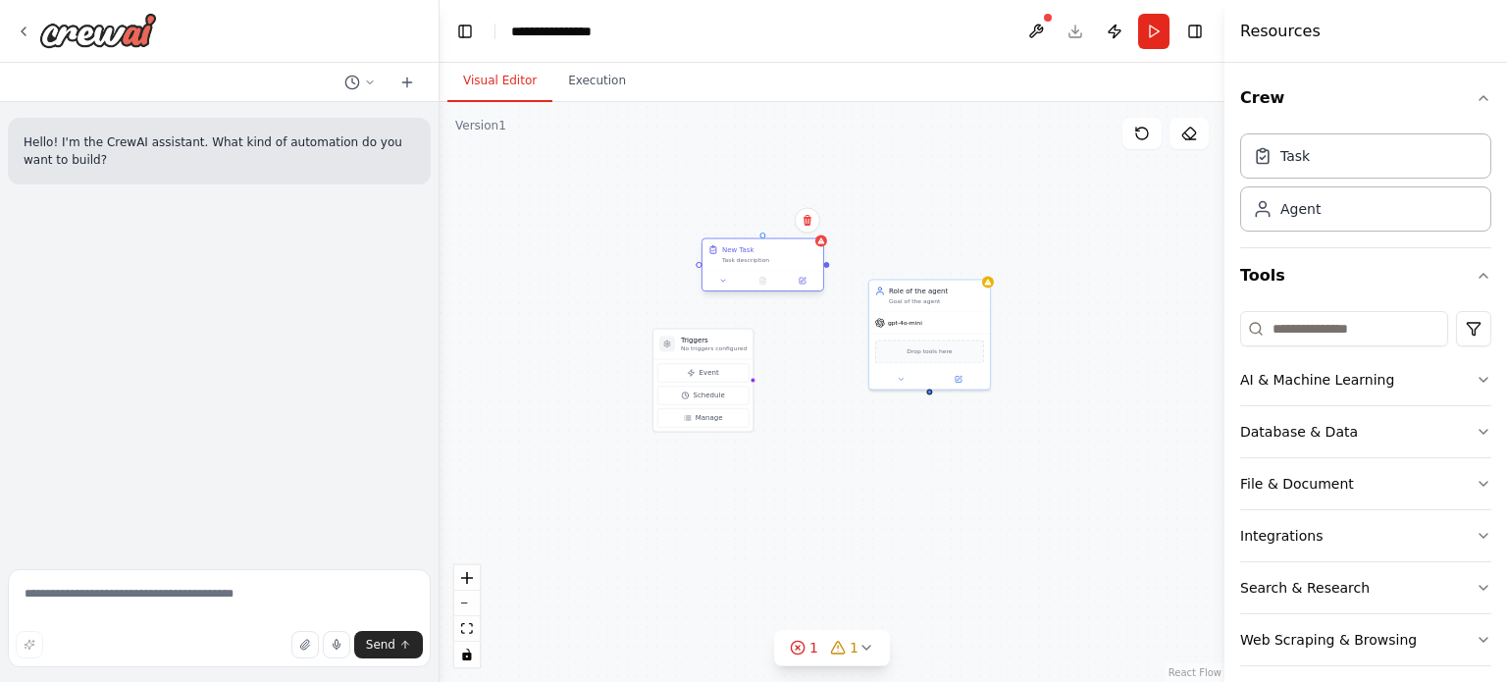
drag, startPoint x: 725, startPoint y: 354, endPoint x: 757, endPoint y: 246, distance: 112.7
click at [757, 244] on div "New Task Task description" at bounding box center [769, 254] width 95 height 20
drag, startPoint x: 712, startPoint y: 350, endPoint x: 549, endPoint y: 278, distance: 178.3
click at [549, 278] on p "No triggers configured" at bounding box center [557, 280] width 66 height 8
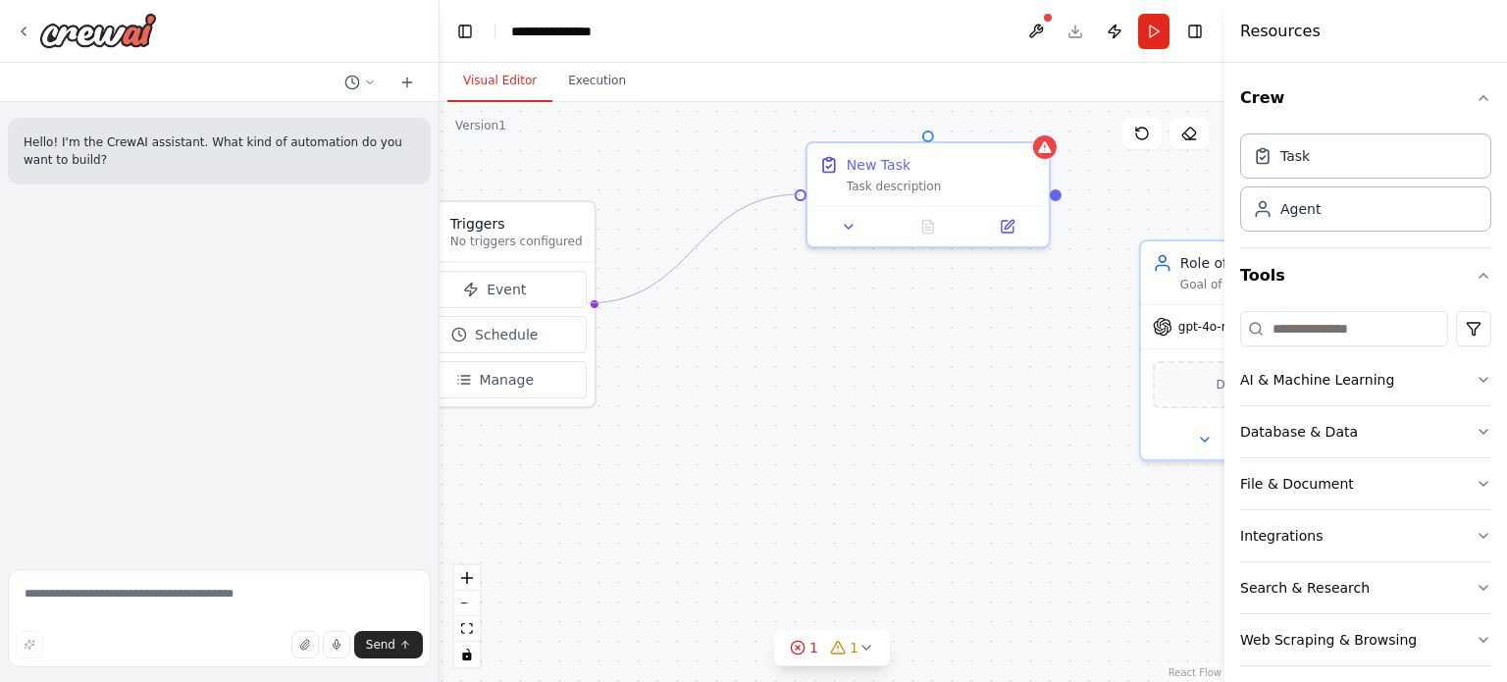
drag, startPoint x: 585, startPoint y: 304, endPoint x: 794, endPoint y: 201, distance: 233.0
click at [794, 201] on div "Triggers No triggers configured Event Schedule Manage Role of the agent Goal of…" at bounding box center [831, 392] width 785 height 580
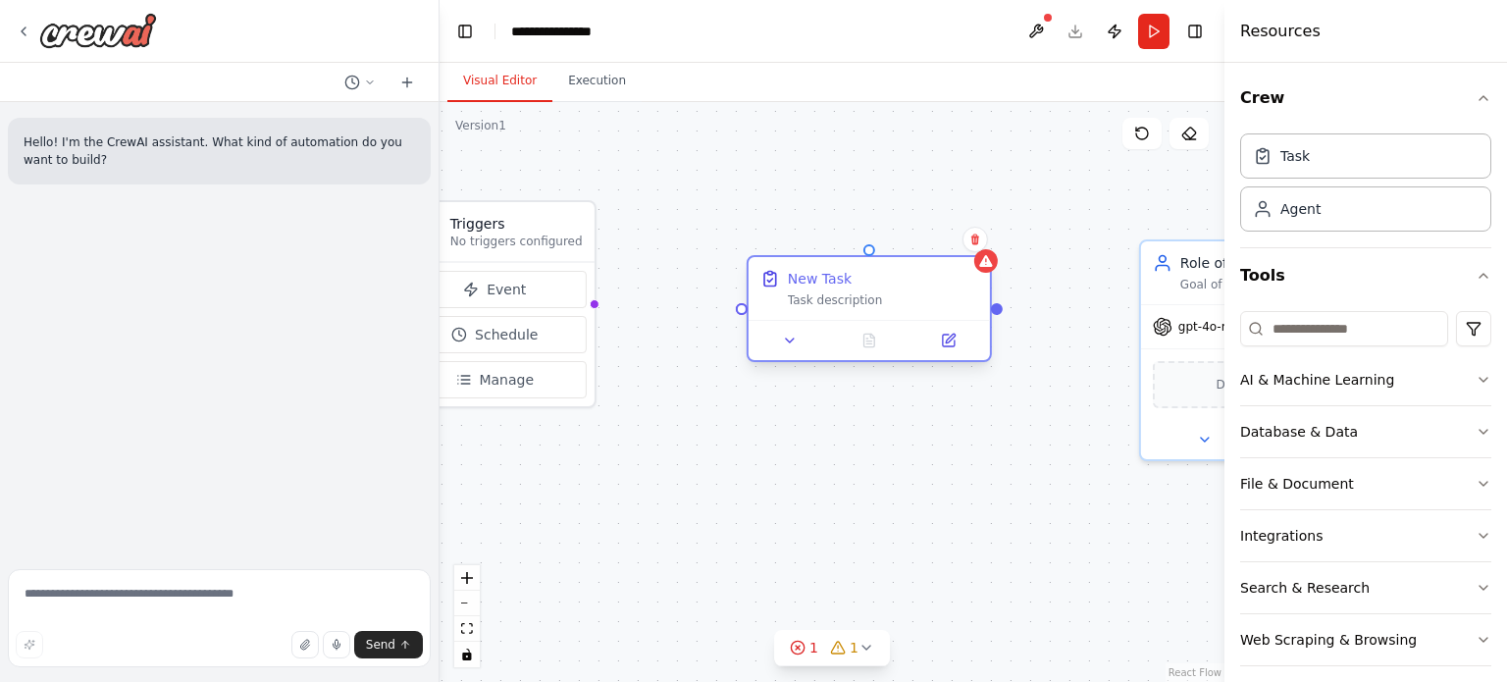
drag, startPoint x: 873, startPoint y: 185, endPoint x: 821, endPoint y: 307, distance: 132.3
click at [821, 307] on div "Task description" at bounding box center [883, 300] width 190 height 16
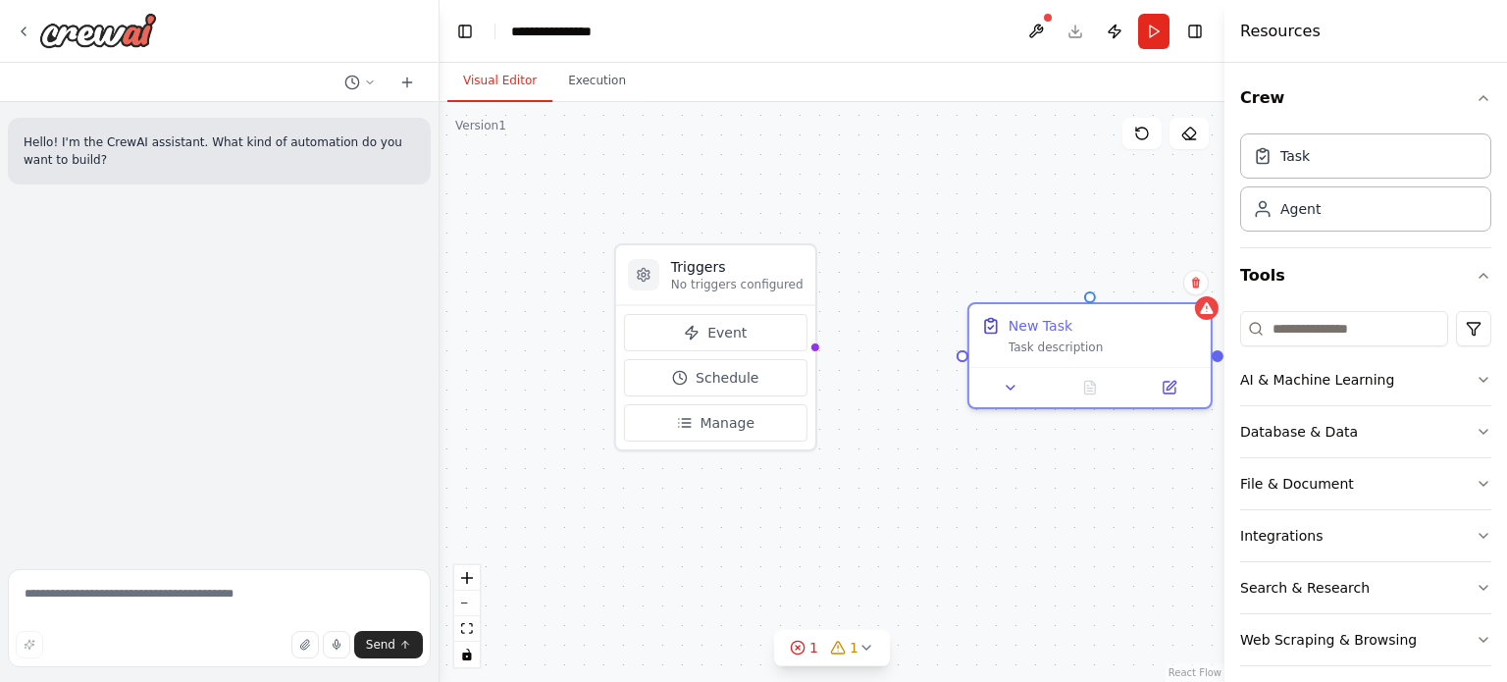
drag, startPoint x: 653, startPoint y: 491, endPoint x: 883, endPoint y: 536, distance: 233.7
click at [883, 536] on div "Triggers No triggers configured Event Schedule Manage Role of the agent Goal of…" at bounding box center [831, 392] width 785 height 580
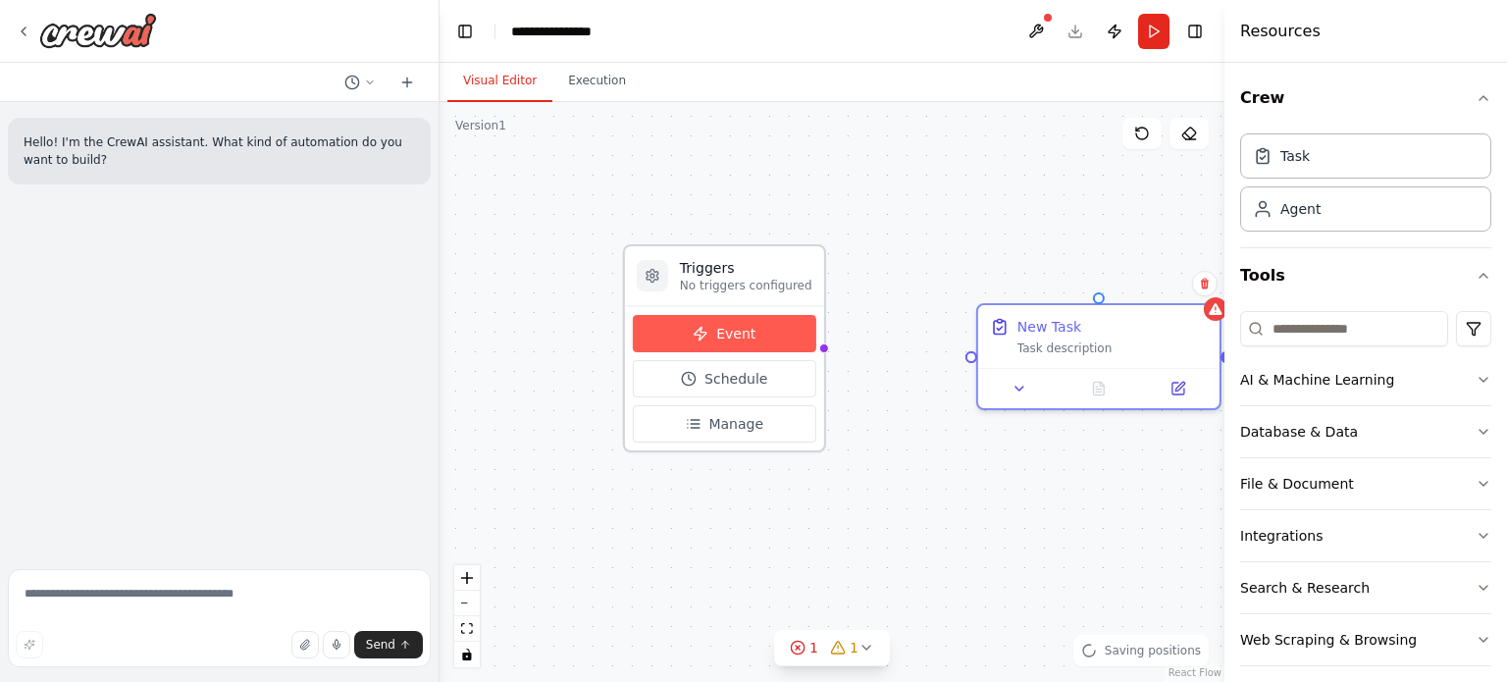
click at [729, 330] on span "Event" at bounding box center [735, 334] width 39 height 20
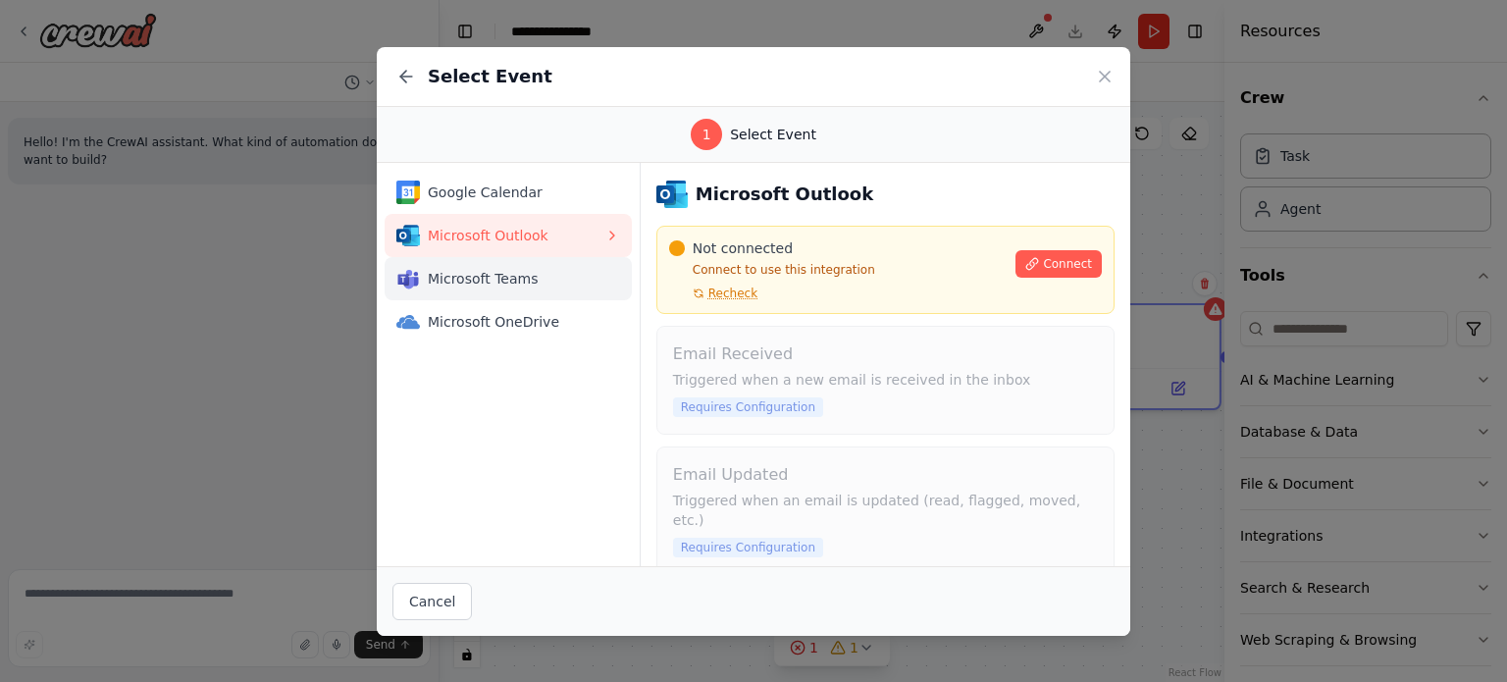
click at [550, 278] on span "Microsoft Teams" at bounding box center [516, 279] width 177 height 20
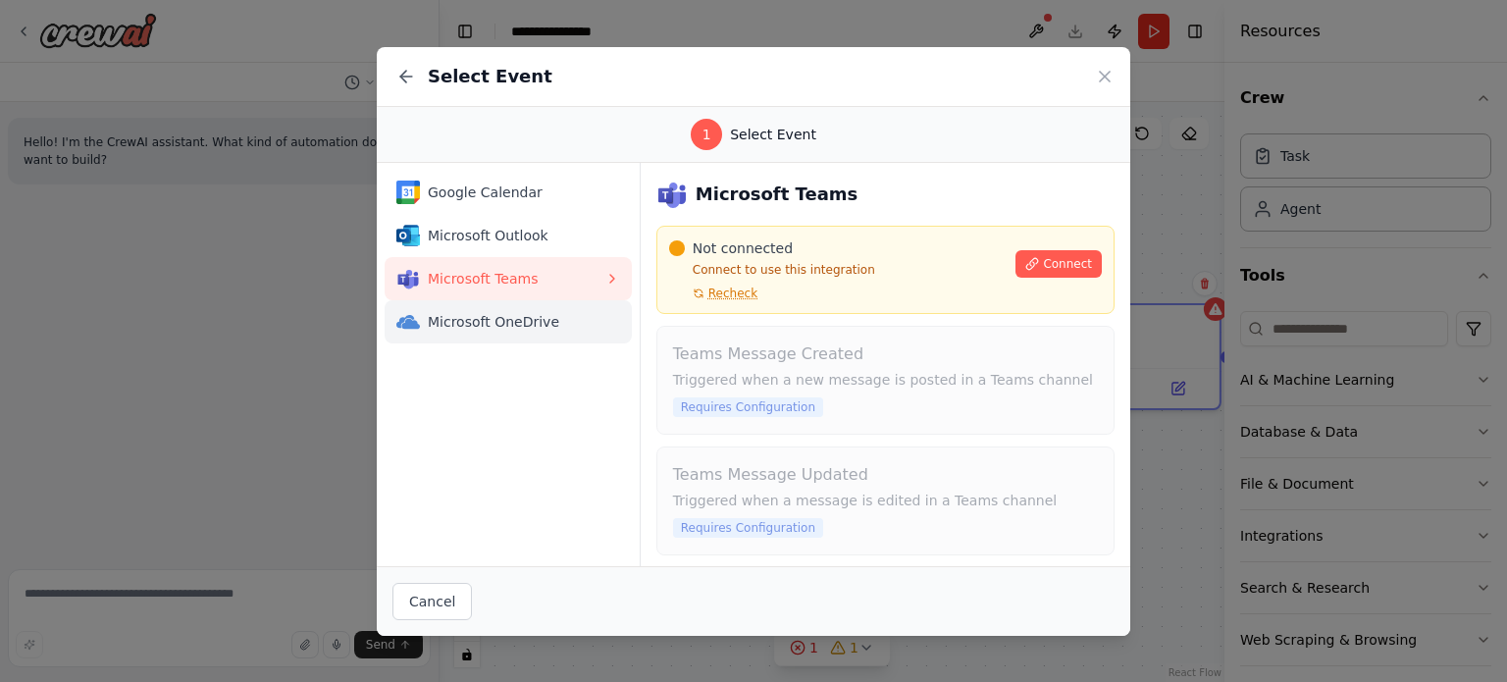
click at [520, 325] on span "Microsoft OneDrive" at bounding box center [516, 322] width 177 height 20
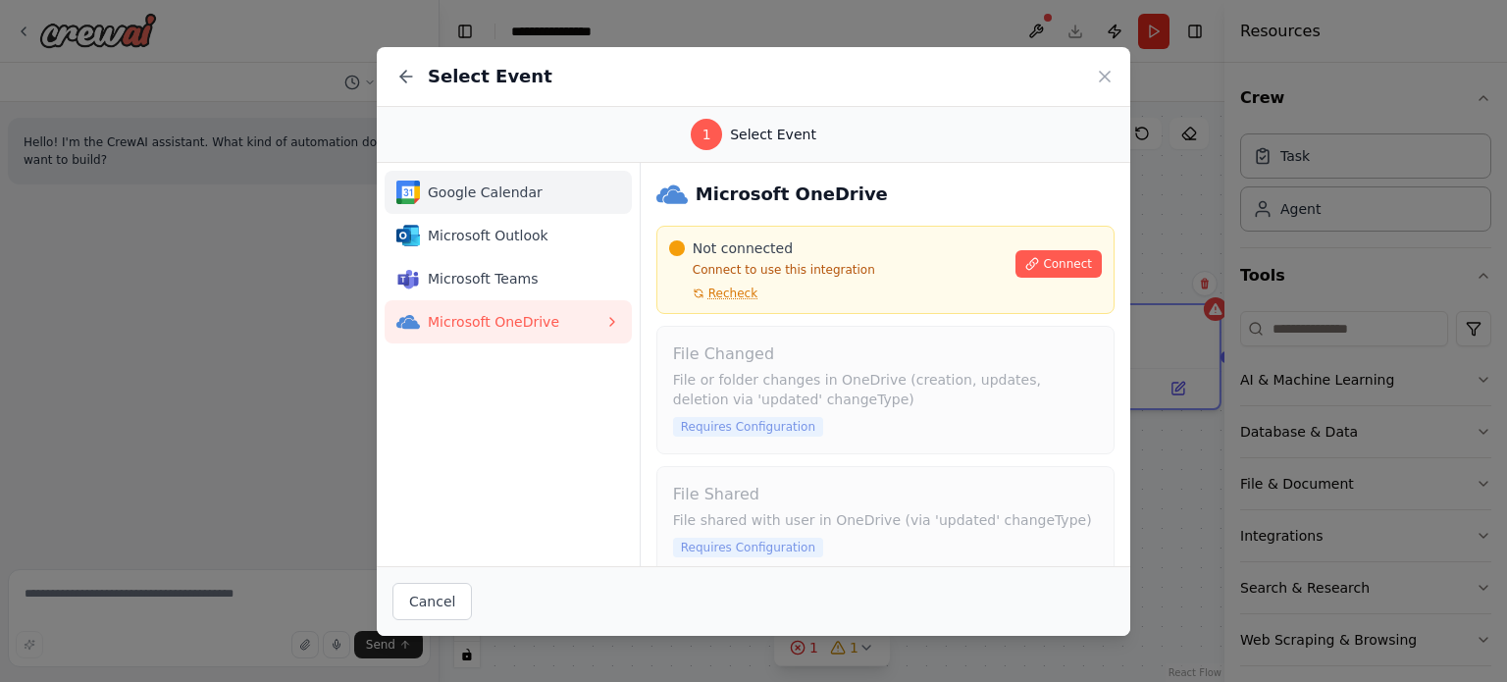
click at [496, 183] on span "Google Calendar" at bounding box center [516, 192] width 177 height 20
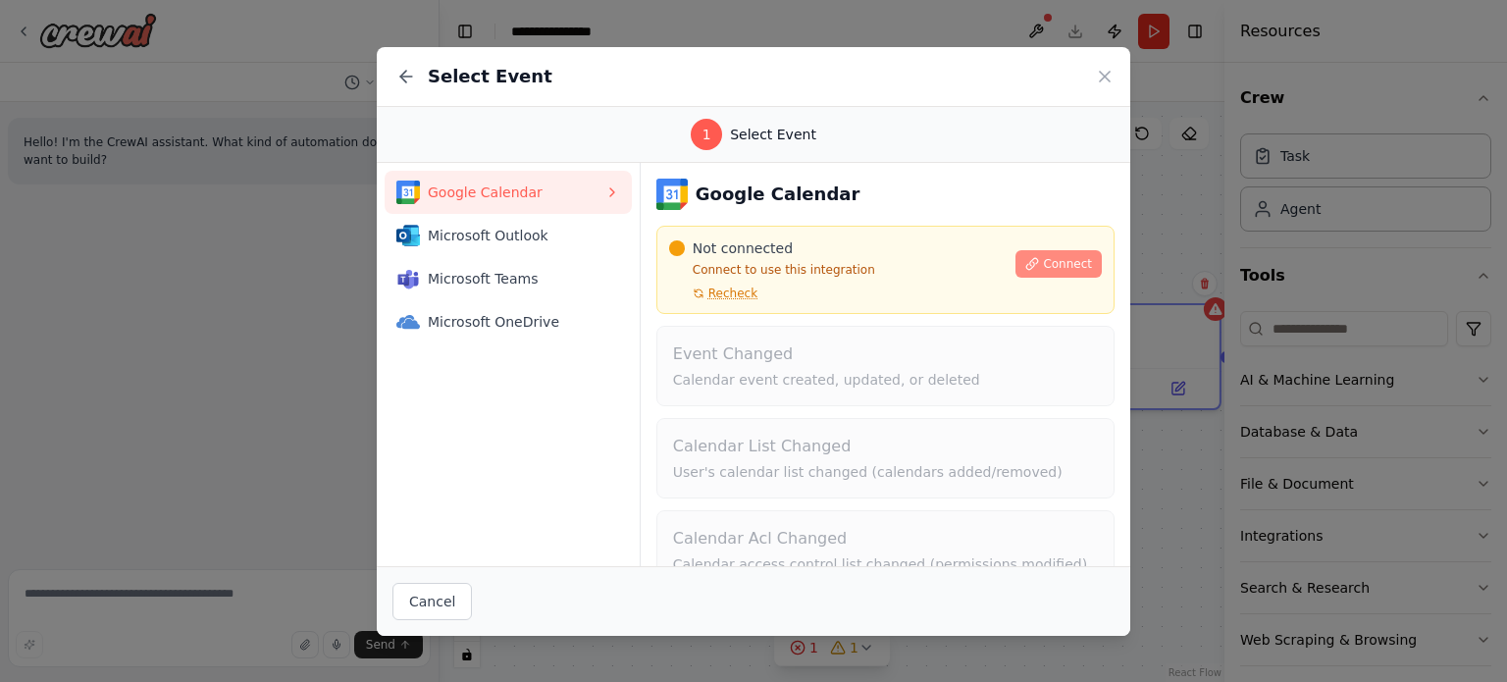
click at [1043, 262] on span "Connect" at bounding box center [1067, 264] width 49 height 16
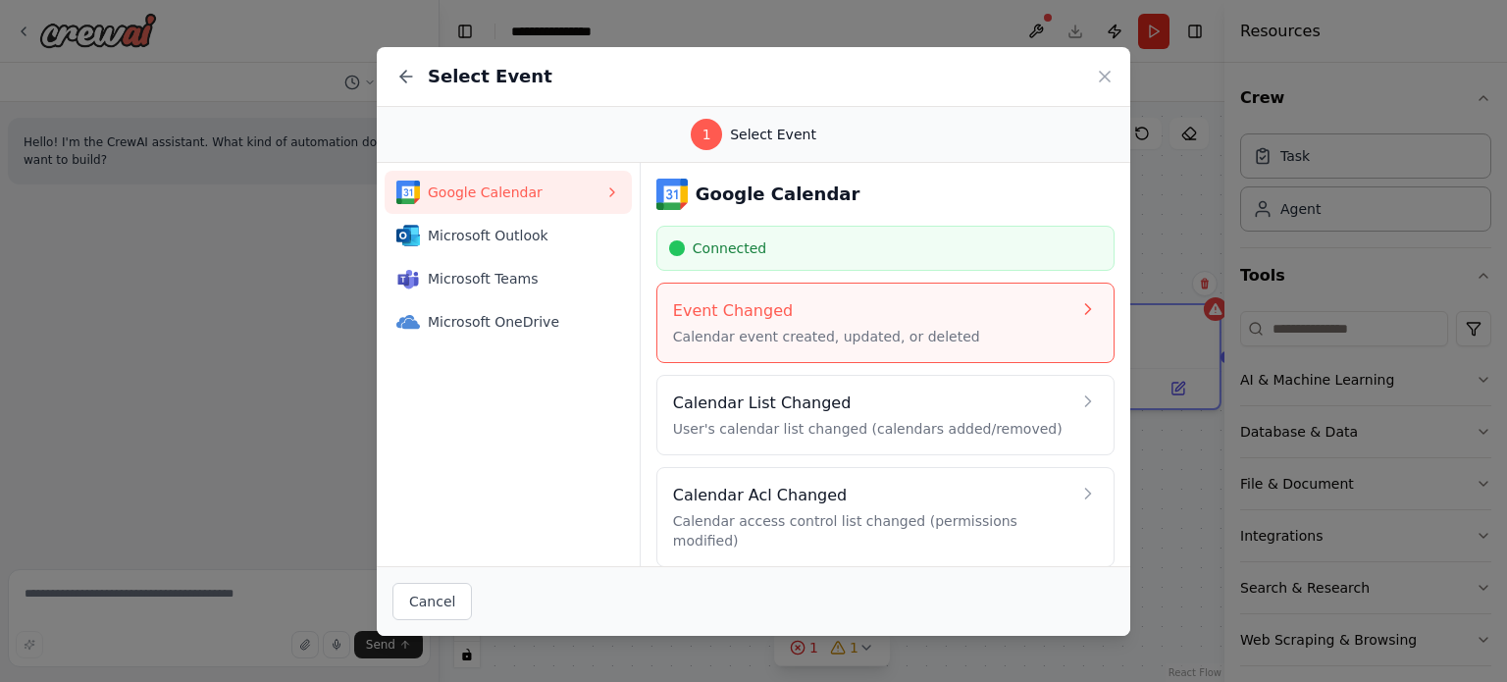
click at [1048, 302] on h4 "Event Changed" at bounding box center [871, 311] width 397 height 24
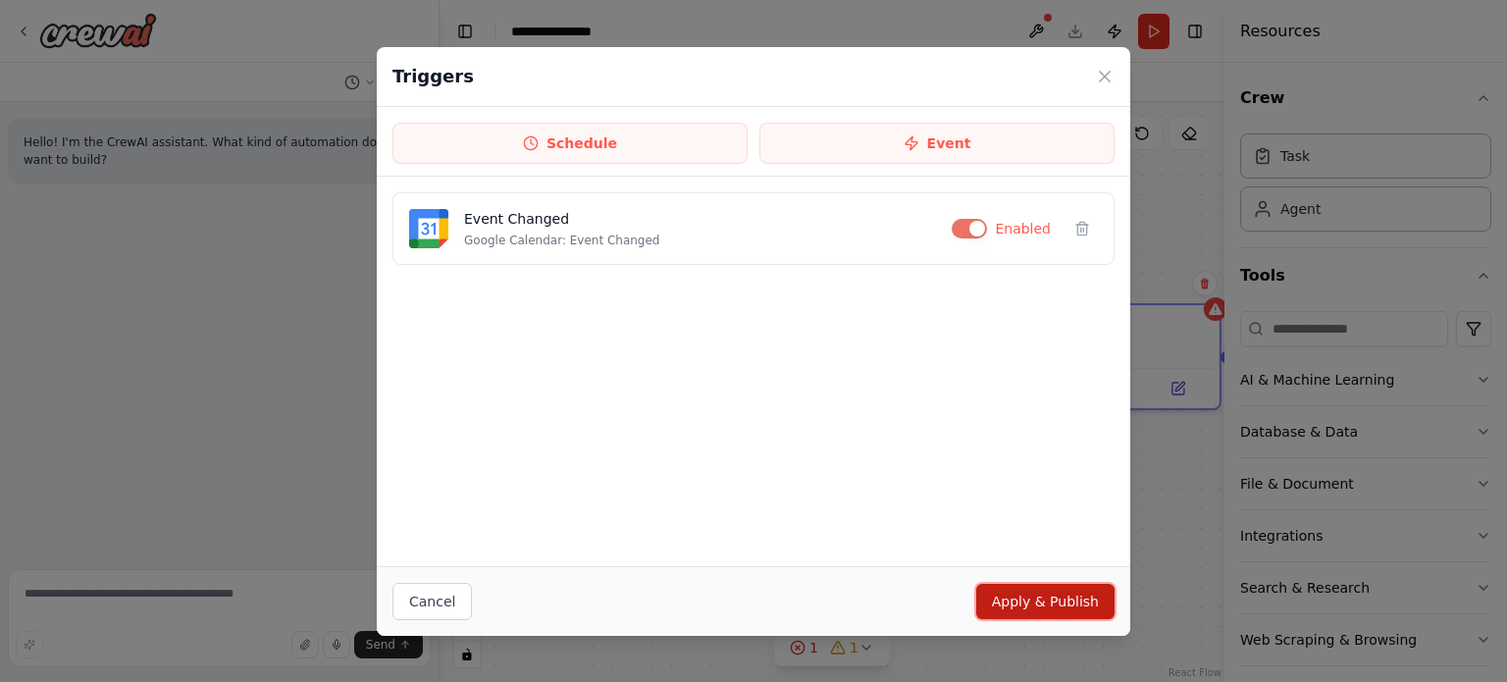
click at [1067, 611] on button "Apply & Publish" at bounding box center [1045, 601] width 138 height 35
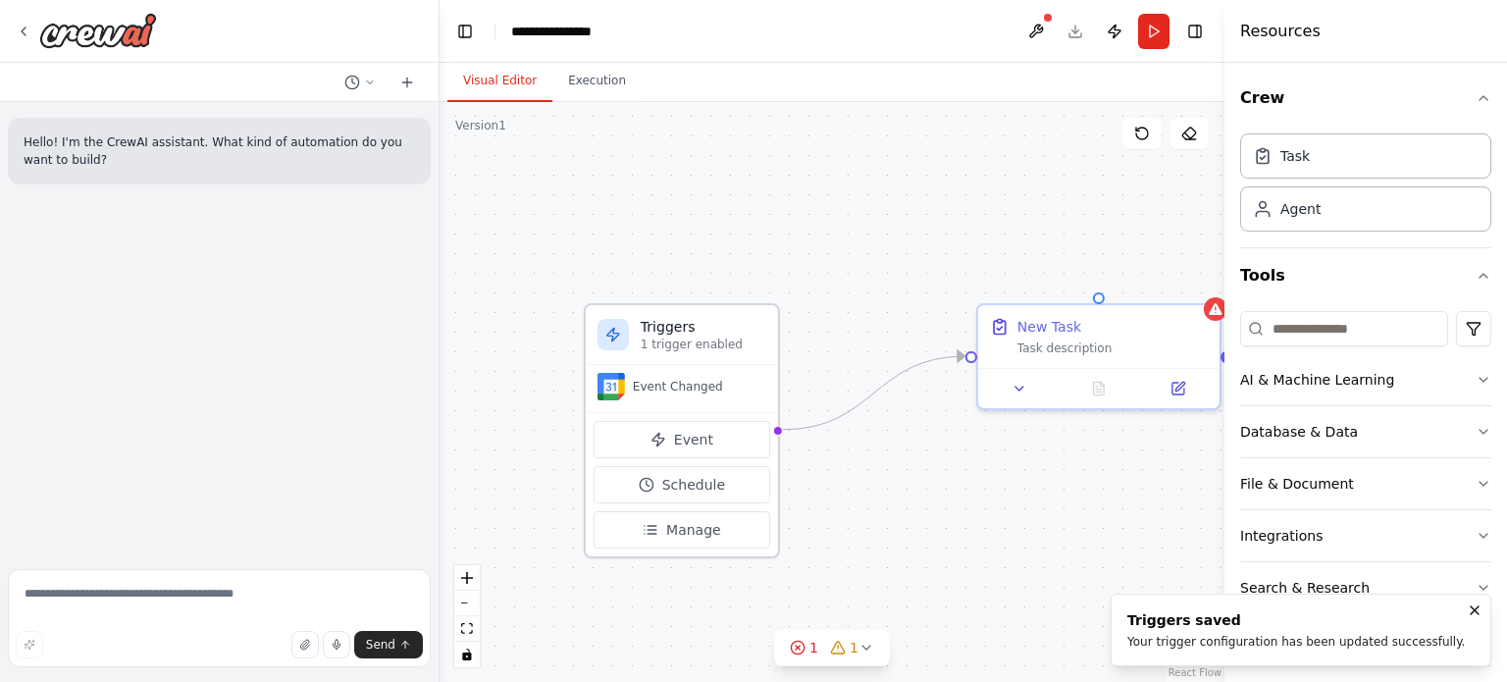
drag, startPoint x: 717, startPoint y: 315, endPoint x: 667, endPoint y: 365, distance: 70.8
click at [667, 365] on div "Event Changed" at bounding box center [682, 388] width 192 height 47
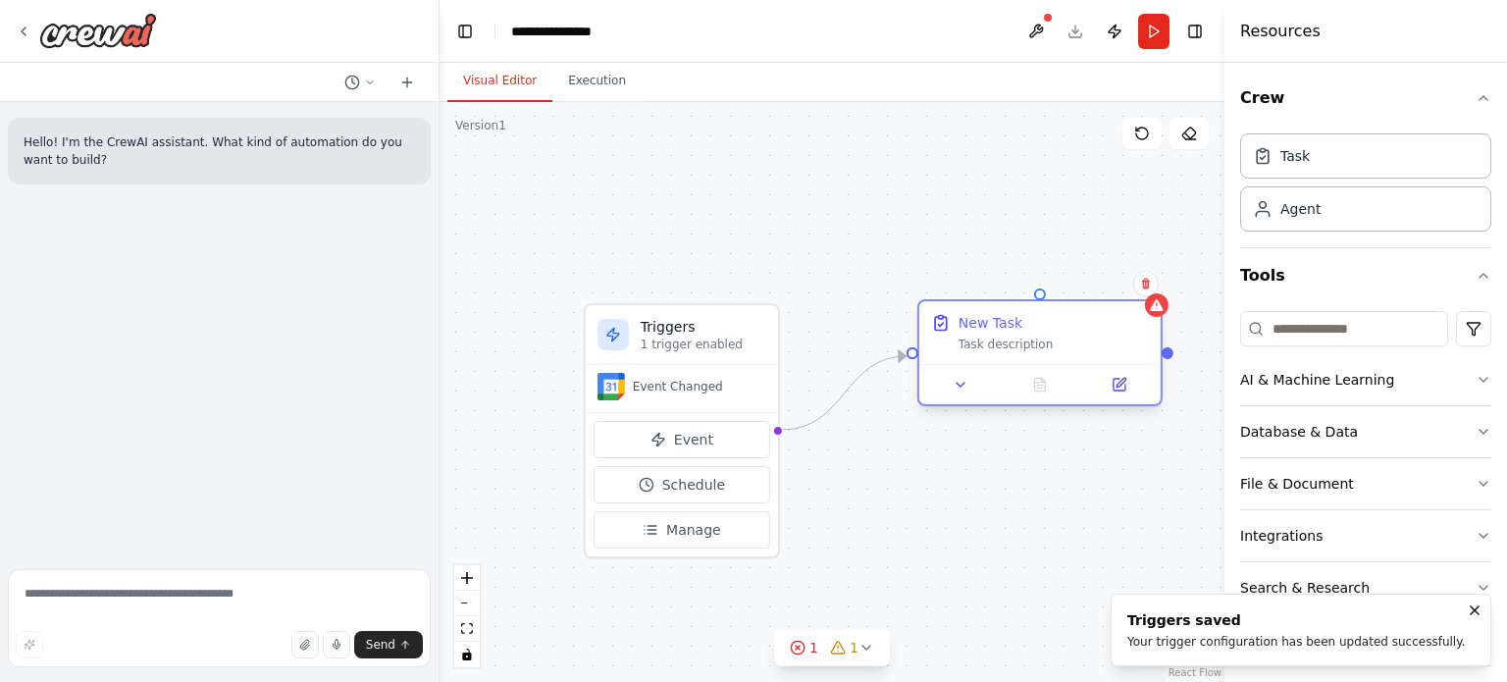
drag, startPoint x: 1059, startPoint y: 346, endPoint x: 985, endPoint y: 347, distance: 74.6
click at [985, 347] on div "Task description" at bounding box center [1053, 344] width 190 height 16
click at [927, 379] on button at bounding box center [941, 385] width 68 height 24
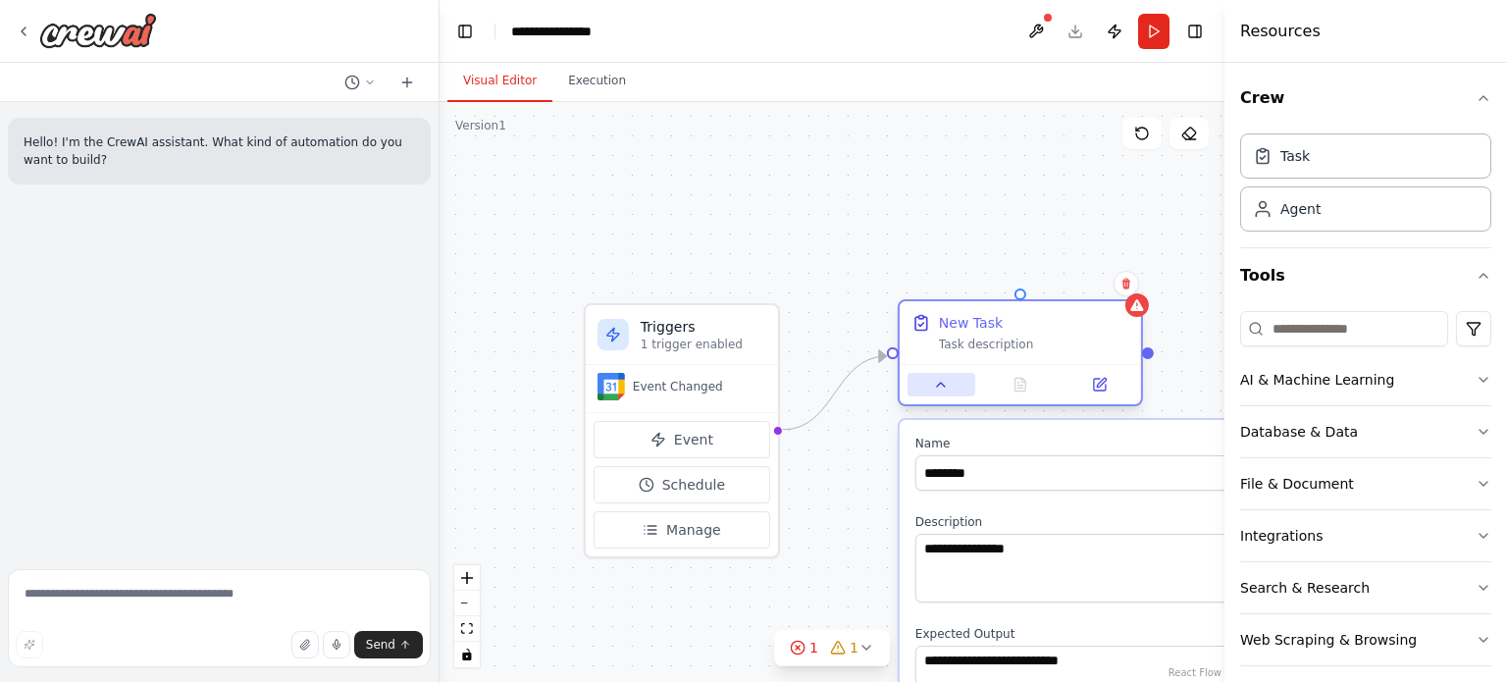
click at [927, 379] on button at bounding box center [941, 385] width 68 height 24
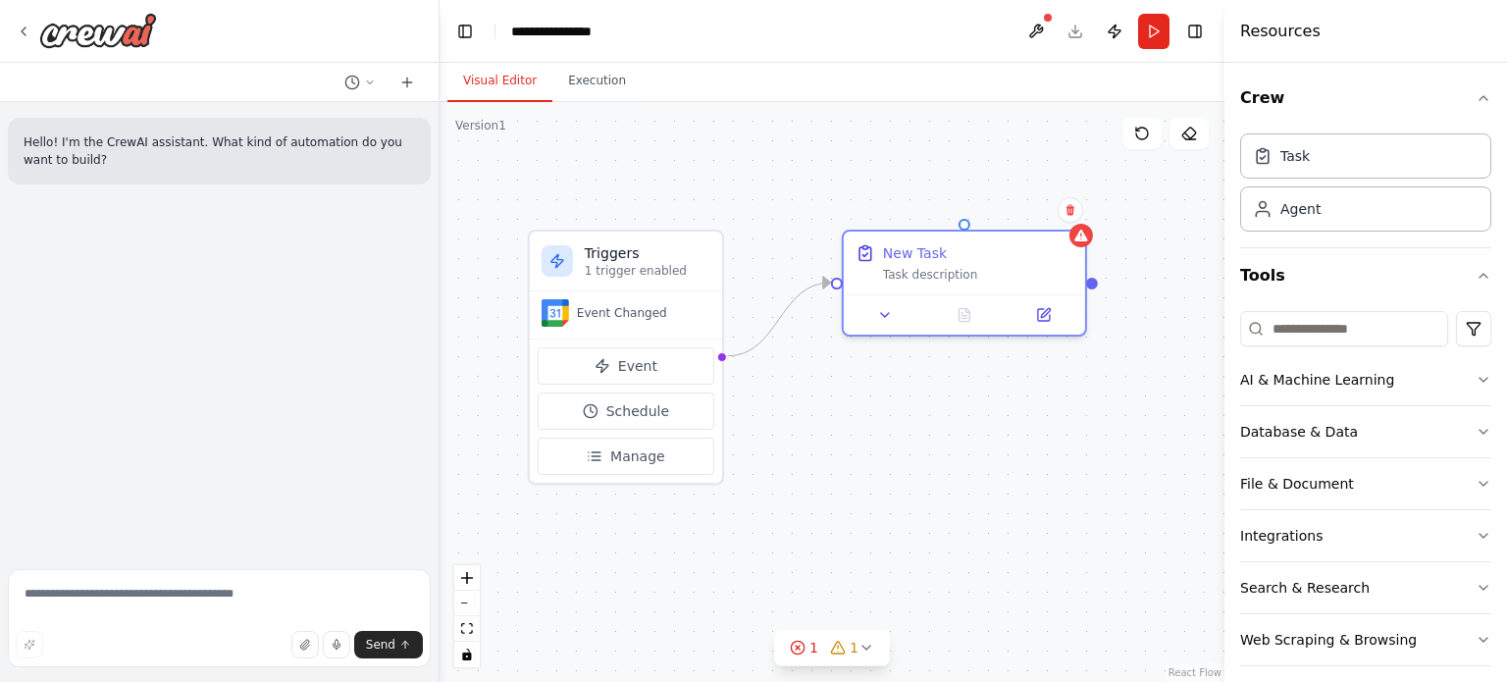
drag, startPoint x: 853, startPoint y: 201, endPoint x: 792, endPoint y: 125, distance: 98.4
click at [792, 125] on div "Triggers 1 trigger enabled Event Changed Event Schedule Manage Role of the agen…" at bounding box center [831, 392] width 785 height 580
click at [1063, 213] on button at bounding box center [1065, 207] width 26 height 26
click at [1077, 470] on div "Triggers 1 trigger enabled Event Changed Event Schedule Manage Role of the agen…" at bounding box center [831, 392] width 785 height 580
